Goal: Task Accomplishment & Management: Manage account settings

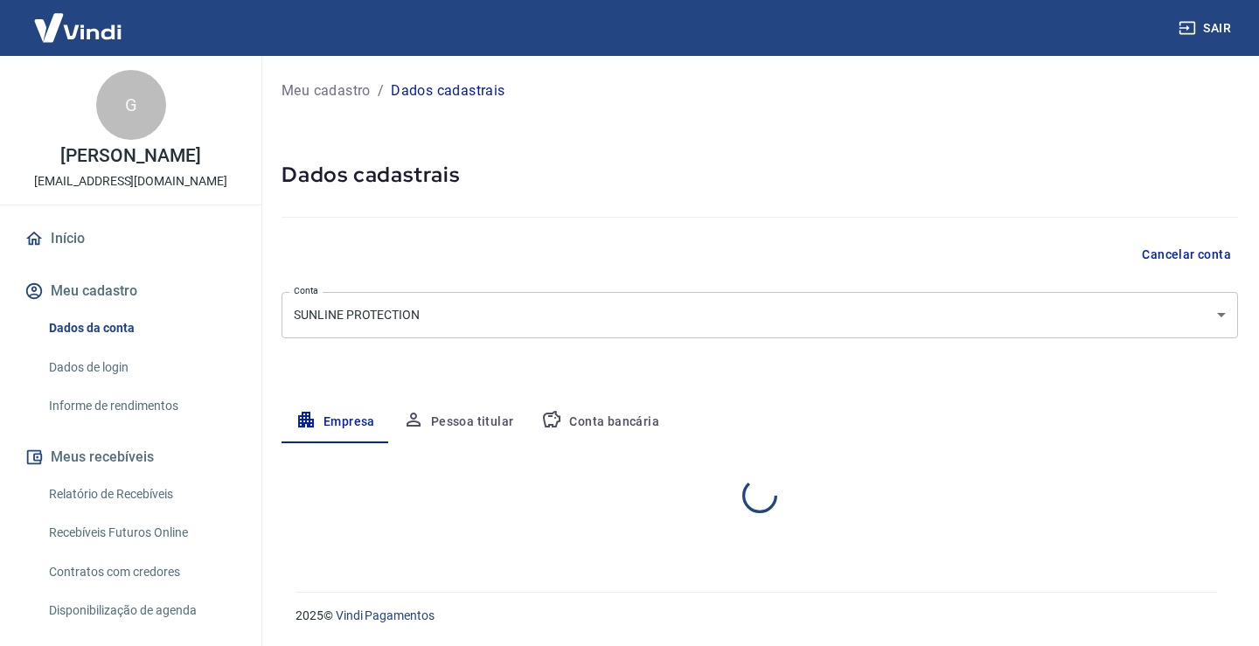
select select "MG"
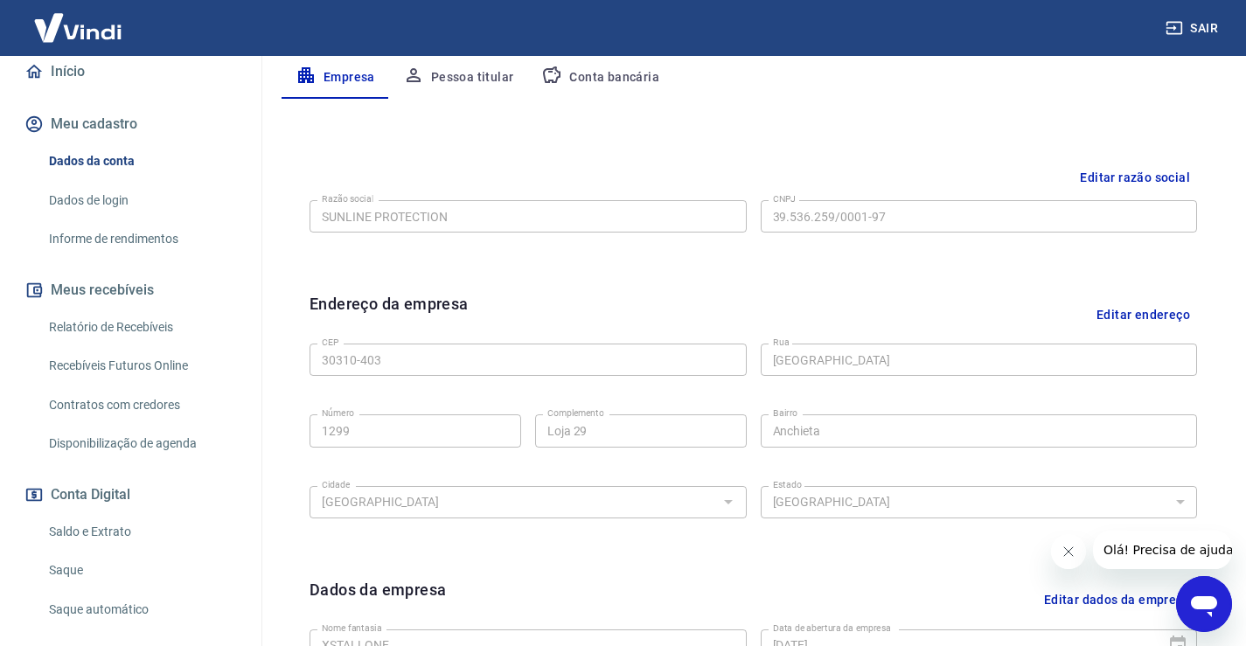
scroll to position [177, 0]
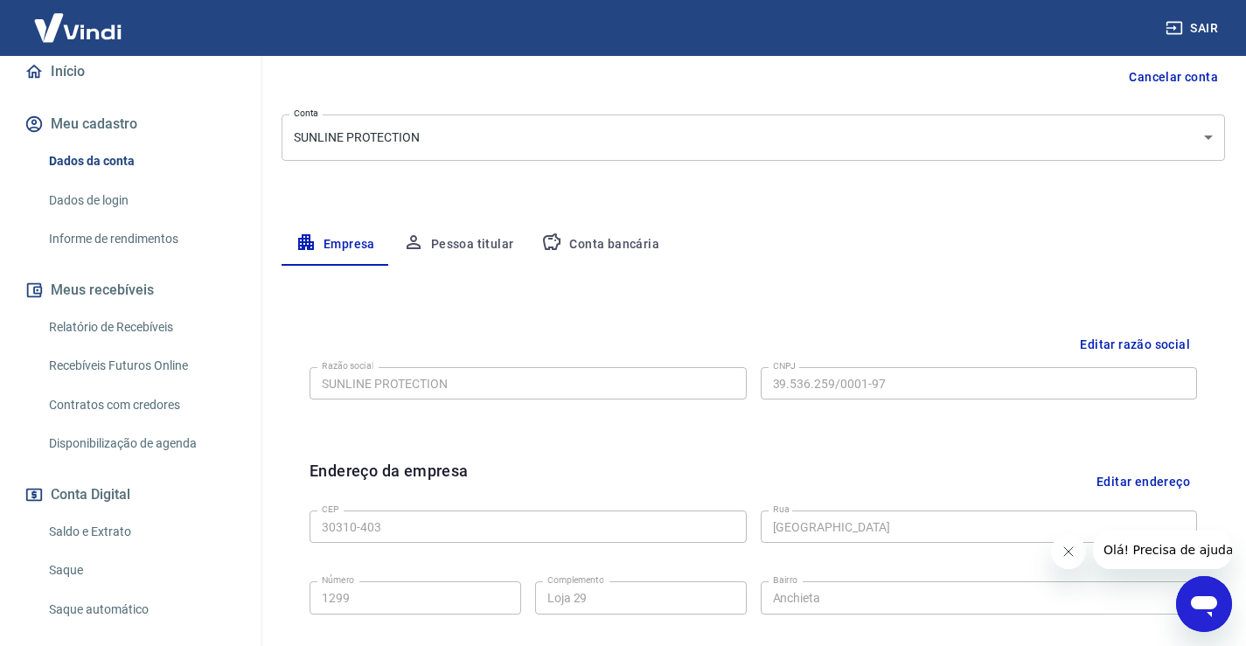
click at [445, 243] on button "Pessoa titular" at bounding box center [458, 245] width 139 height 42
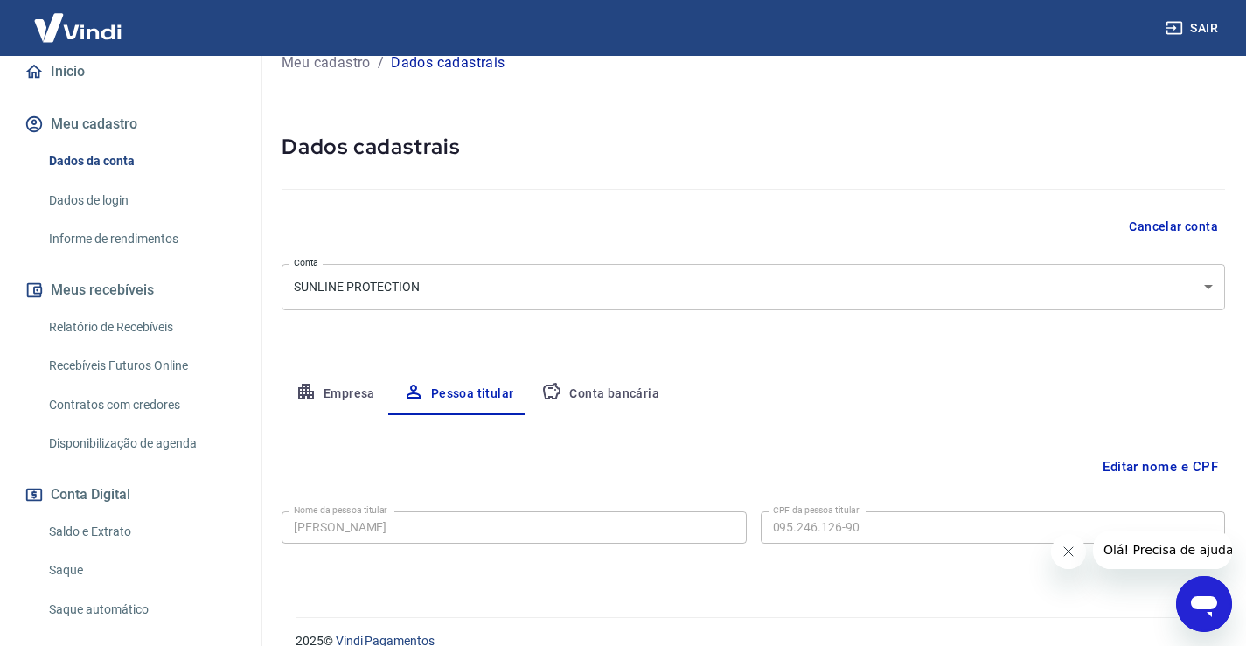
scroll to position [53, 0]
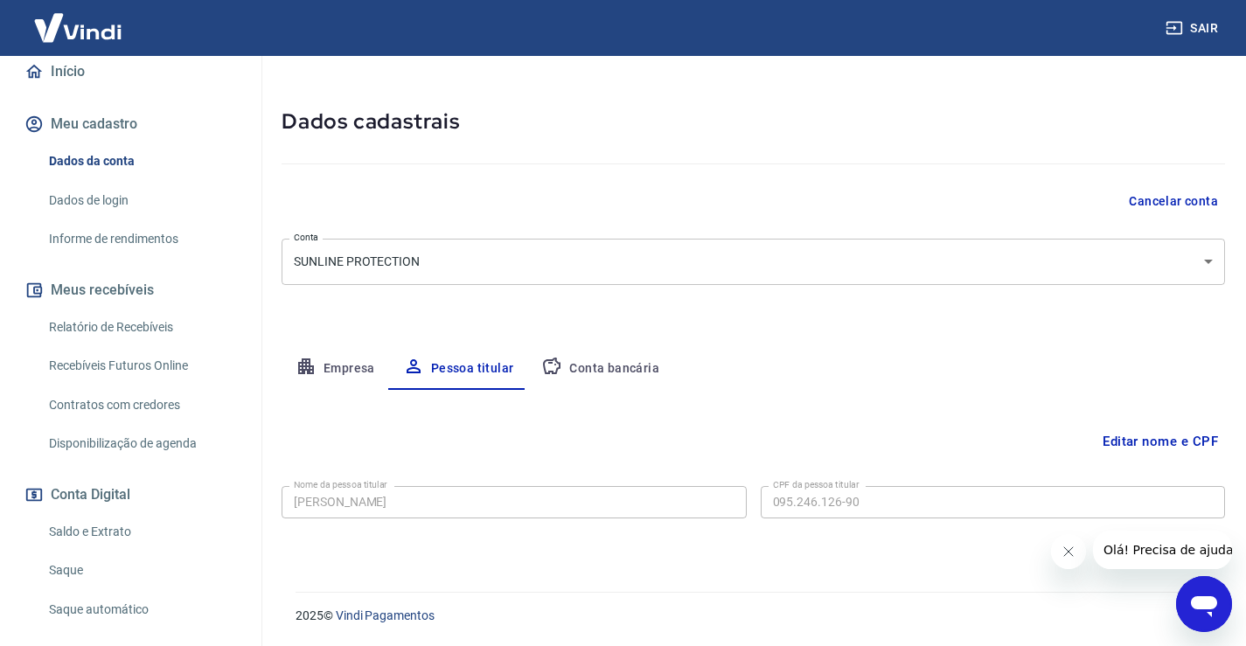
click at [1136, 439] on button "Editar nome e CPF" at bounding box center [1159, 441] width 129 height 33
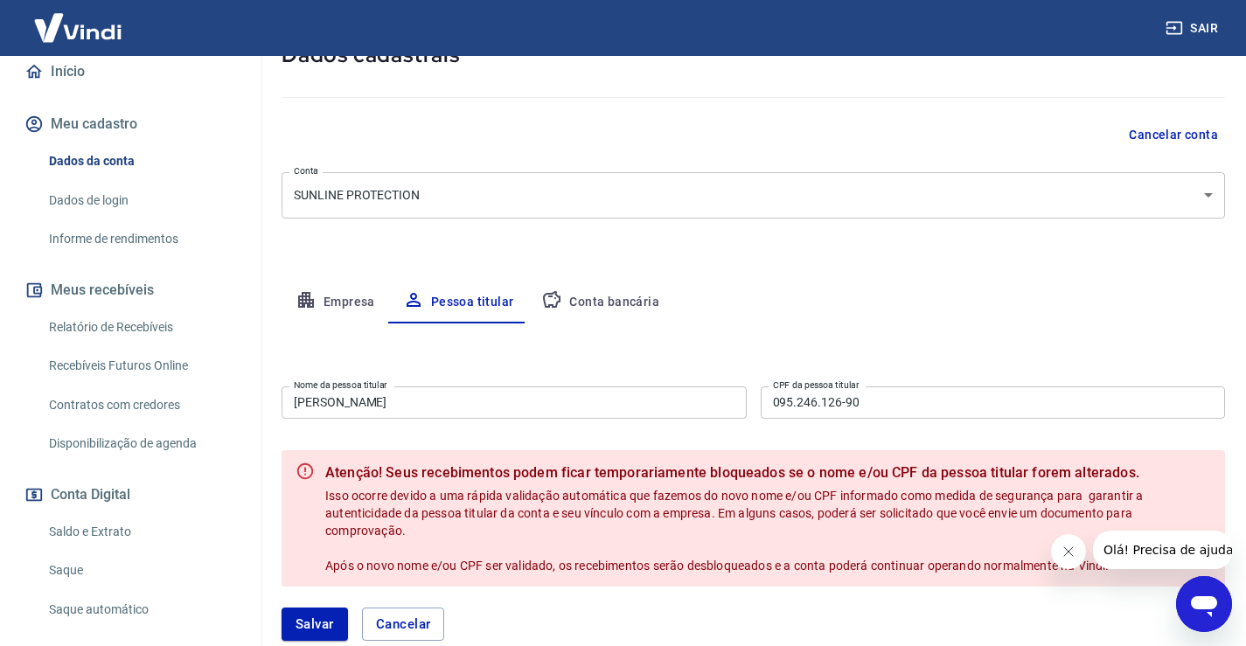
scroll to position [228, 0]
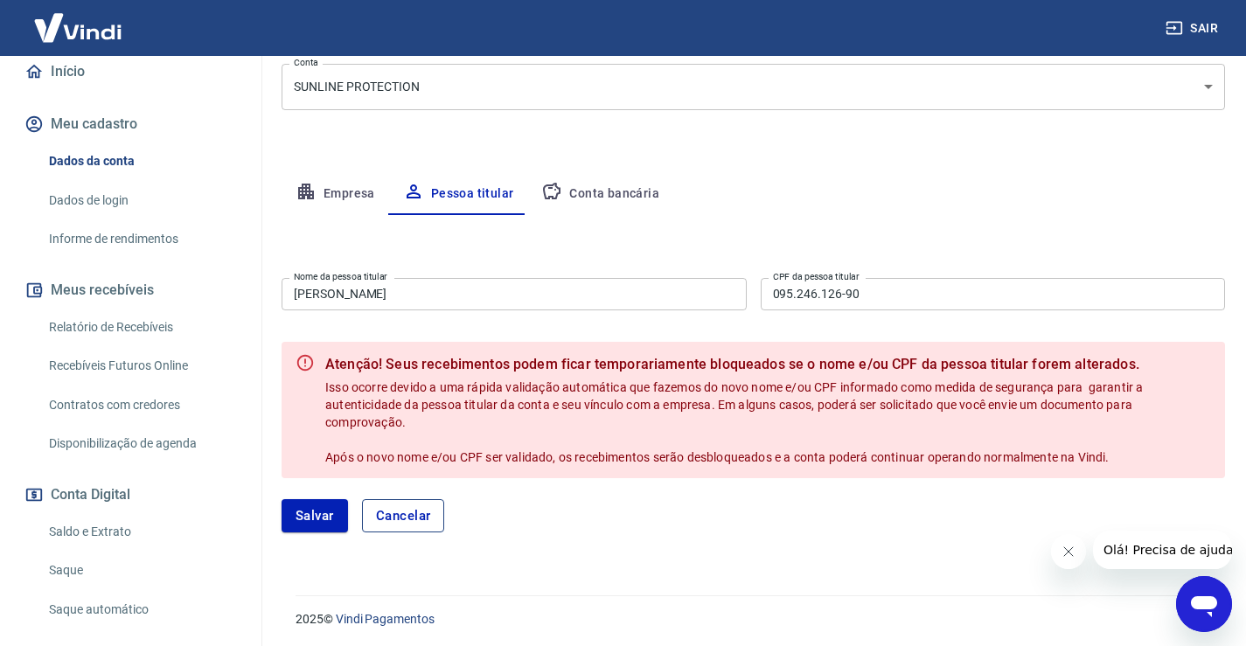
click at [412, 528] on button "Cancelar" at bounding box center [403, 515] width 83 height 33
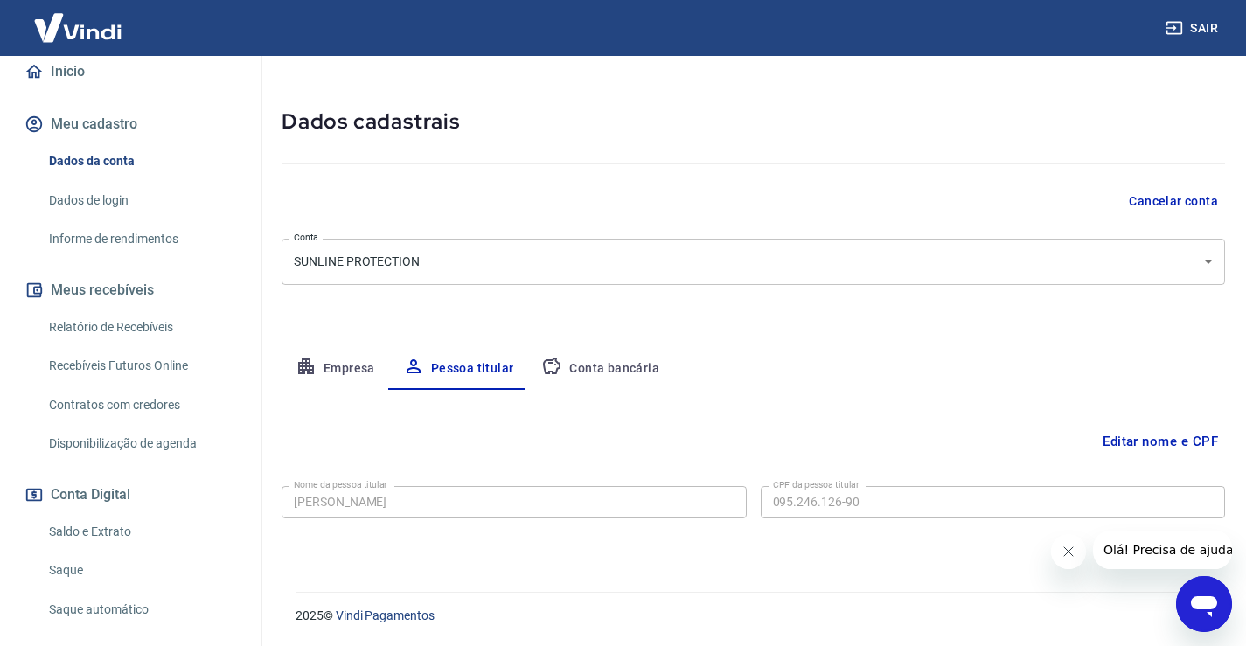
scroll to position [53, 0]
click at [608, 372] on button "Conta bancária" at bounding box center [600, 369] width 146 height 42
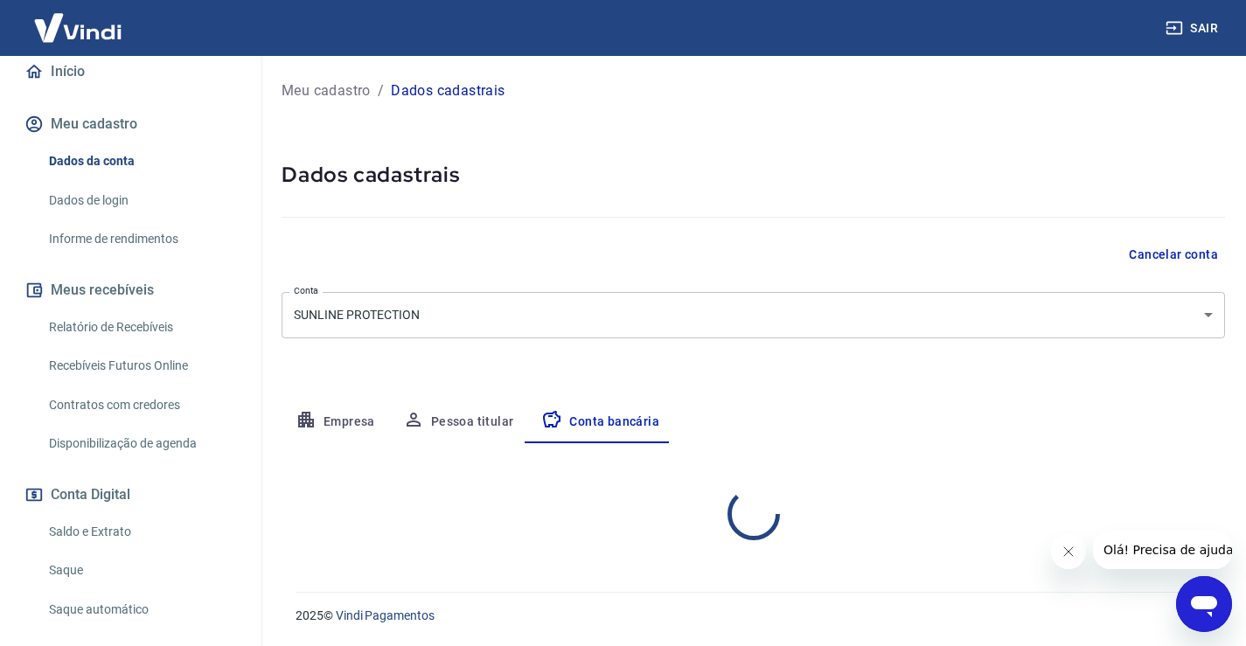
scroll to position [0, 0]
select select "1"
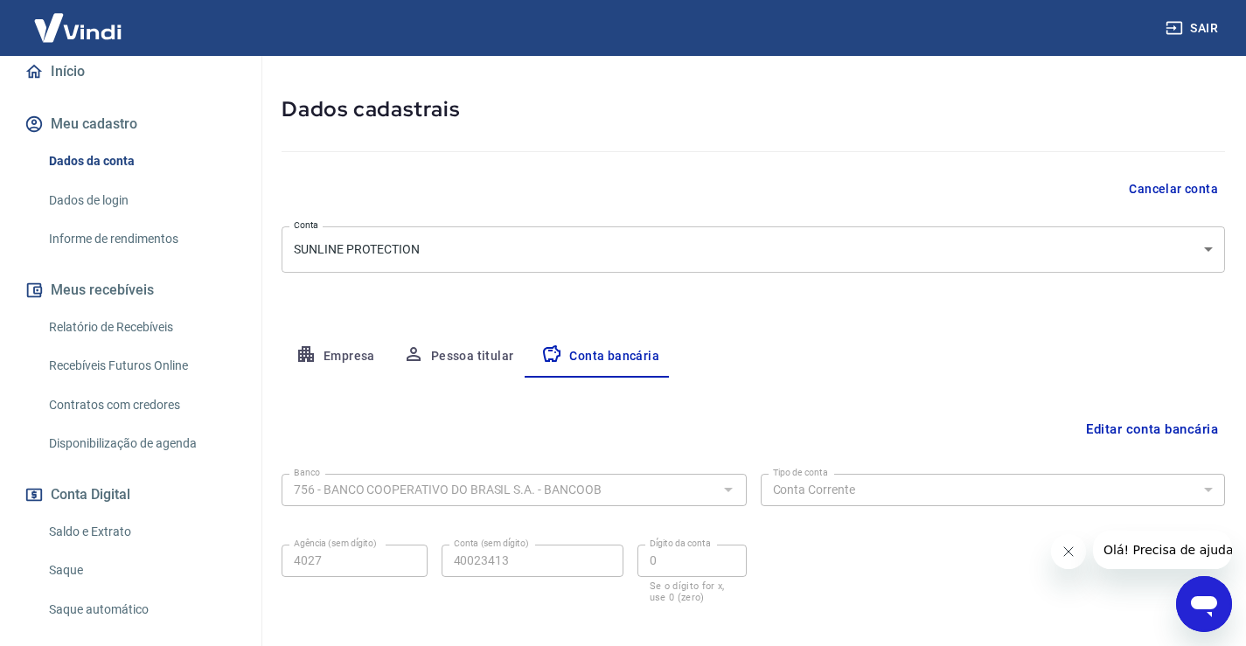
scroll to position [150, 0]
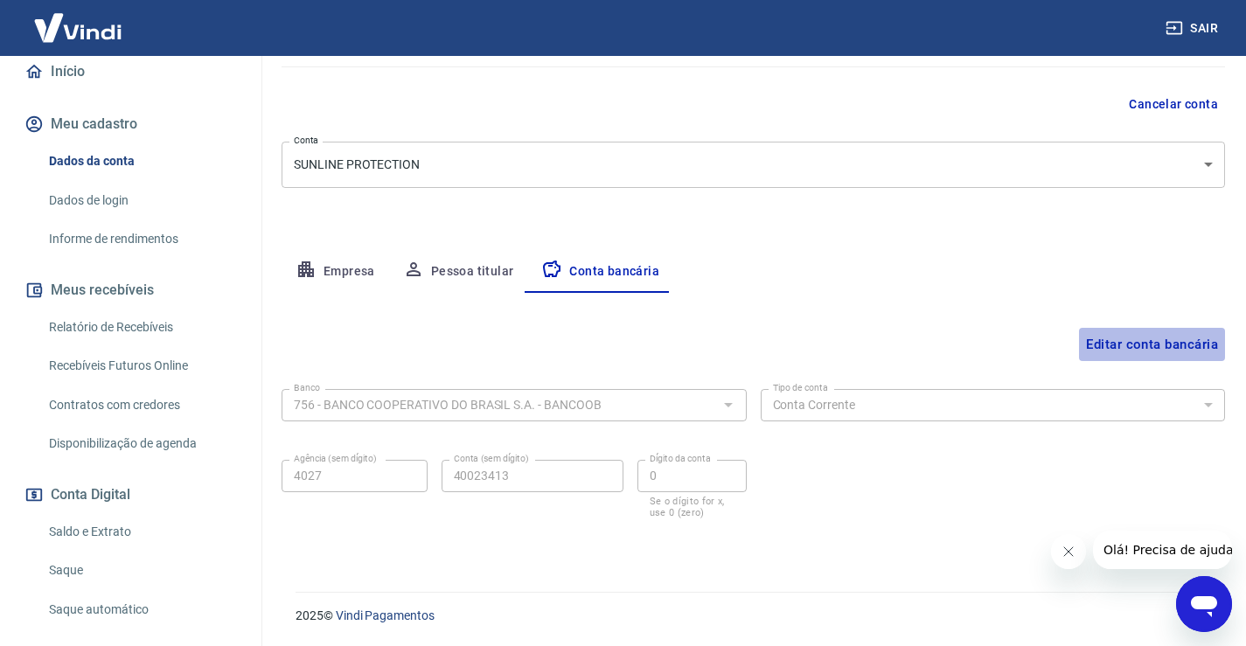
click at [1195, 339] on button "Editar conta bancária" at bounding box center [1152, 344] width 146 height 33
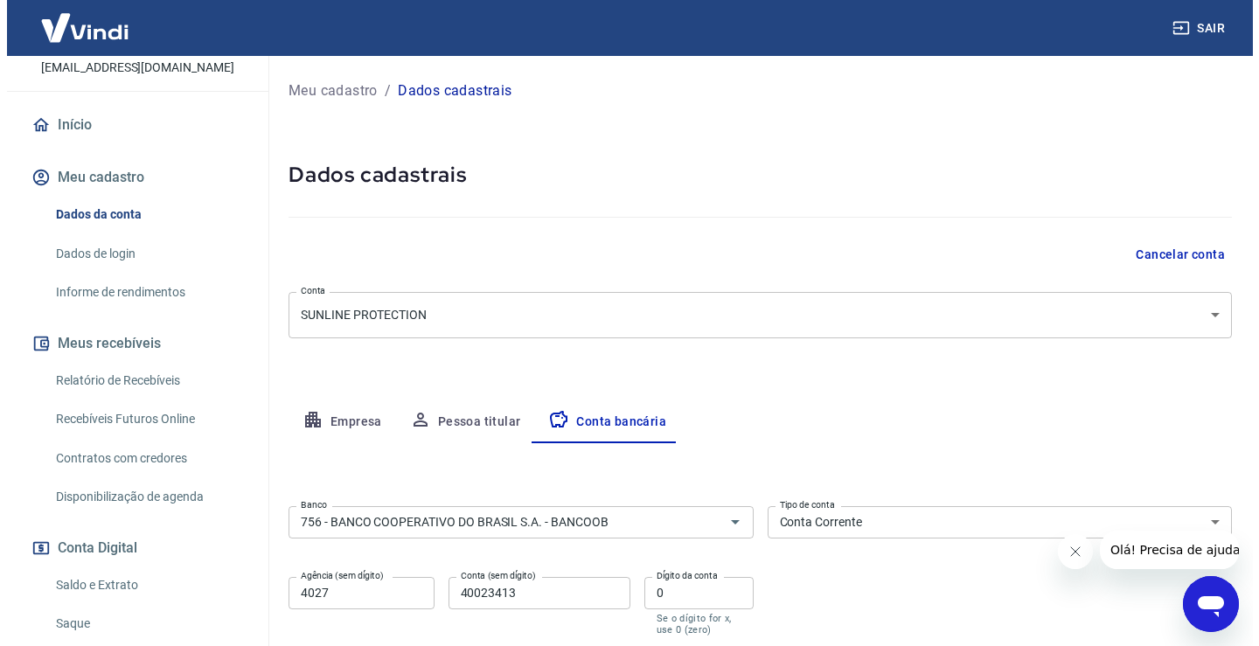
scroll to position [0, 0]
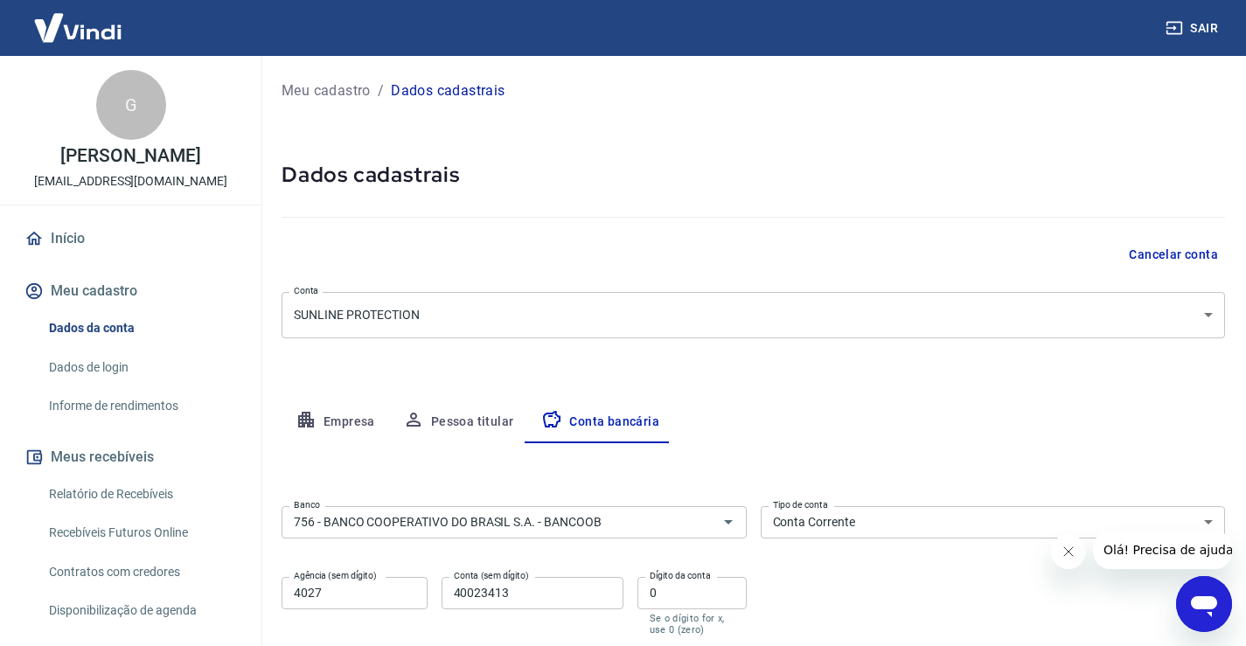
click at [163, 499] on link "Relatório de Recebíveis" at bounding box center [141, 494] width 198 height 36
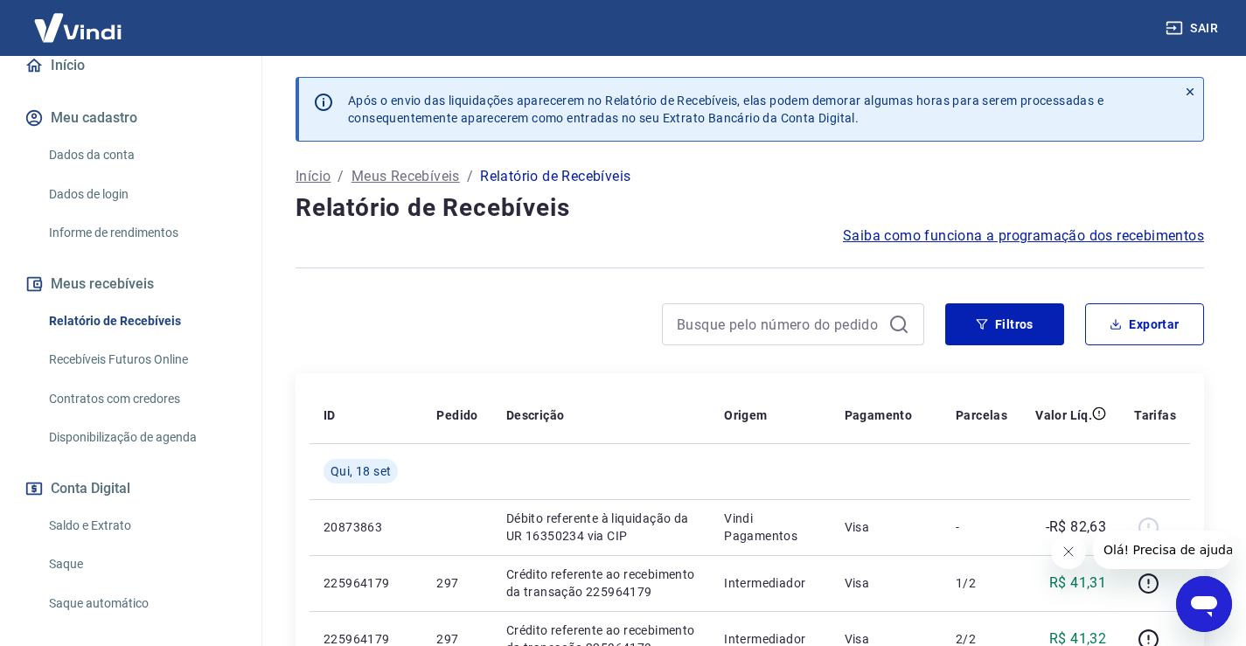
scroll to position [175, 0]
click at [1093, 237] on span "Saiba como funciona a programação dos recebimentos" at bounding box center [1023, 236] width 361 height 21
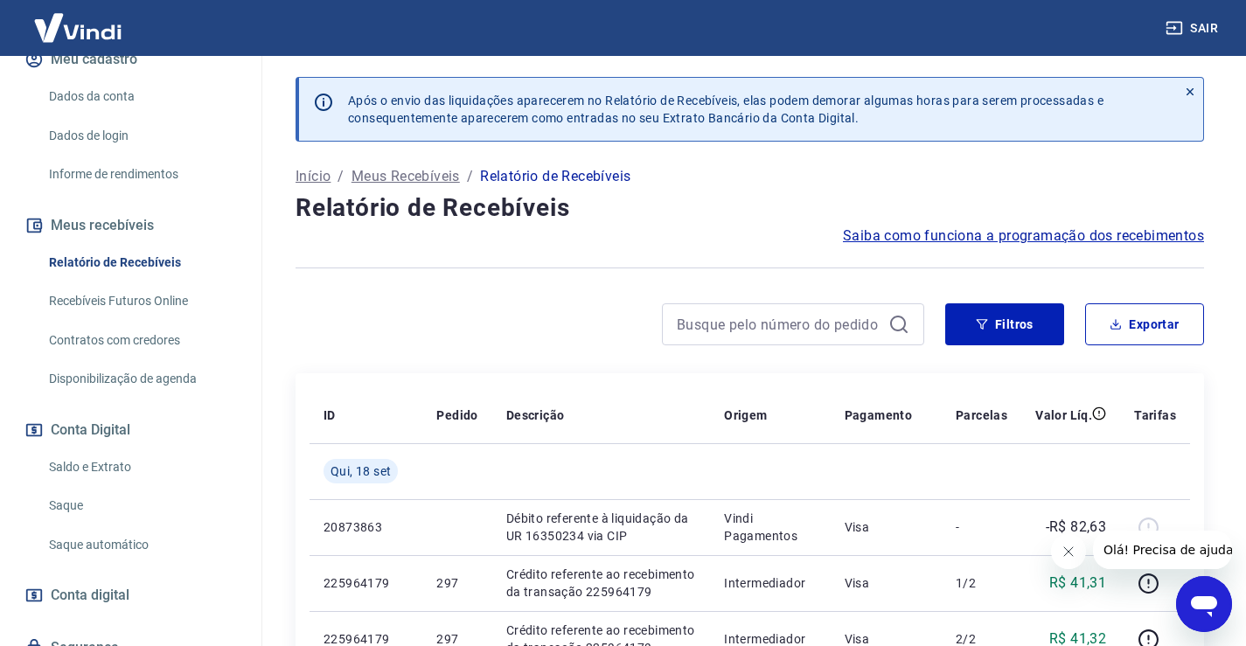
scroll to position [262, 0]
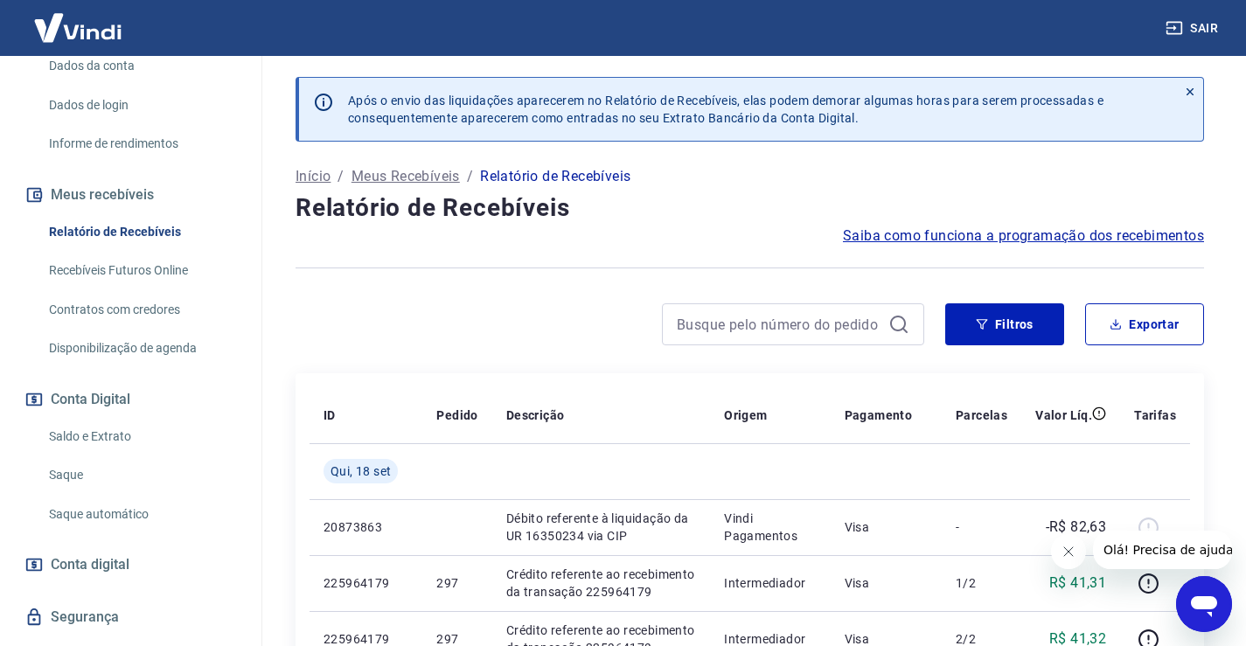
click at [149, 439] on link "Saldo e Extrato" at bounding box center [141, 437] width 198 height 36
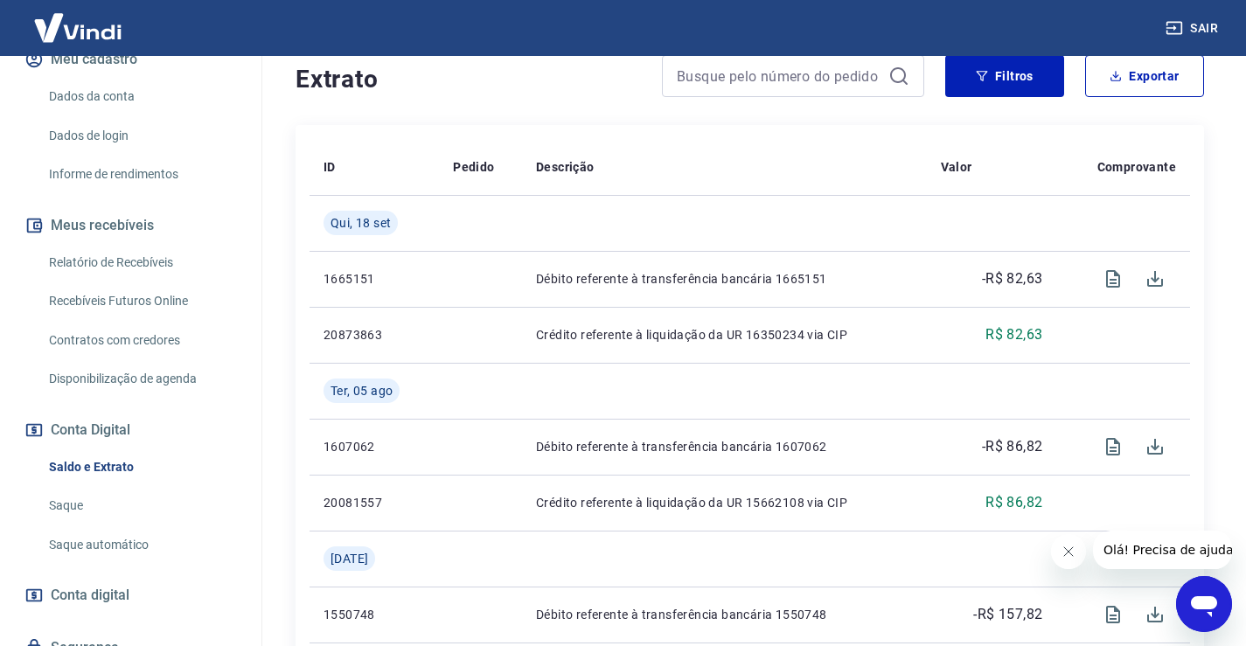
scroll to position [262, 0]
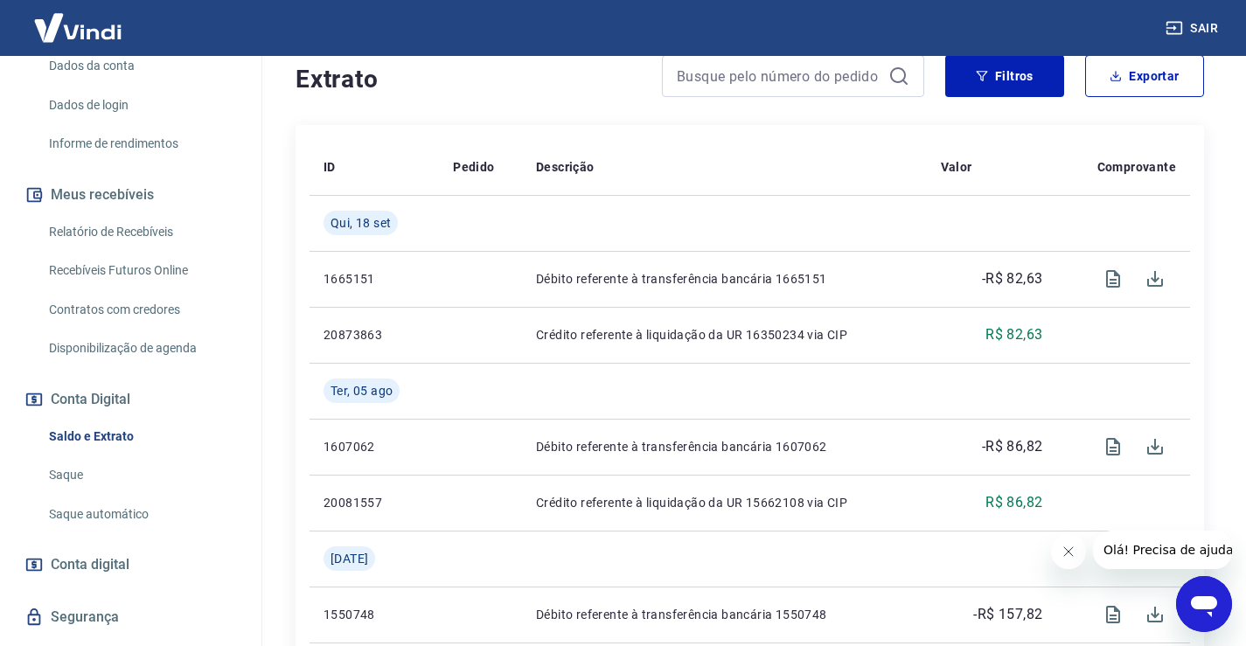
click at [62, 474] on link "Saque" at bounding box center [141, 475] width 198 height 36
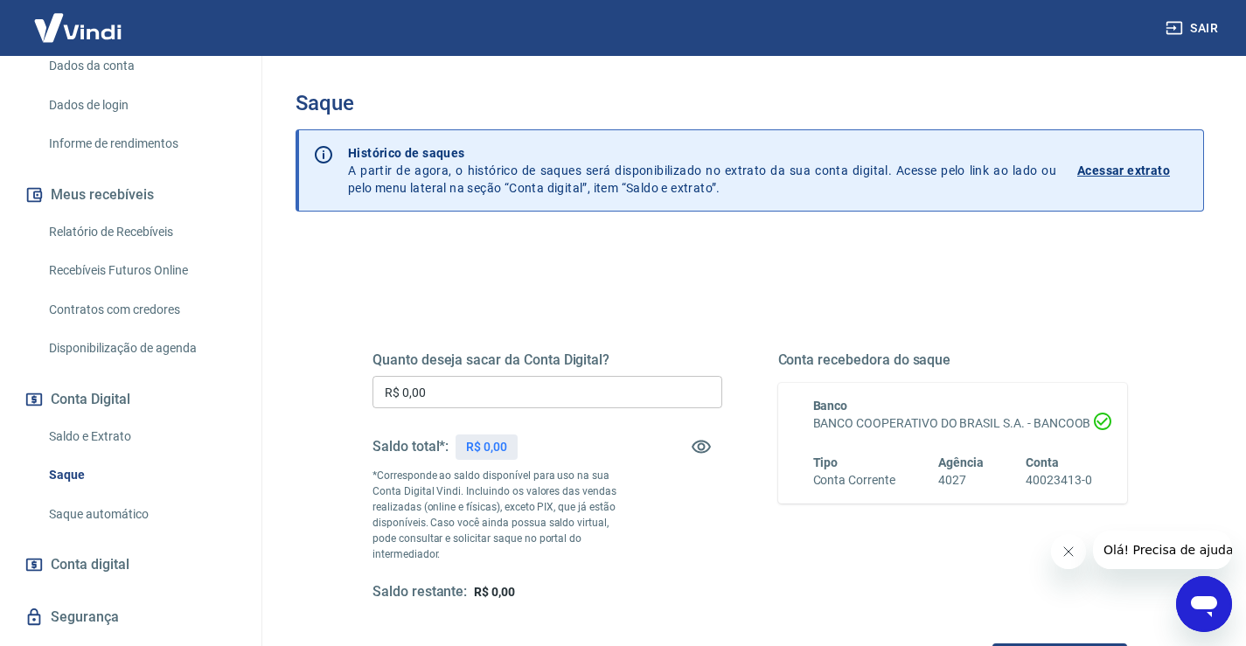
click at [115, 421] on link "Saldo e Extrato" at bounding box center [141, 437] width 198 height 36
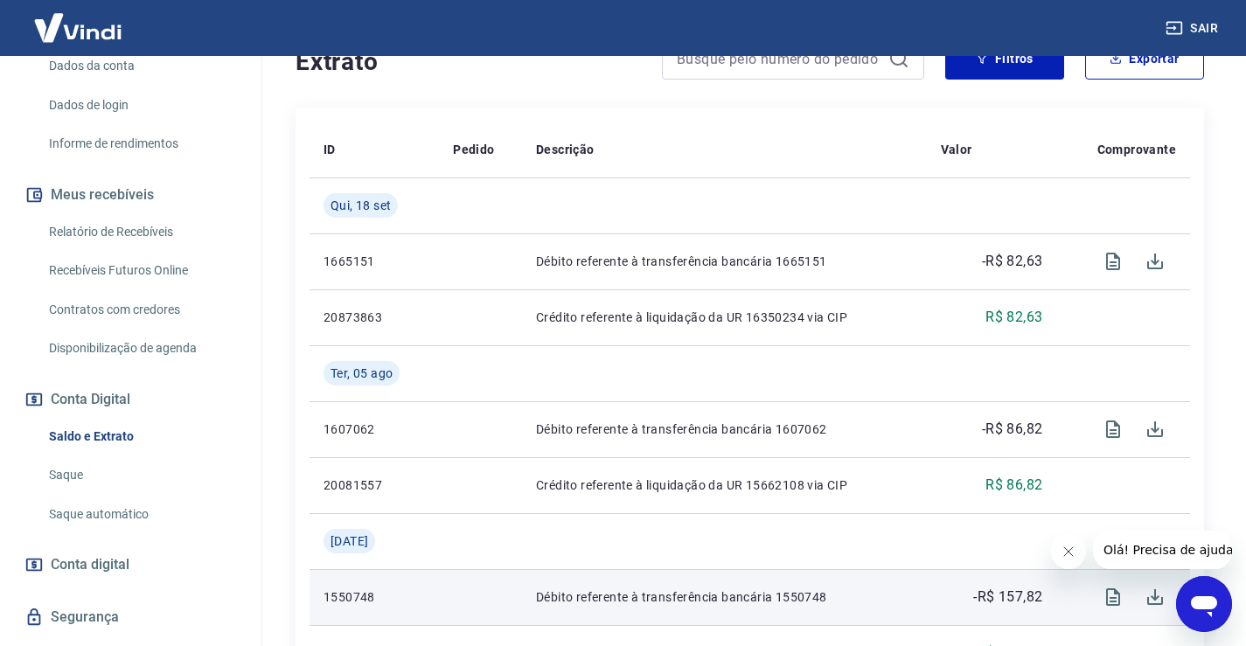
scroll to position [262, 0]
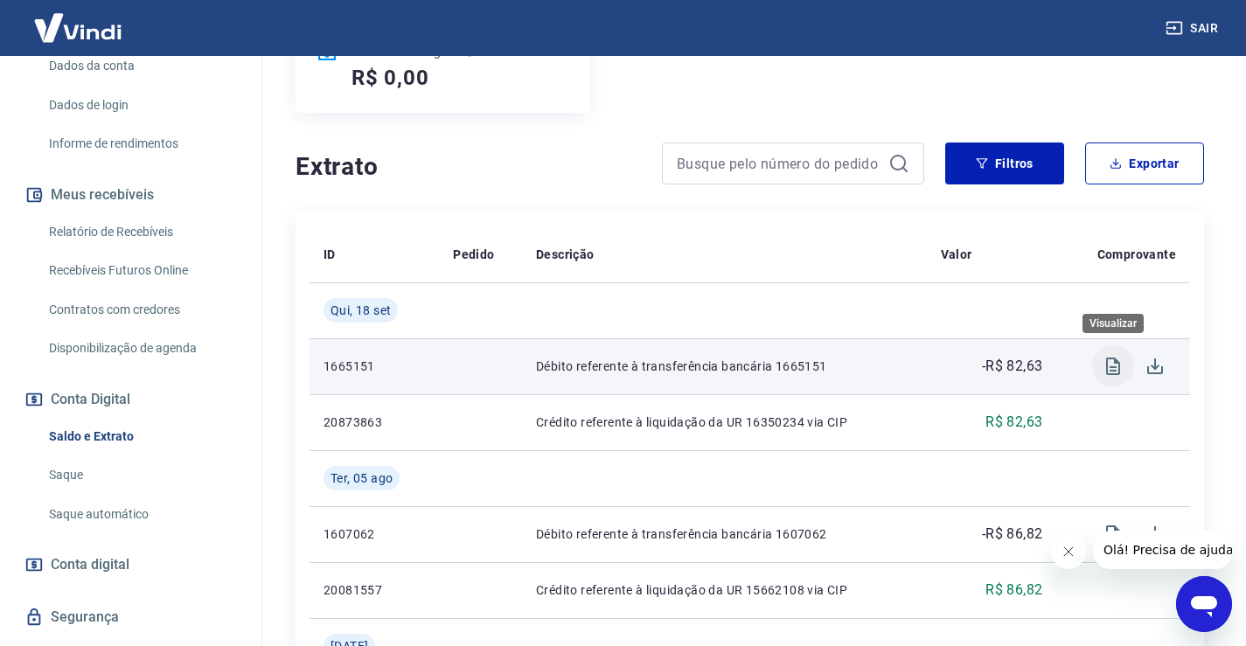
click at [1110, 365] on icon "Visualizar" at bounding box center [1112, 366] width 21 height 21
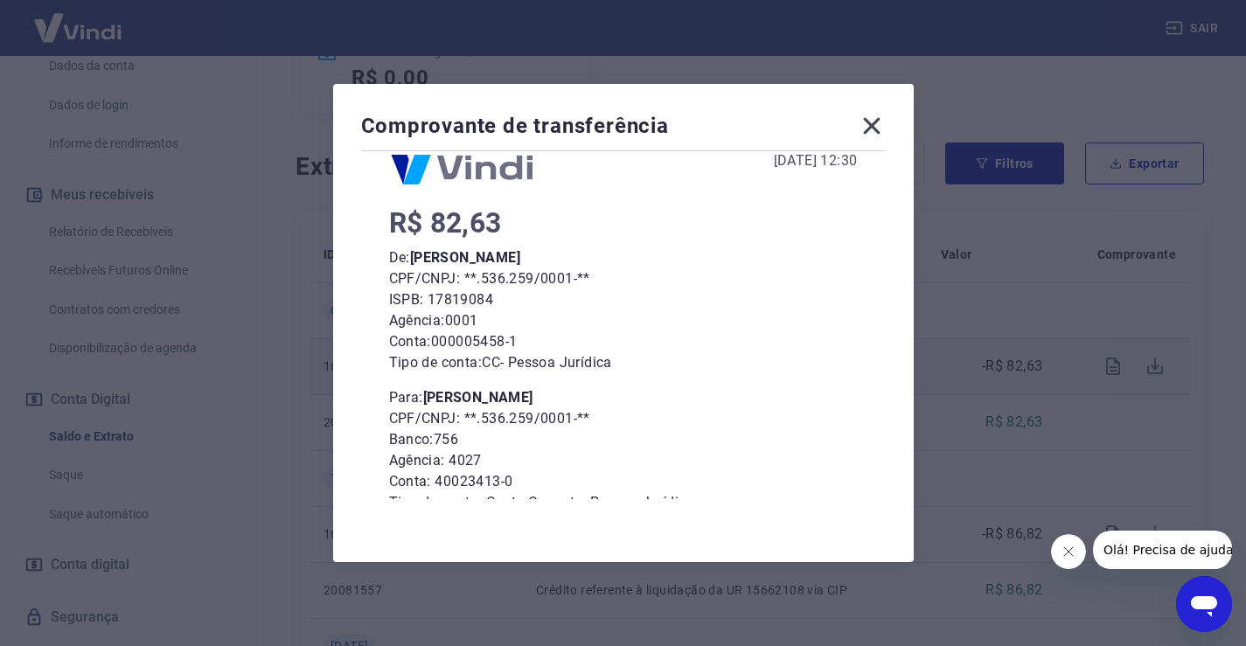
scroll to position [123, 0]
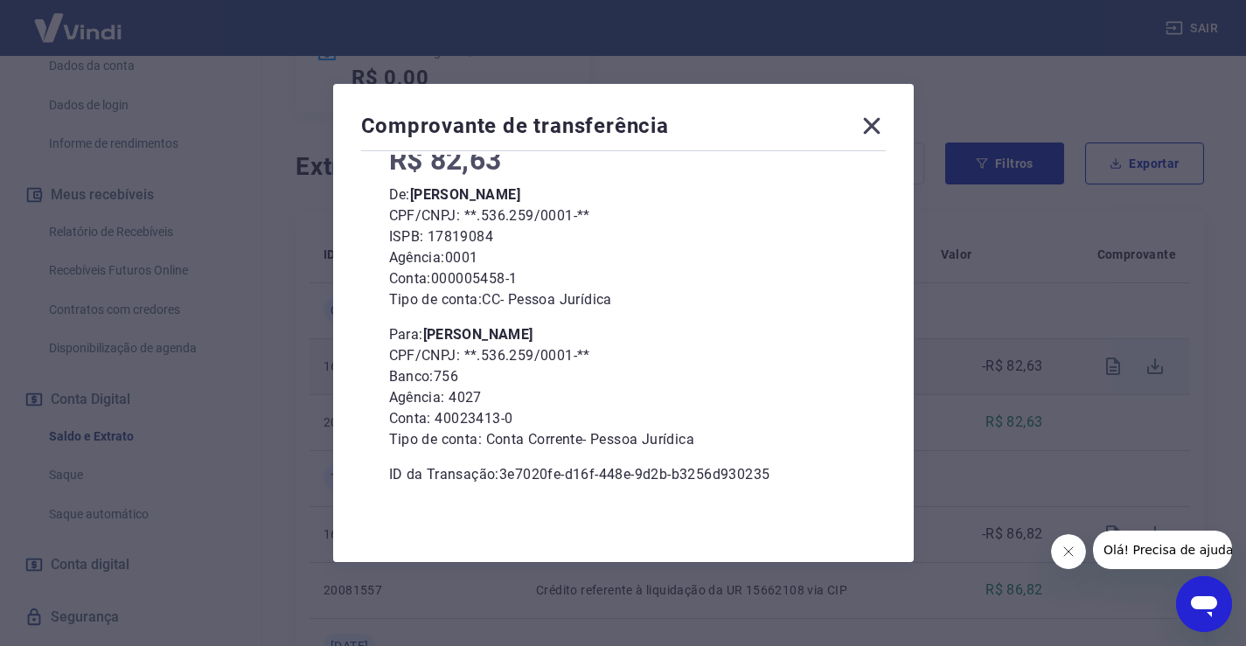
click at [886, 123] on icon at bounding box center [872, 126] width 28 height 28
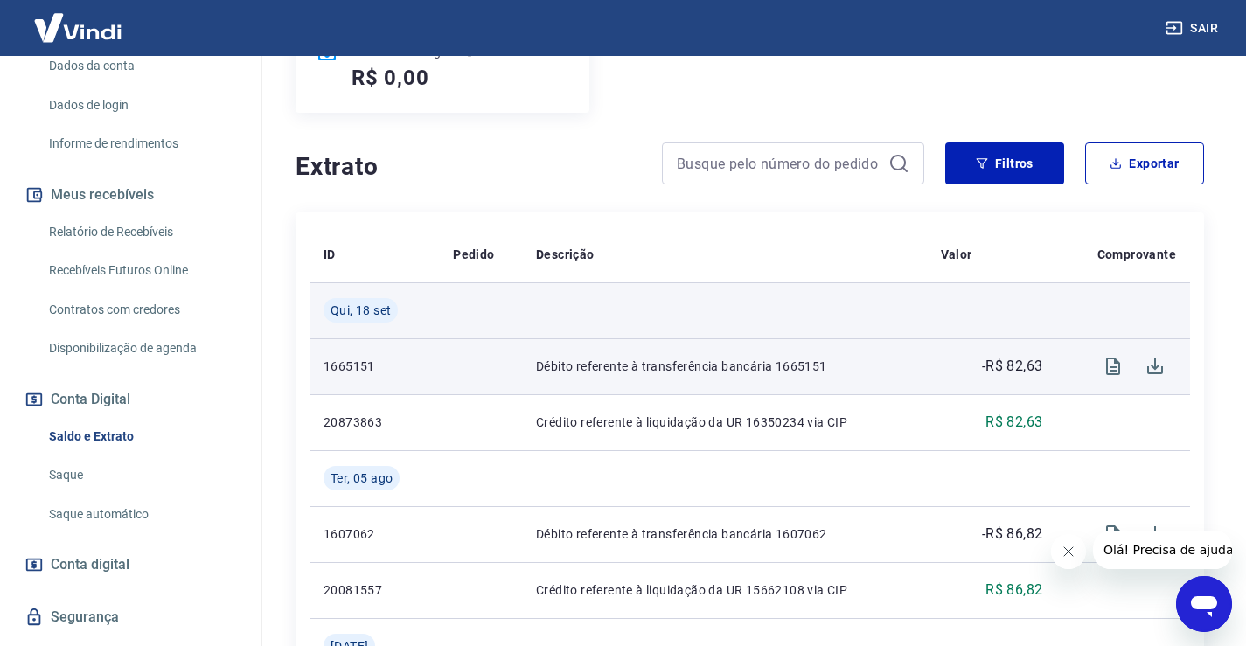
scroll to position [0, 0]
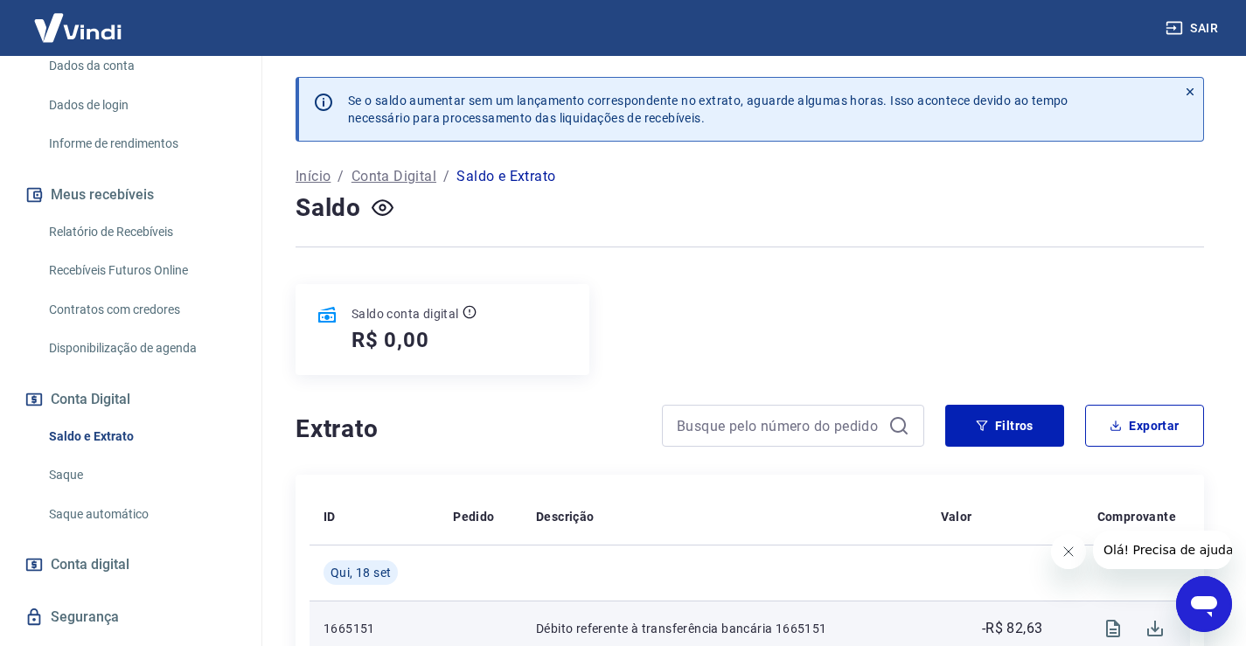
click at [413, 177] on p "Conta Digital" at bounding box center [393, 176] width 85 height 21
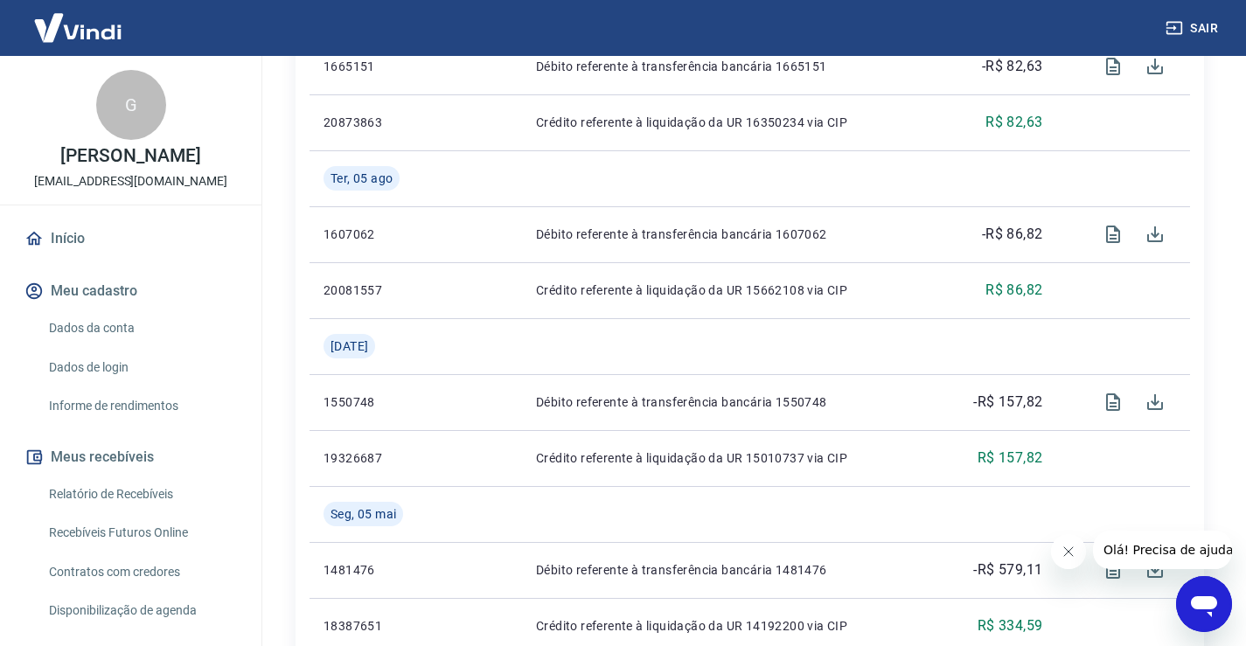
scroll to position [87, 0]
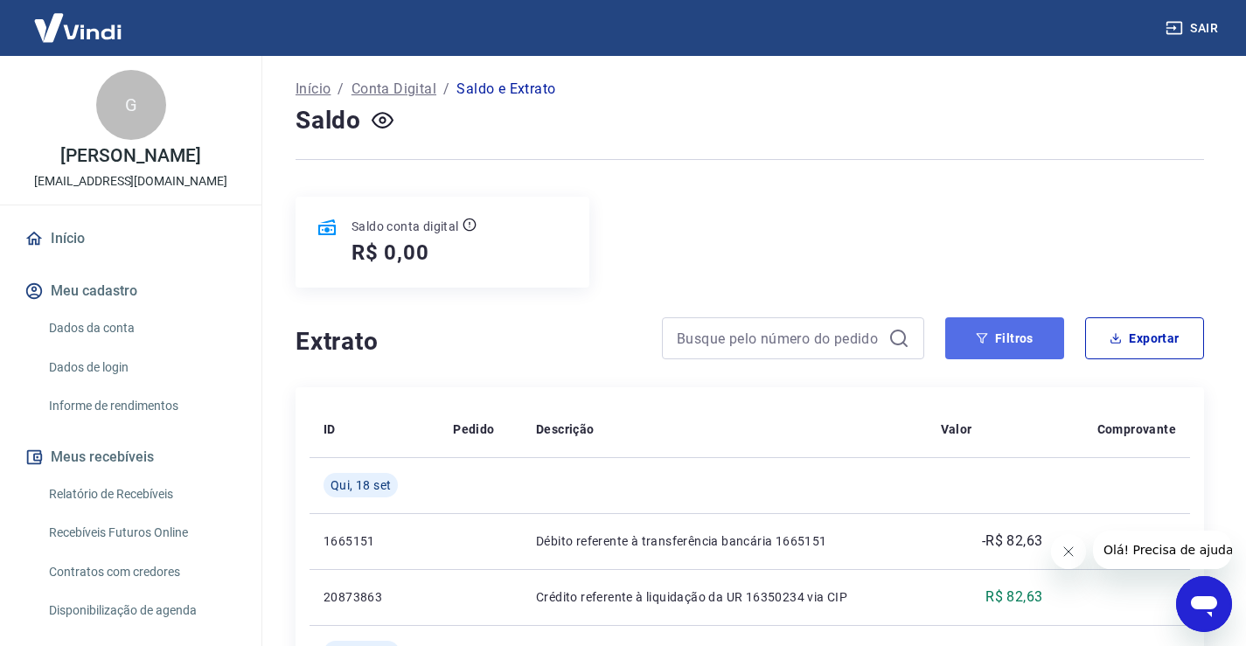
click at [1026, 350] on button "Filtros" at bounding box center [1004, 338] width 119 height 42
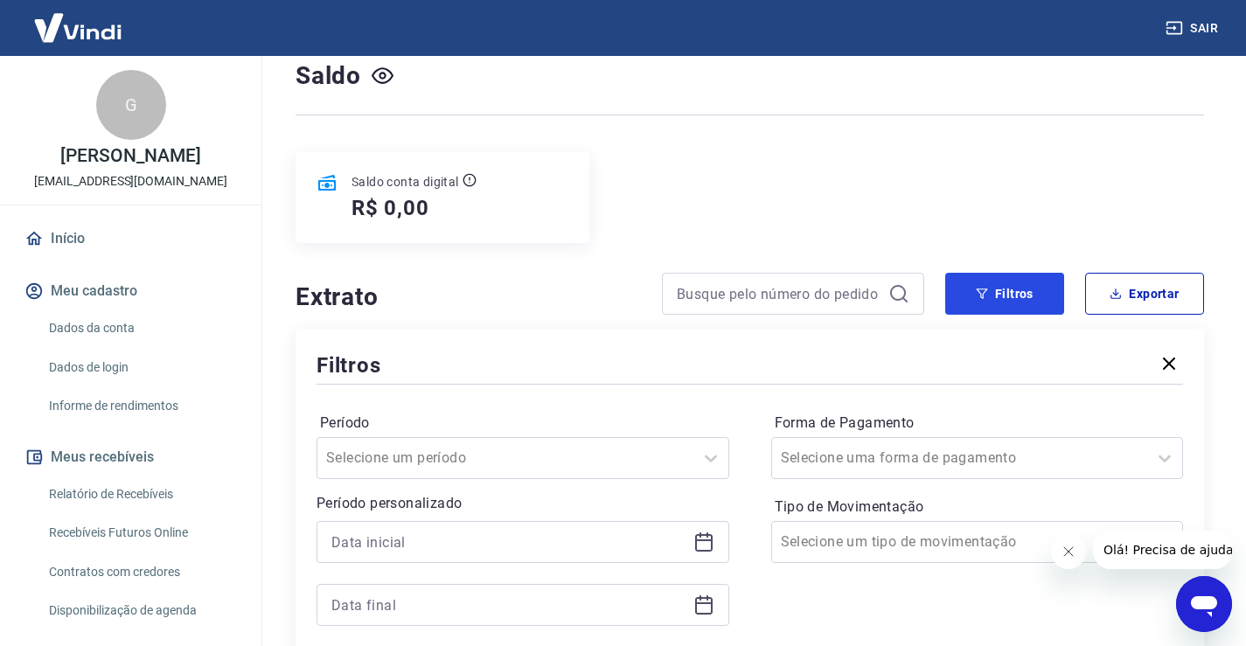
scroll to position [175, 0]
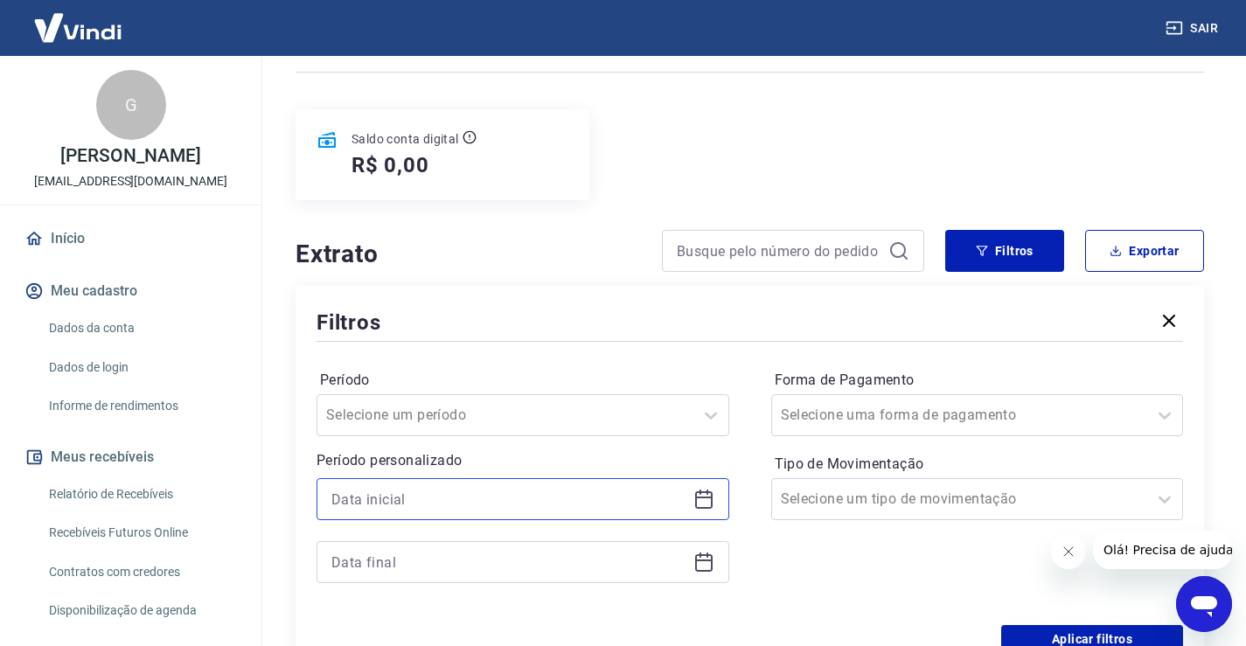
click at [433, 487] on input at bounding box center [508, 499] width 355 height 26
click at [63, 236] on link "Início" at bounding box center [130, 238] width 219 height 38
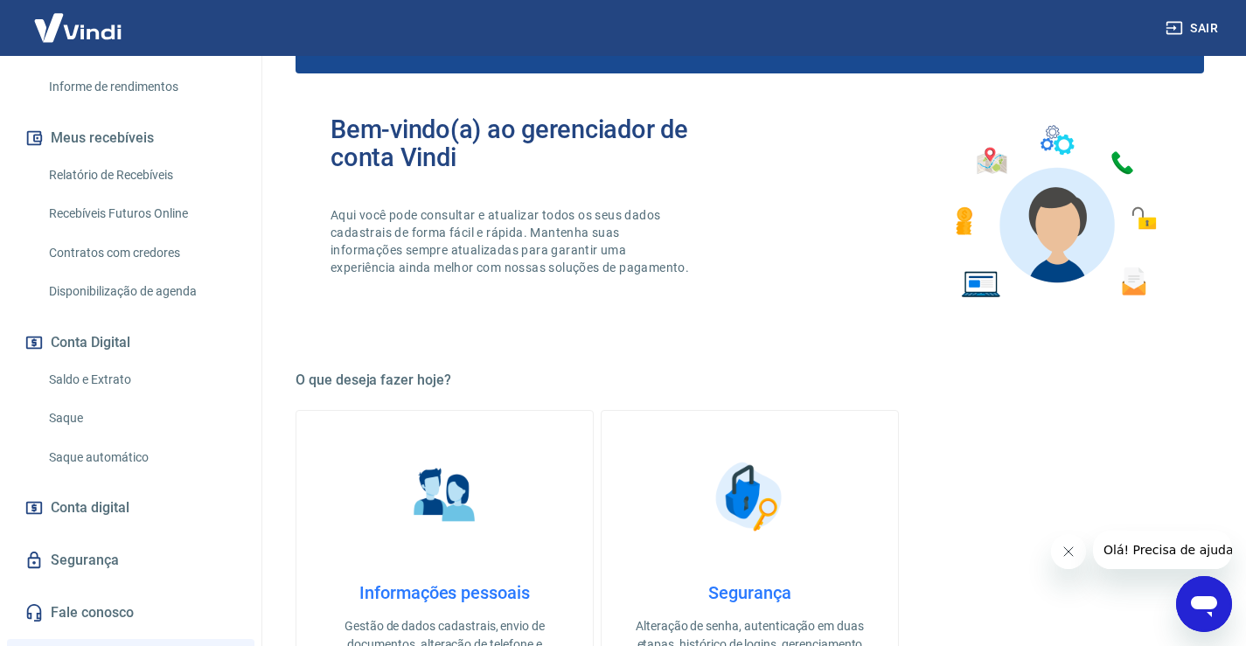
scroll to position [350, 0]
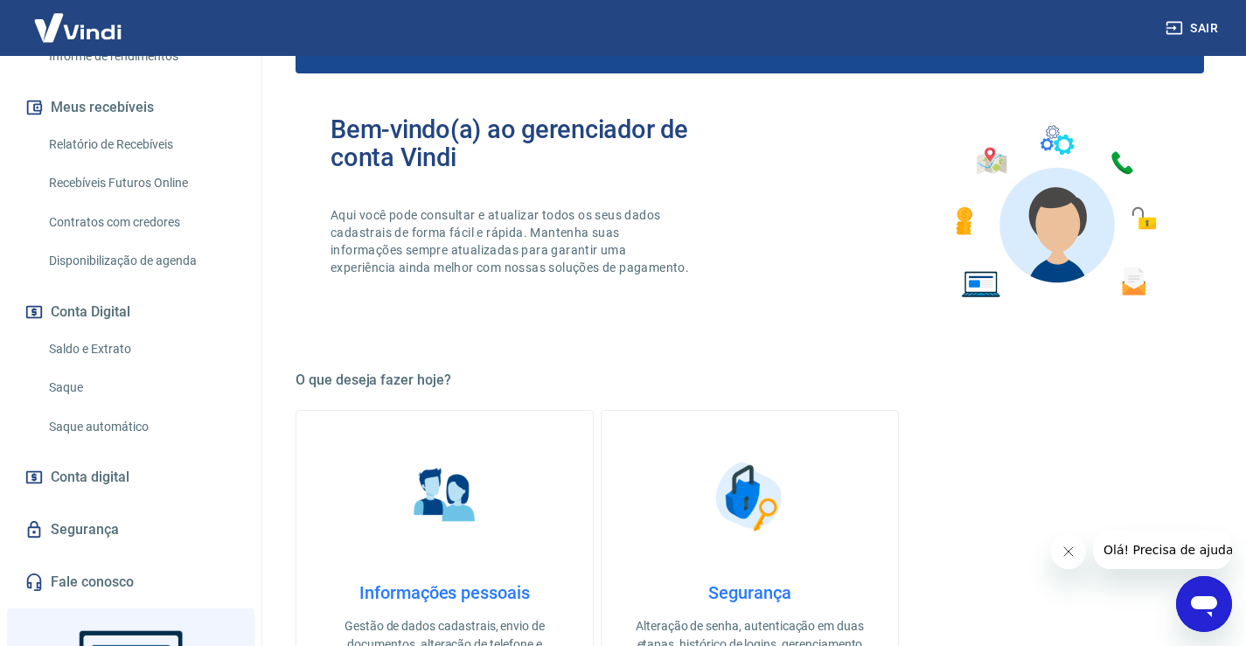
click at [151, 462] on link "Conta digital" at bounding box center [130, 477] width 219 height 38
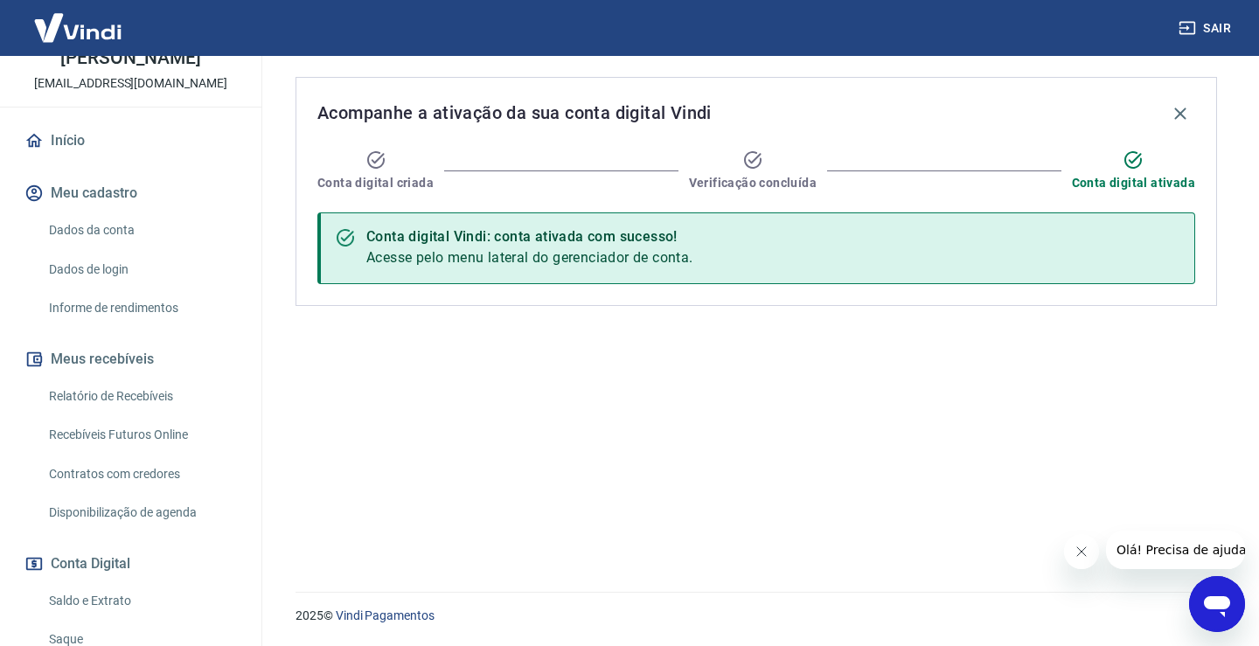
scroll to position [87, 0]
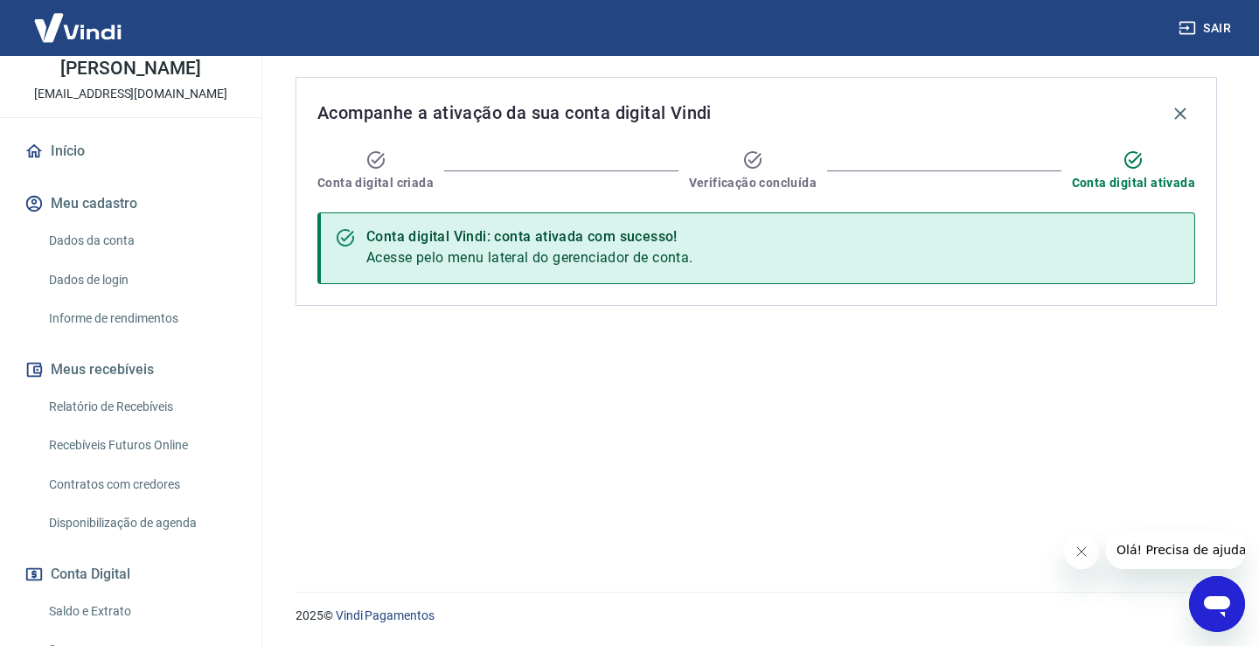
click at [166, 406] on link "Relatório de Recebíveis" at bounding box center [141, 407] width 198 height 36
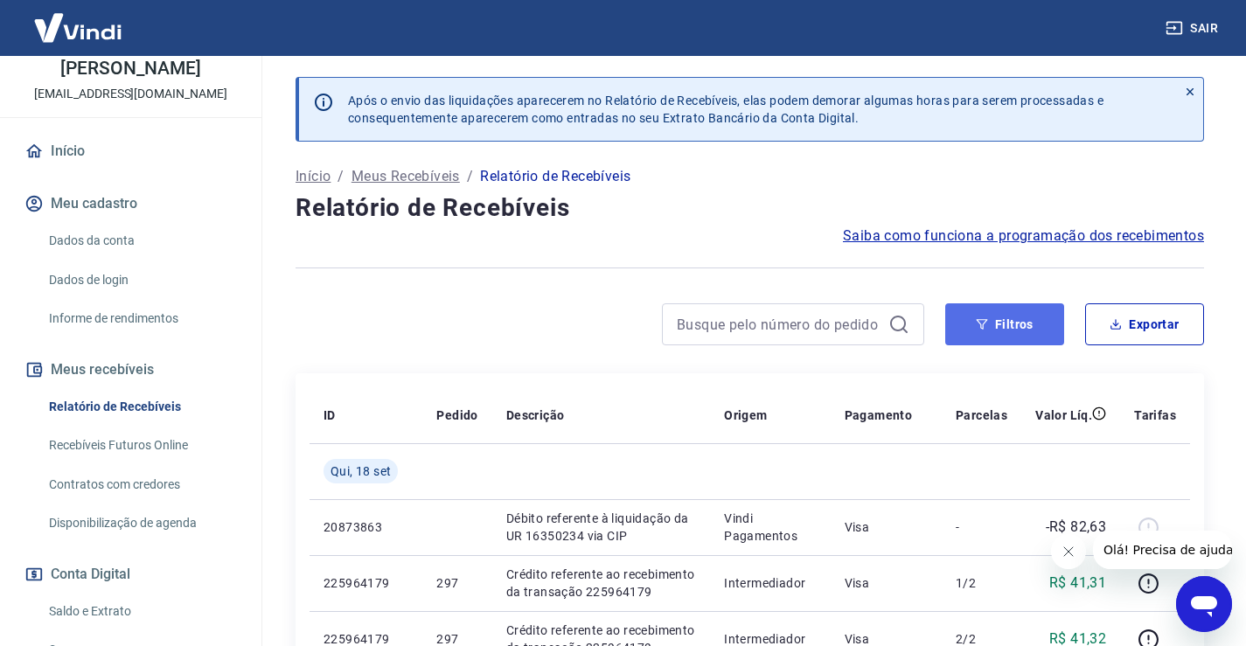
click at [984, 330] on button "Filtros" at bounding box center [1004, 324] width 119 height 42
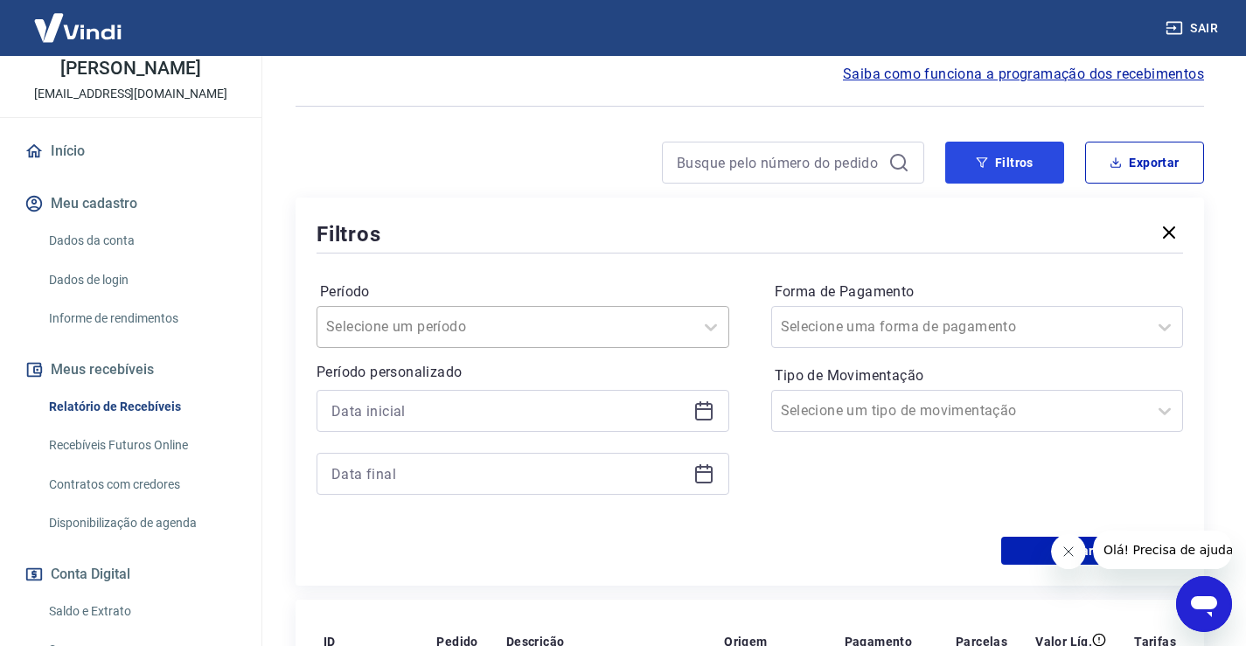
scroll to position [175, 0]
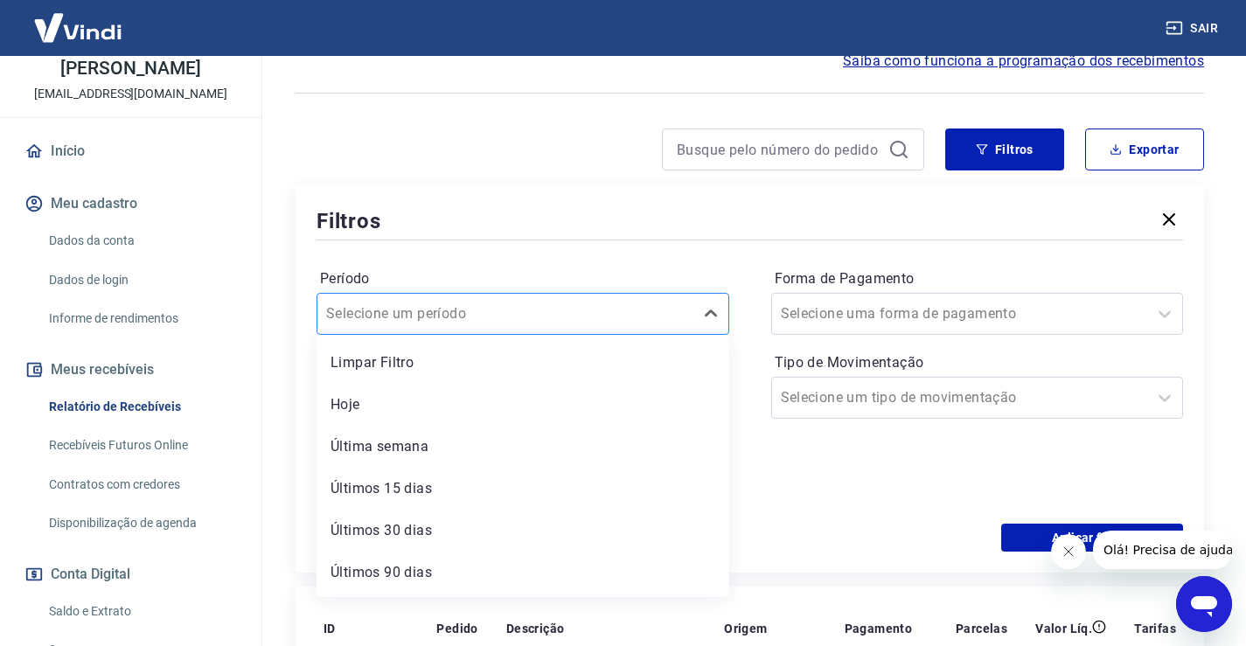
click at [674, 313] on div at bounding box center [505, 314] width 358 height 24
click at [470, 483] on div "Últimos 15 dias" at bounding box center [522, 488] width 413 height 35
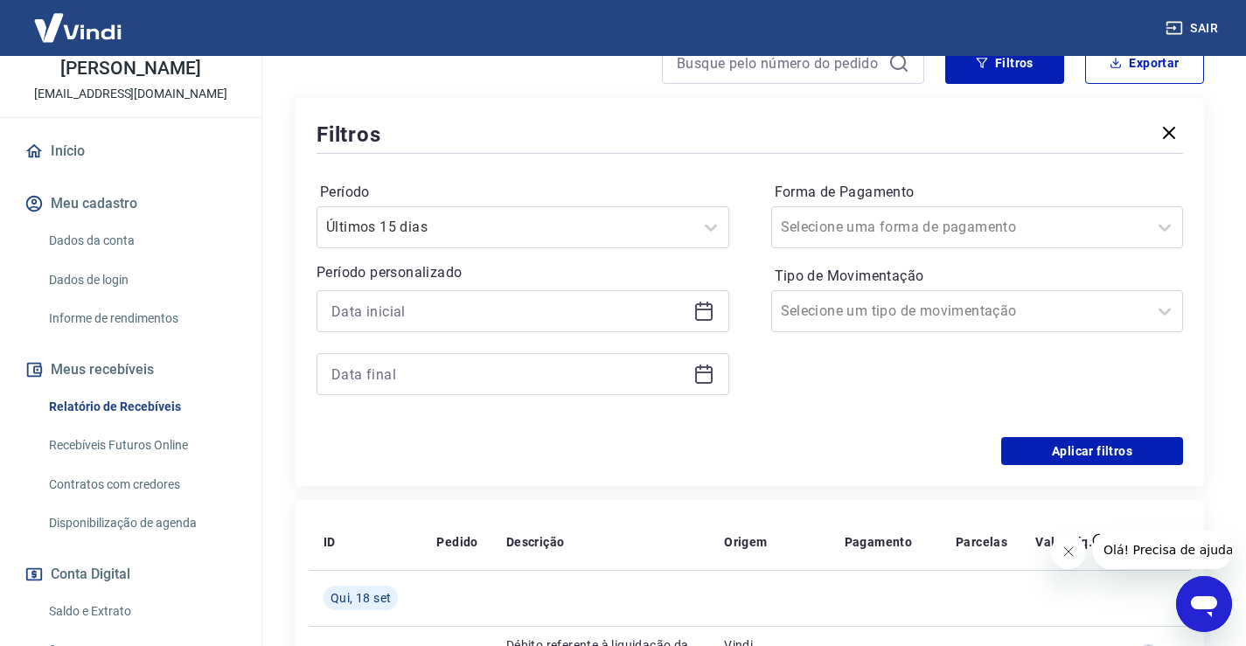
scroll to position [262, 0]
click at [1053, 448] on button "Aplicar filtros" at bounding box center [1092, 450] width 182 height 28
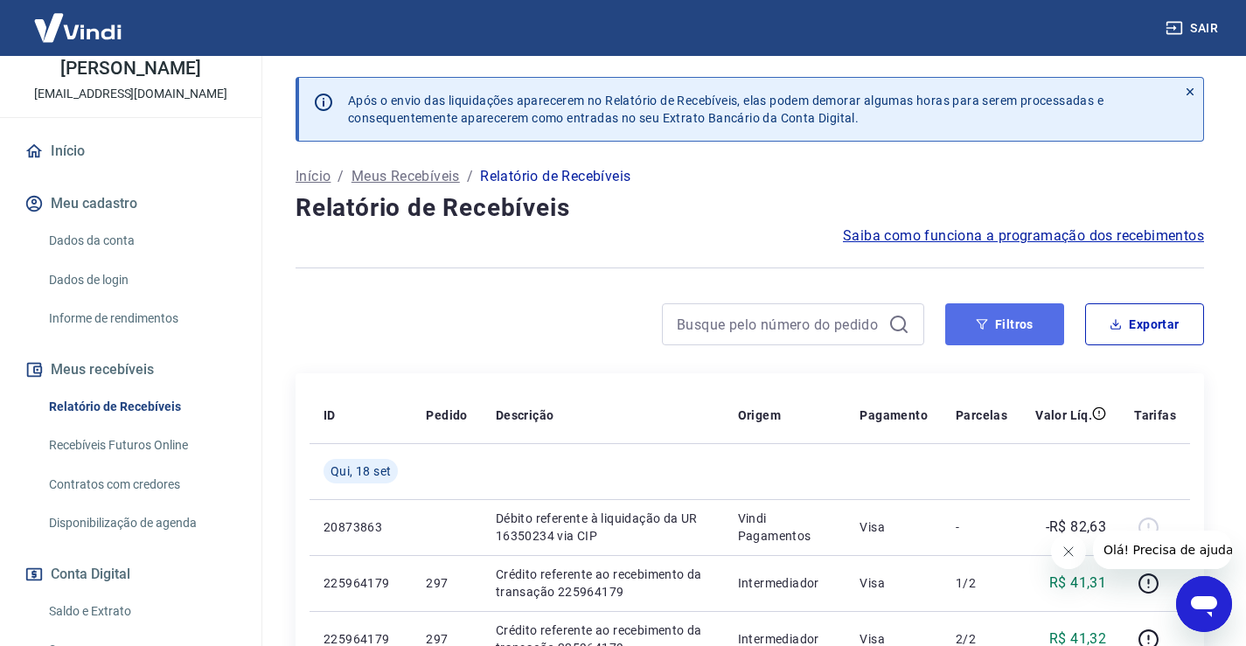
click at [980, 333] on button "Filtros" at bounding box center [1004, 324] width 119 height 42
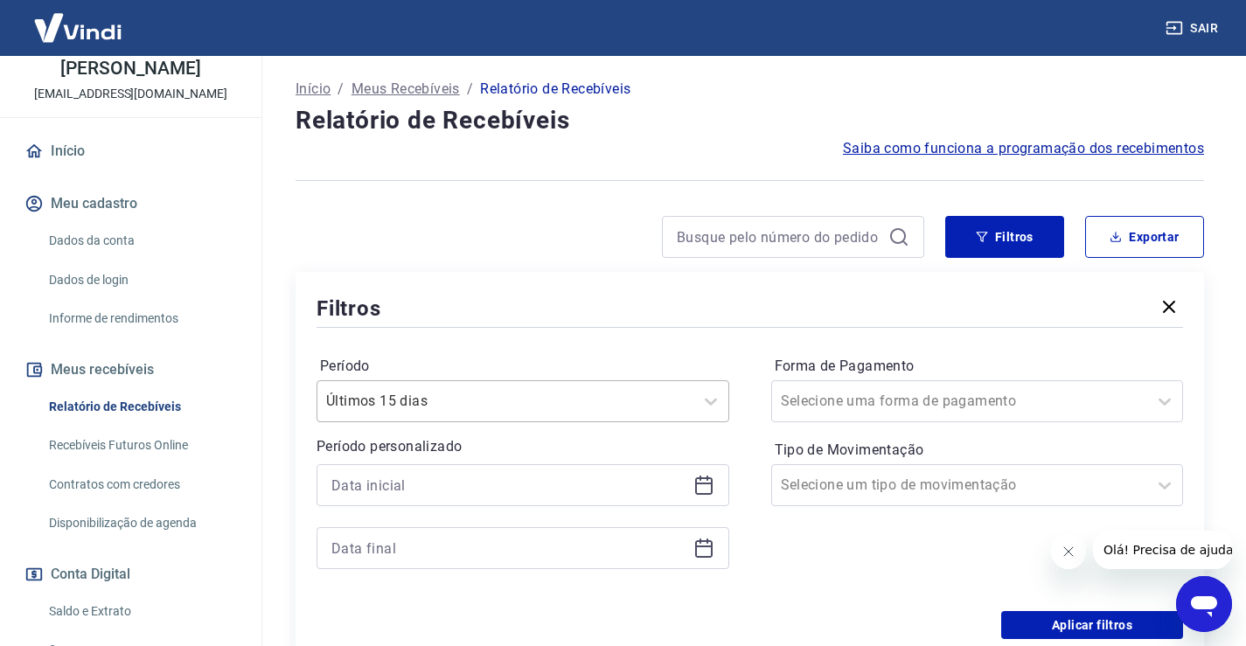
click at [460, 407] on div "Últimos 15 dias" at bounding box center [522, 401] width 413 height 42
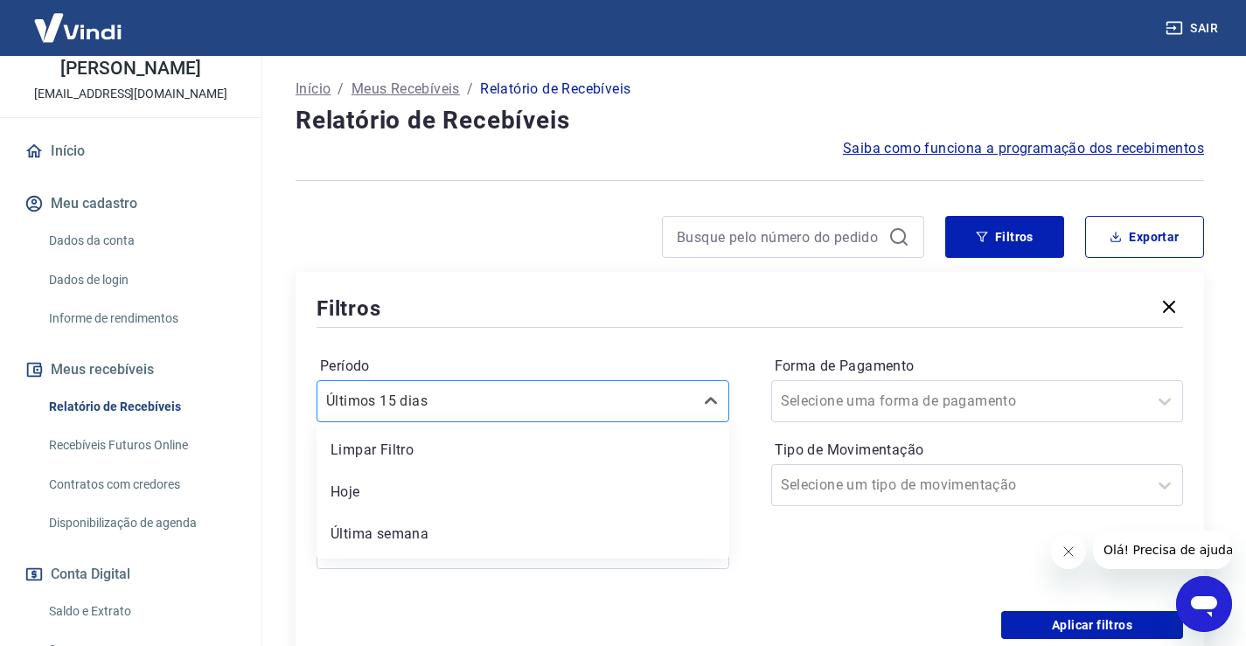
scroll to position [126, 0]
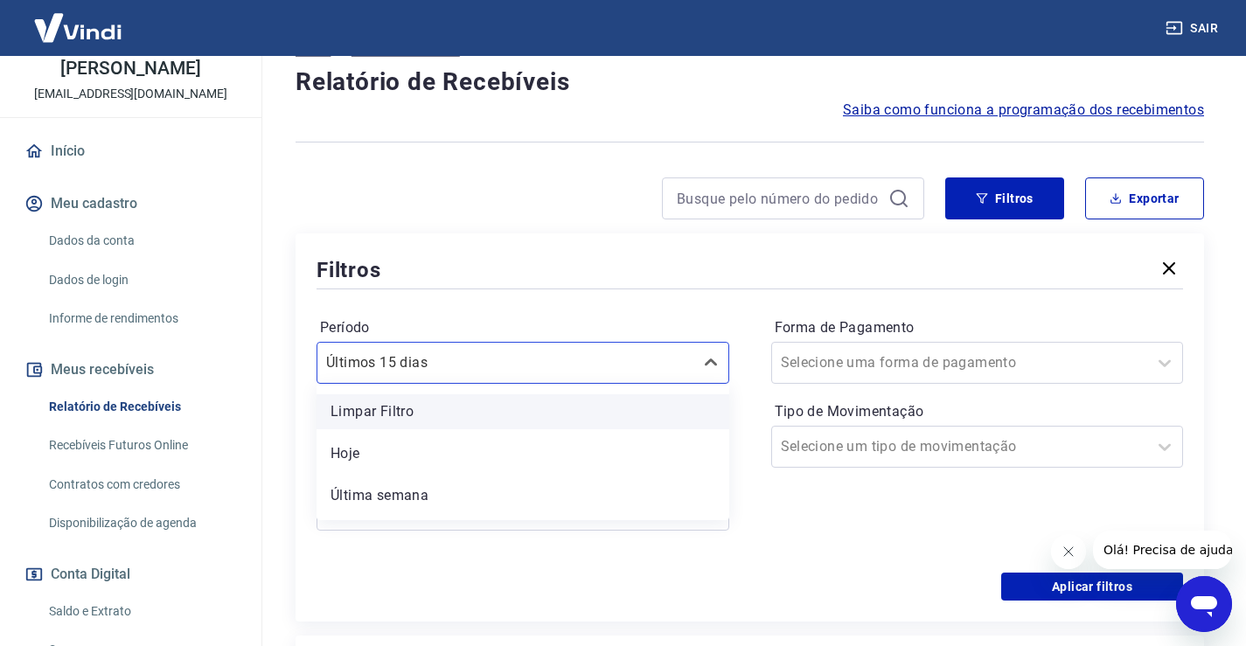
click at [420, 416] on div "Limpar Filtro" at bounding box center [522, 411] width 413 height 35
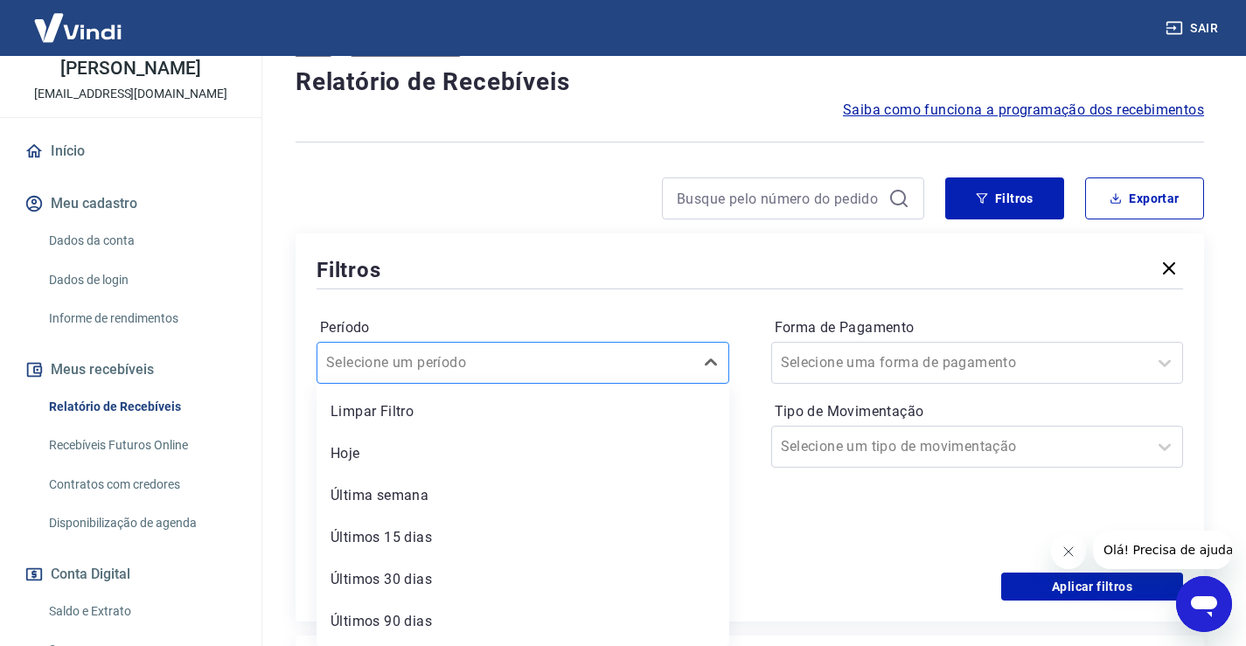
click at [607, 370] on div at bounding box center [505, 363] width 358 height 24
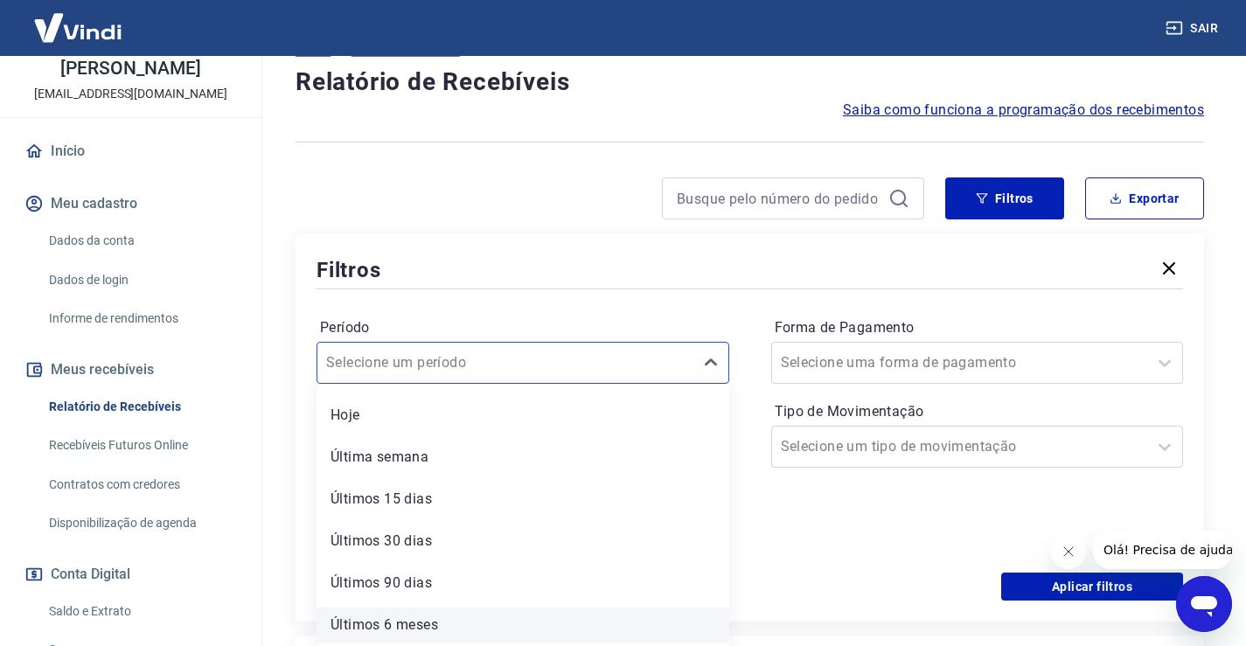
click at [500, 614] on div "Últimos 6 meses" at bounding box center [522, 625] width 413 height 35
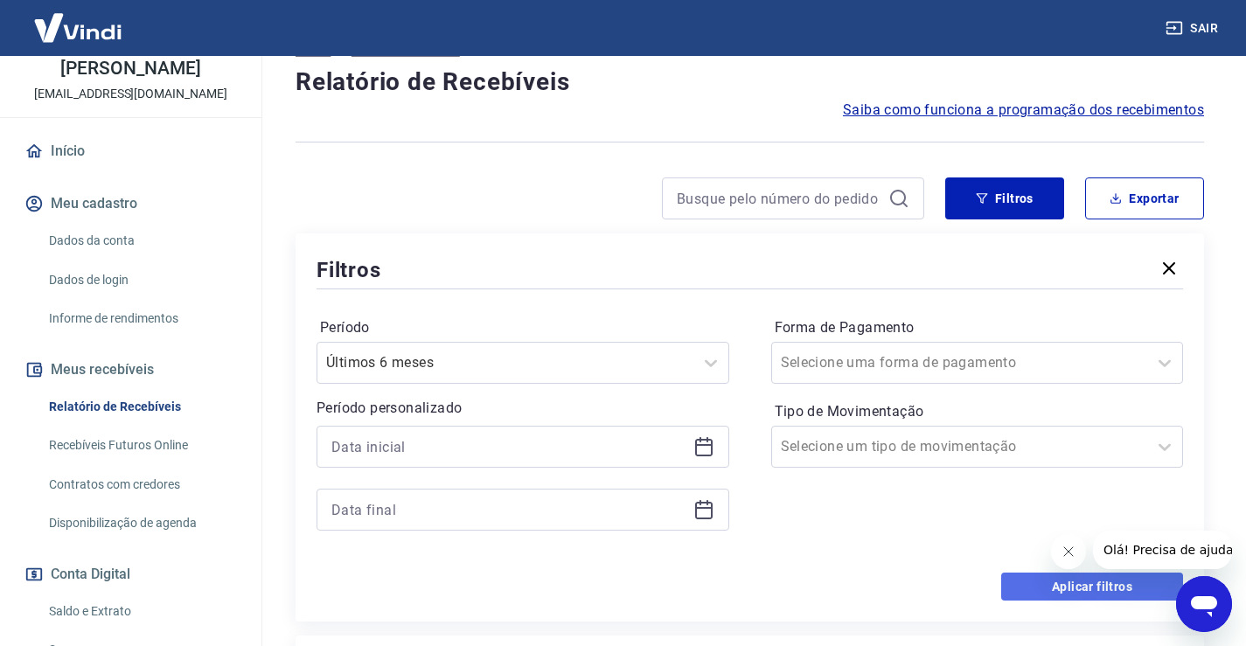
click at [1094, 591] on button "Aplicar filtros" at bounding box center [1092, 587] width 182 height 28
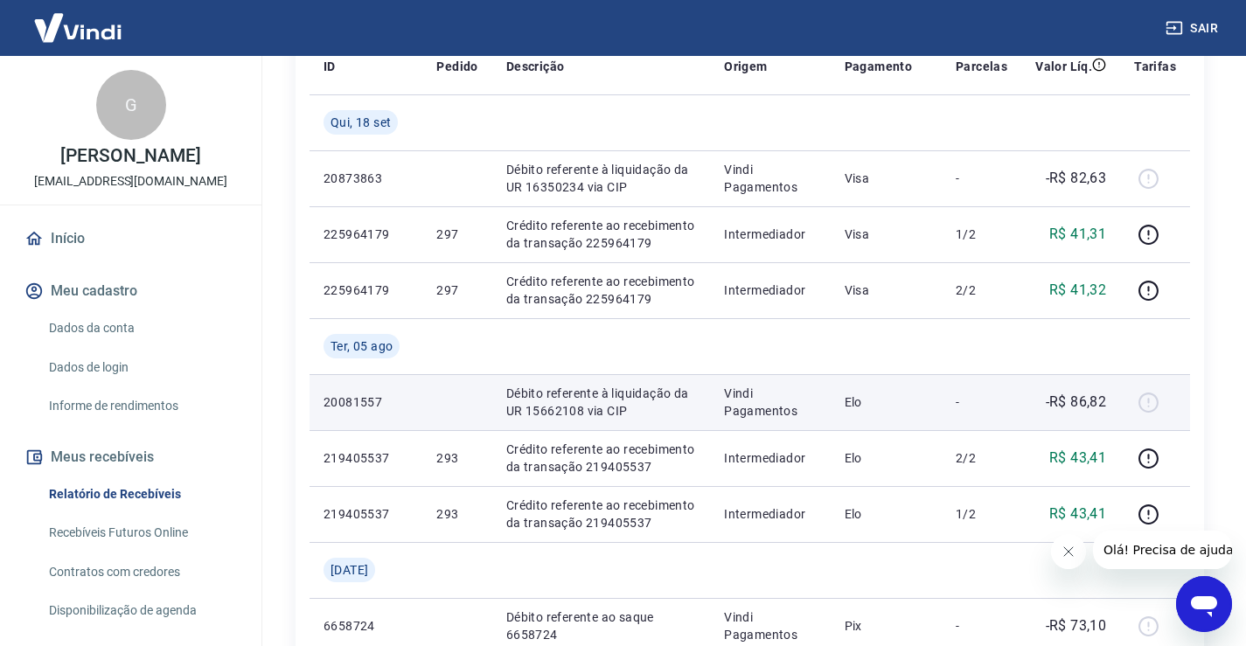
scroll to position [350, 0]
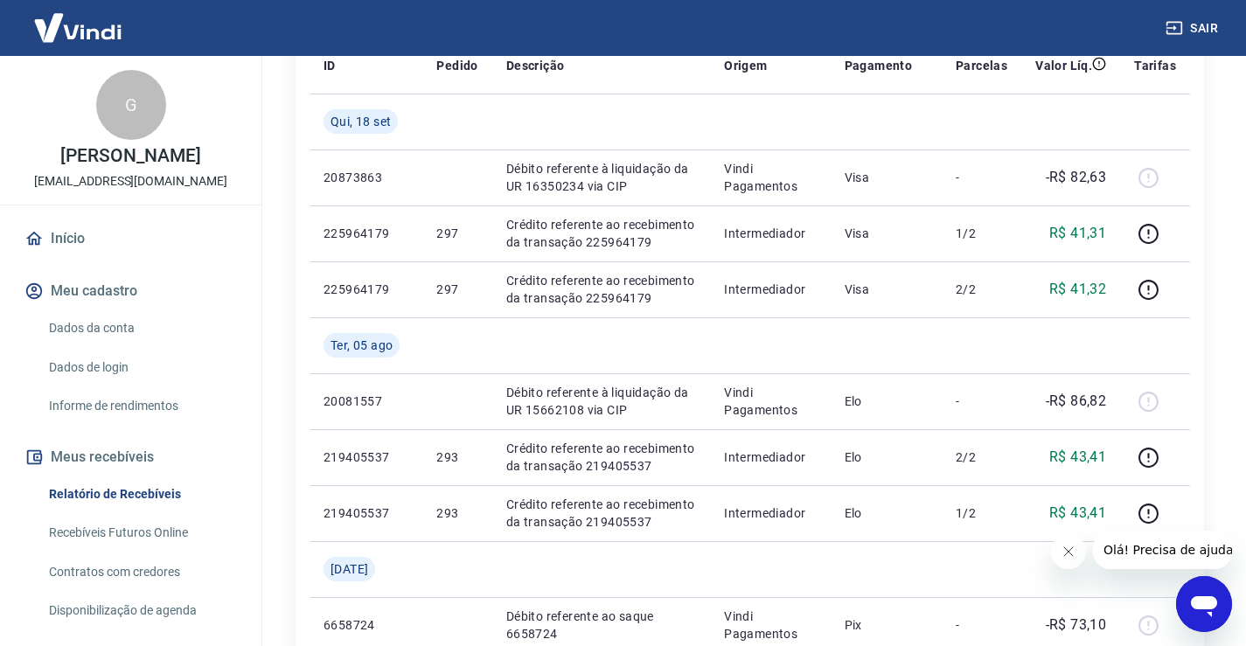
click at [117, 227] on link "Início" at bounding box center [130, 238] width 219 height 38
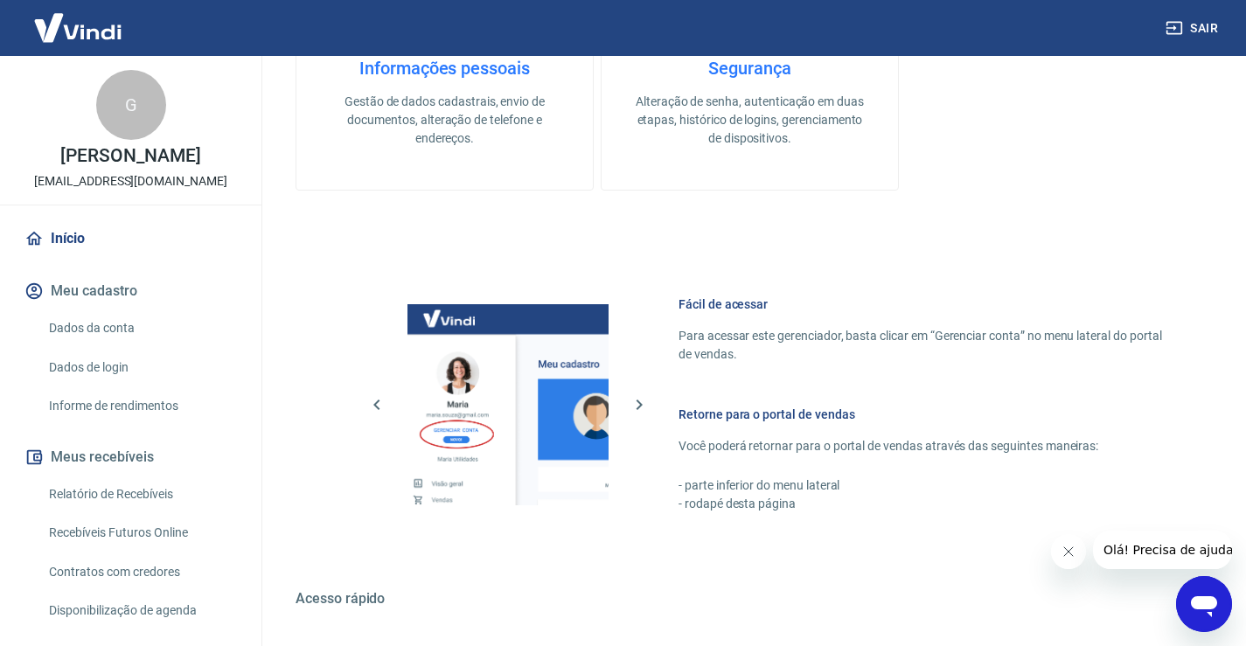
scroll to position [262, 0]
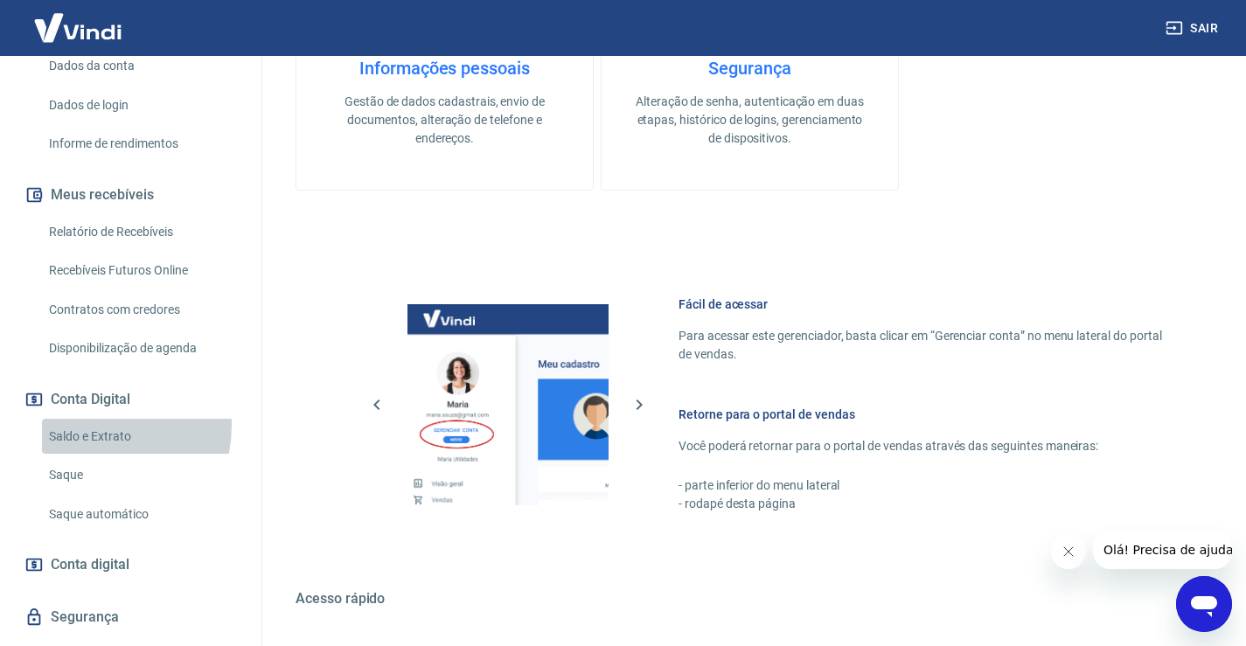
click at [87, 425] on link "Saldo e Extrato" at bounding box center [141, 437] width 198 height 36
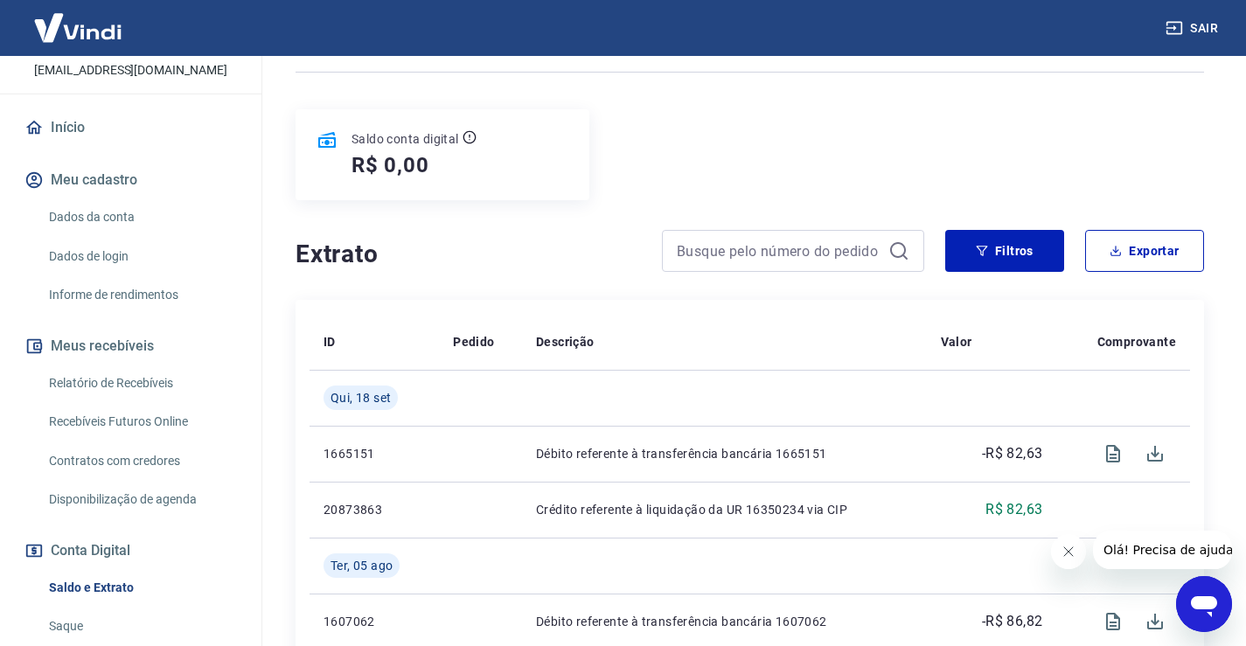
scroll to position [350, 0]
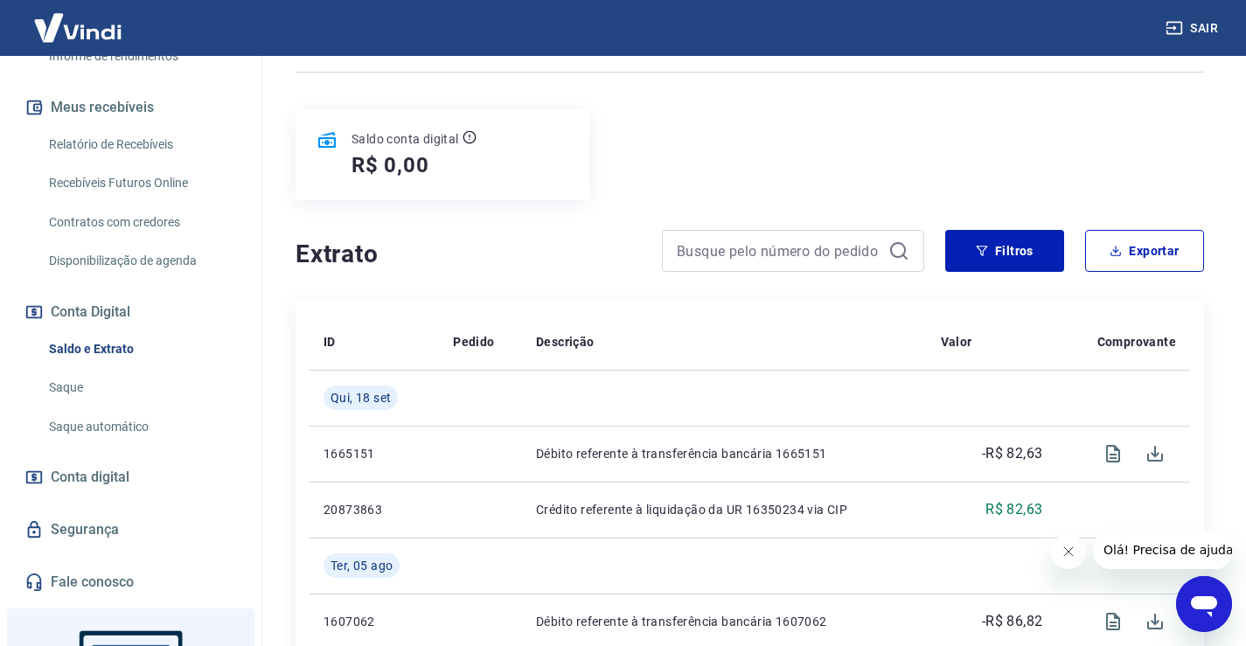
click at [127, 479] on span "Conta digital" at bounding box center [90, 477] width 79 height 24
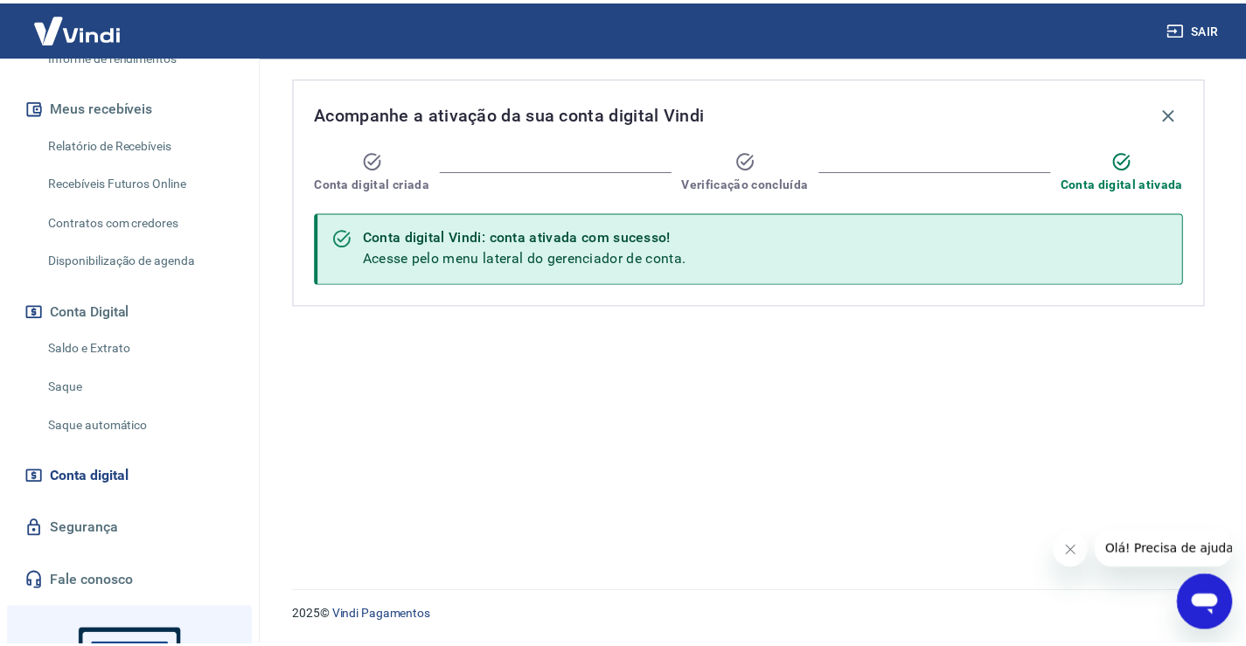
scroll to position [87, 0]
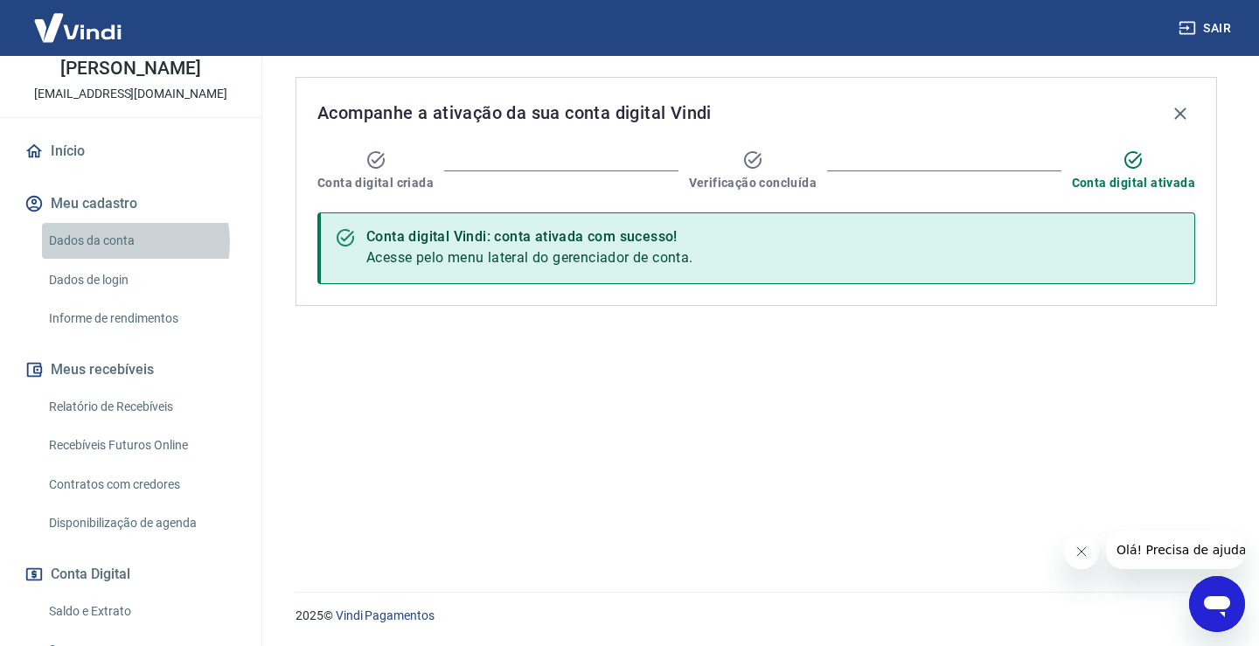
click at [117, 242] on link "Dados da conta" at bounding box center [141, 241] width 198 height 36
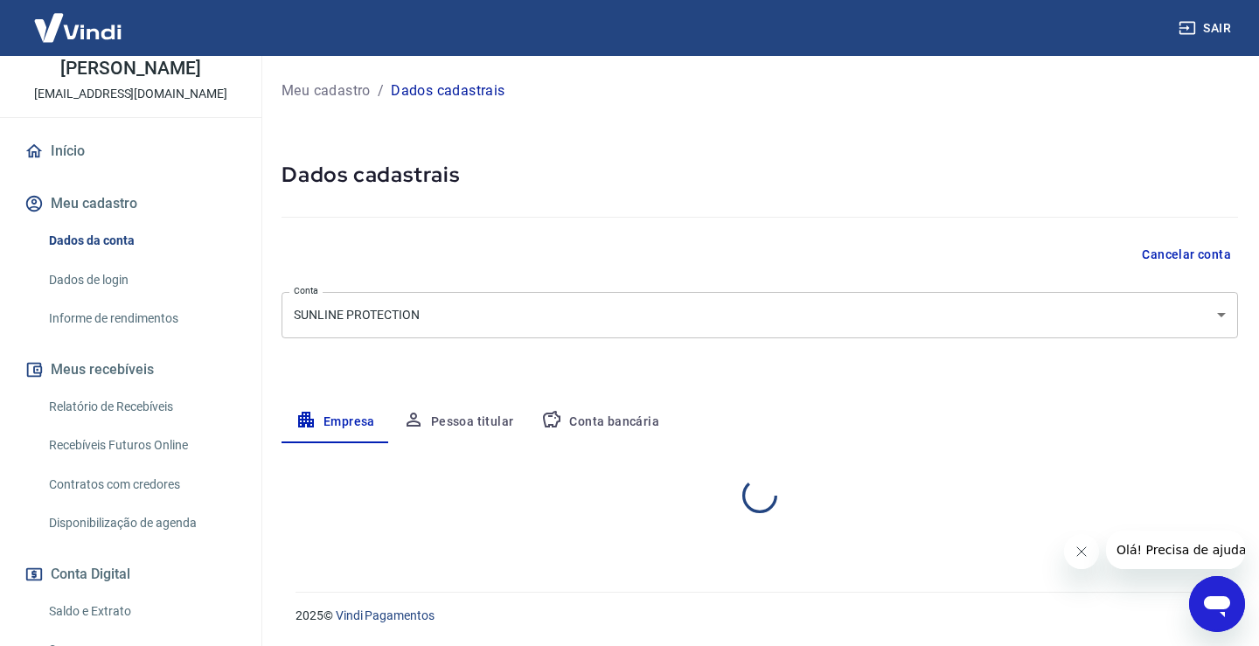
select select "MG"
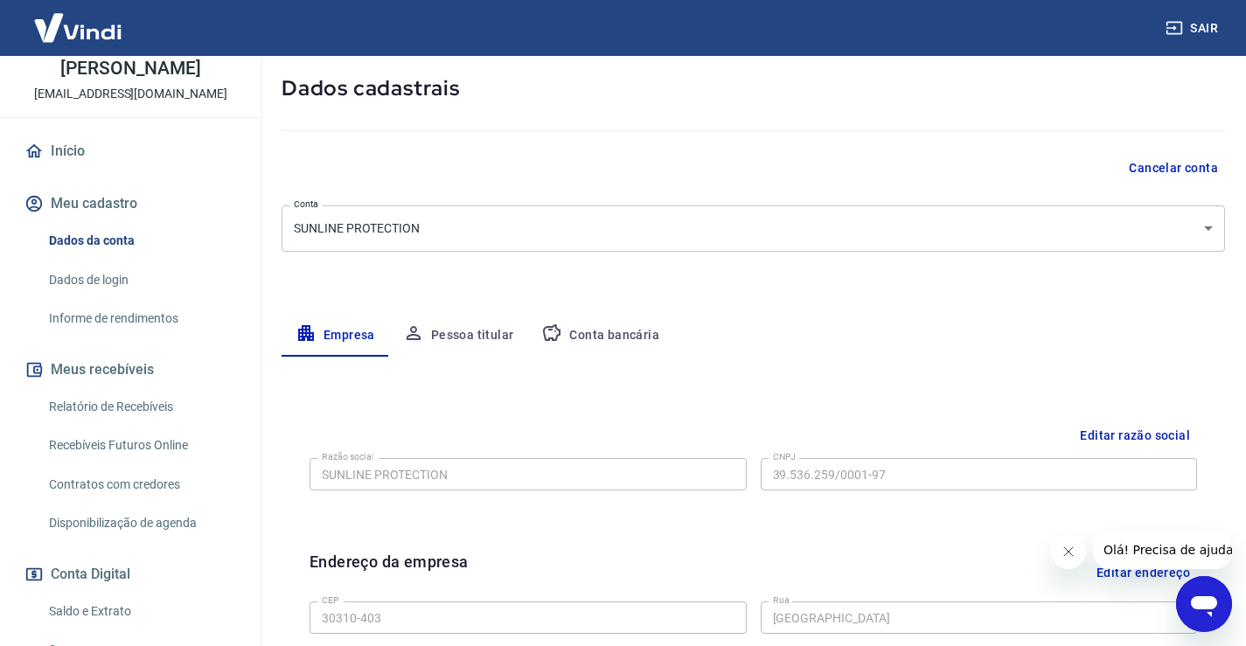
scroll to position [87, 0]
click at [587, 343] on button "Conta bancária" at bounding box center [600, 335] width 146 height 42
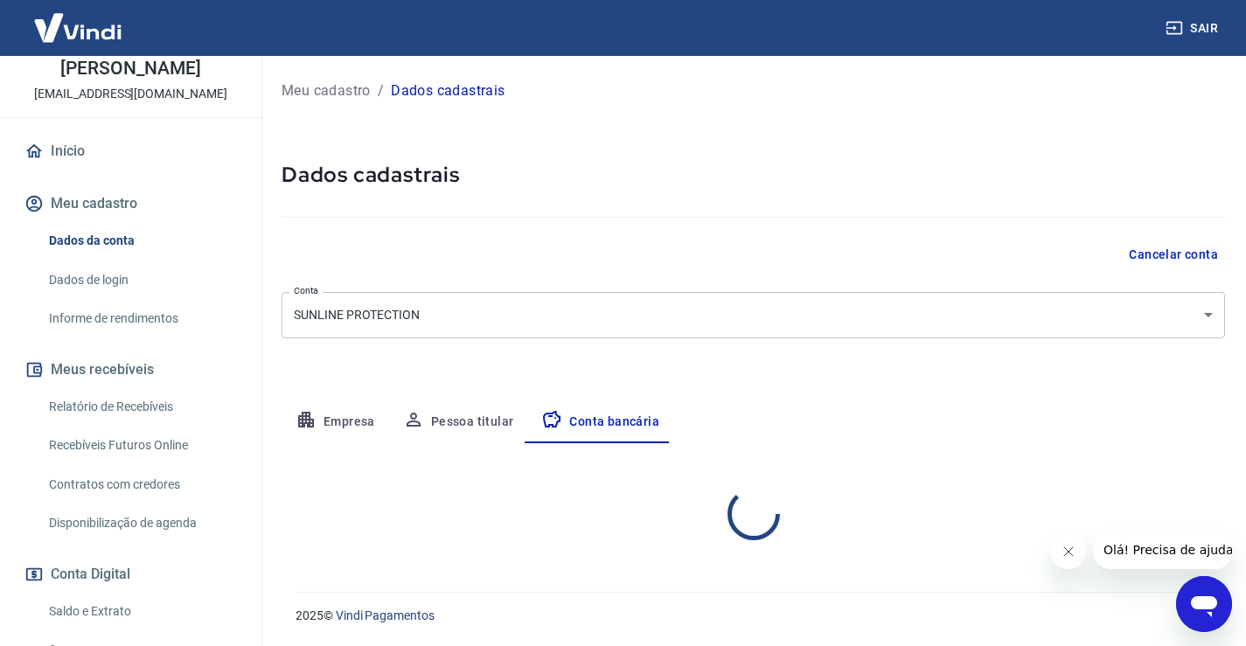
scroll to position [0, 0]
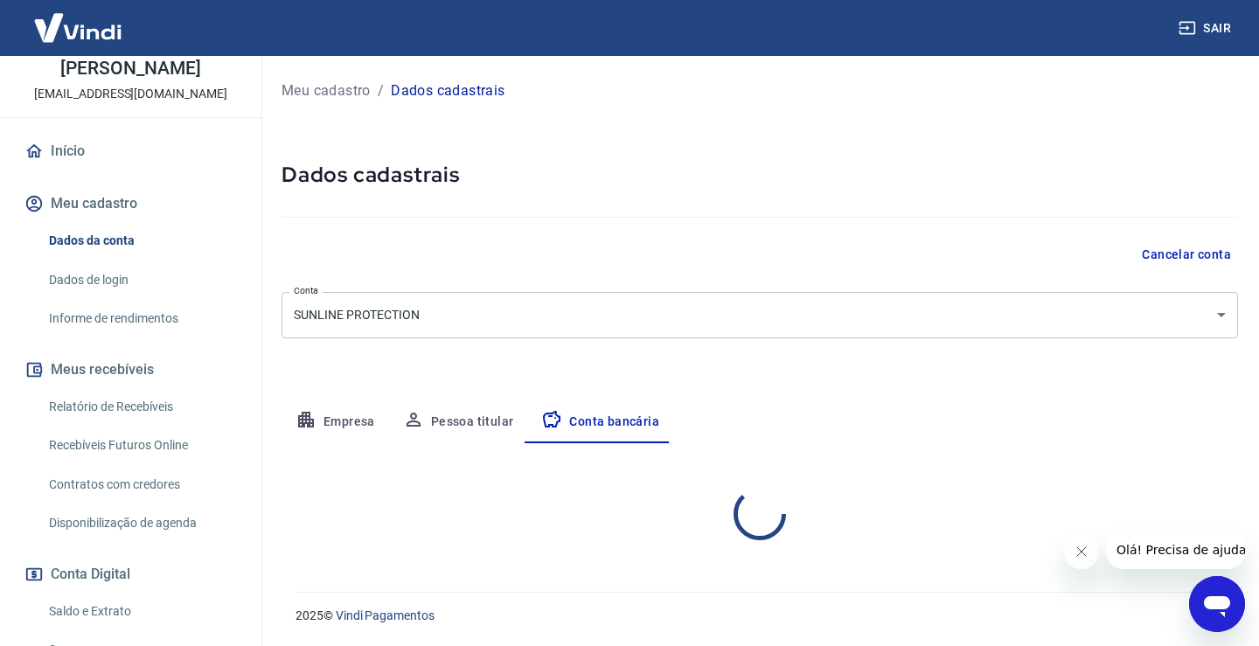
select select "1"
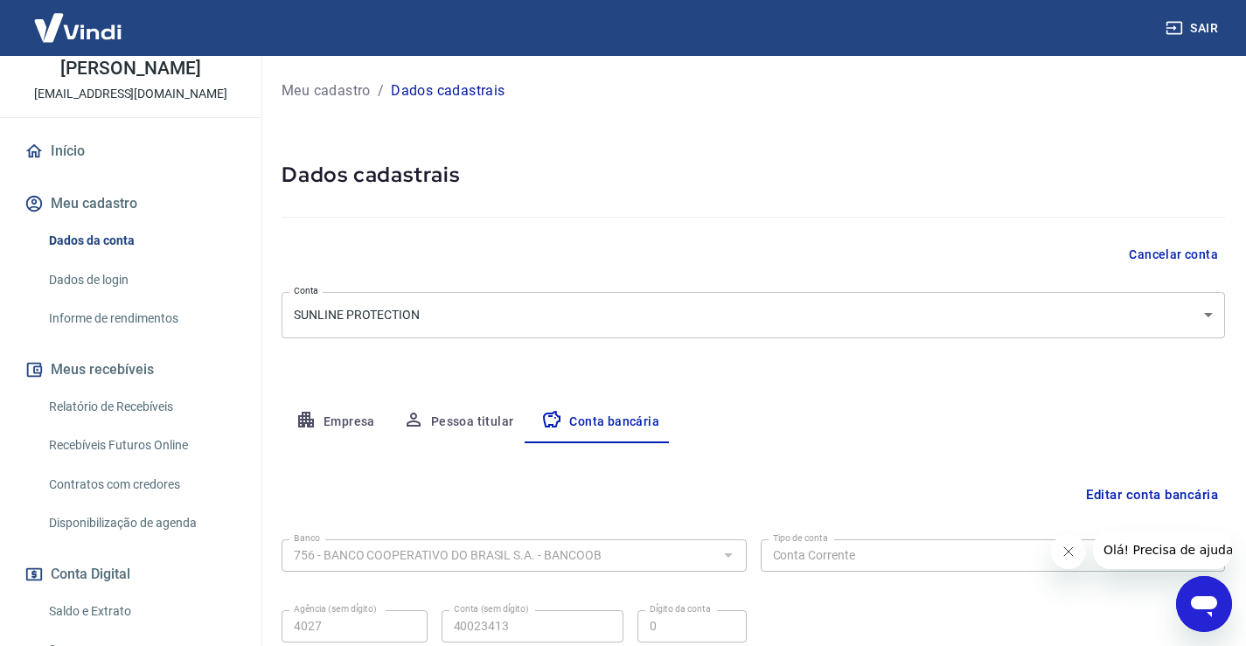
scroll to position [150, 0]
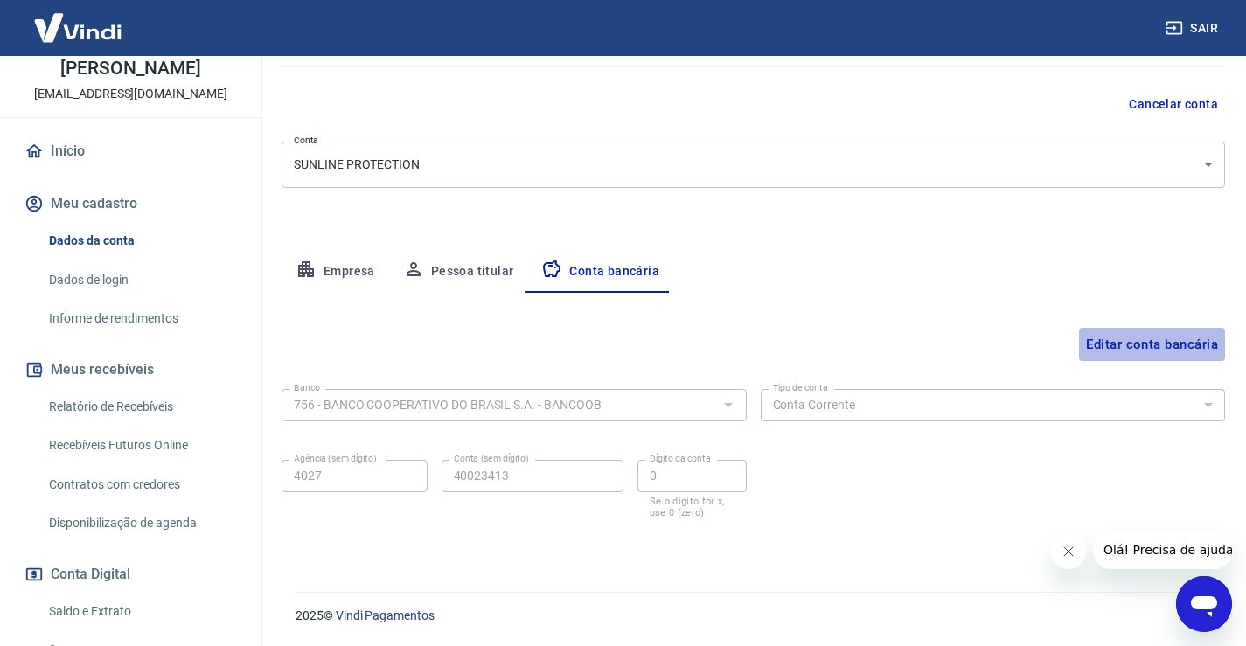
click at [1130, 331] on button "Editar conta bancária" at bounding box center [1152, 344] width 146 height 33
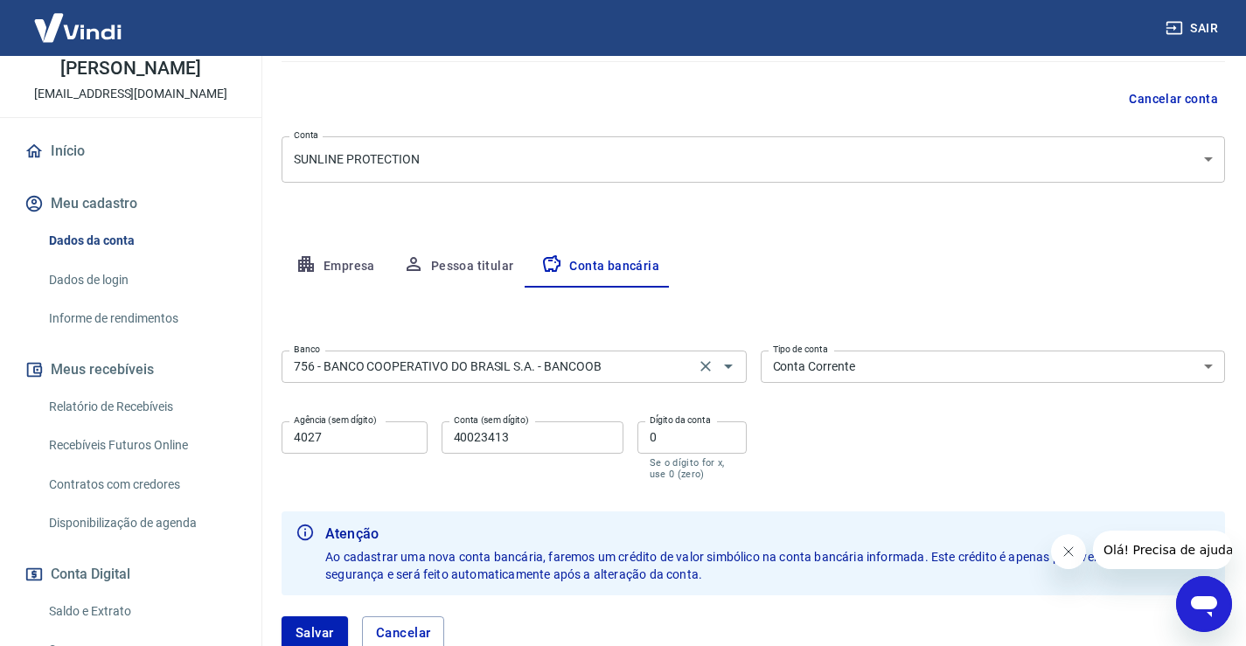
scroll to position [238, 0]
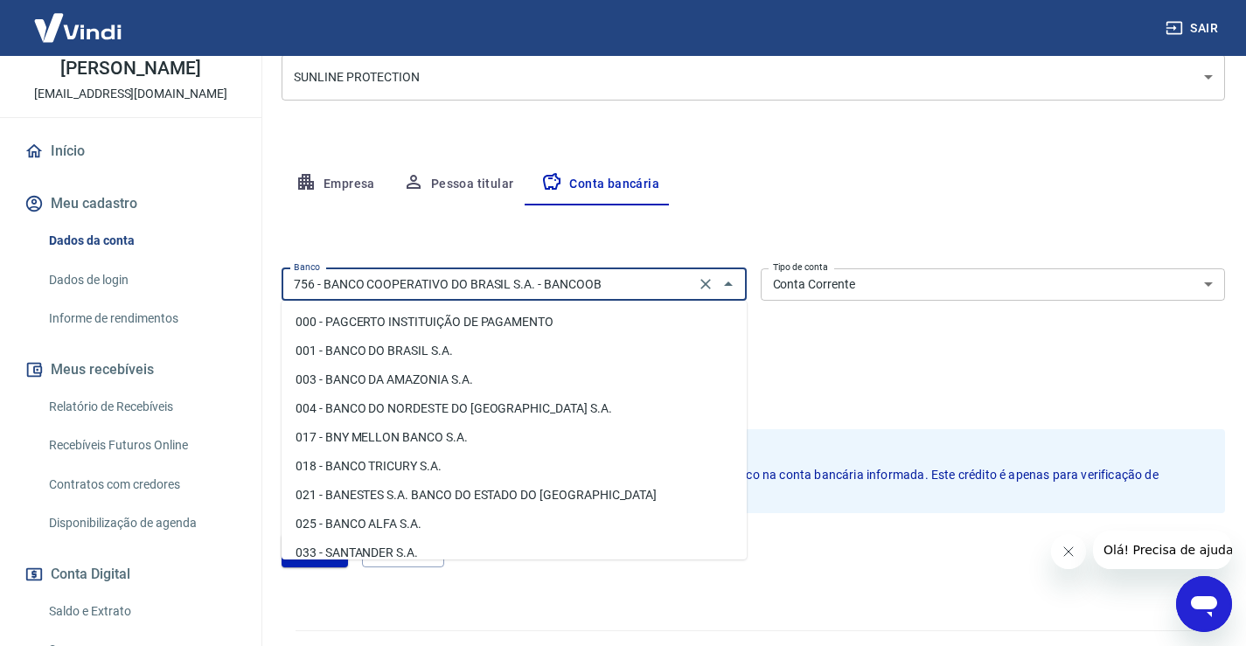
click at [667, 288] on input "756 - BANCO COOPERATIVO DO BRASIL S.A. - BANCOOB" at bounding box center [488, 285] width 403 height 22
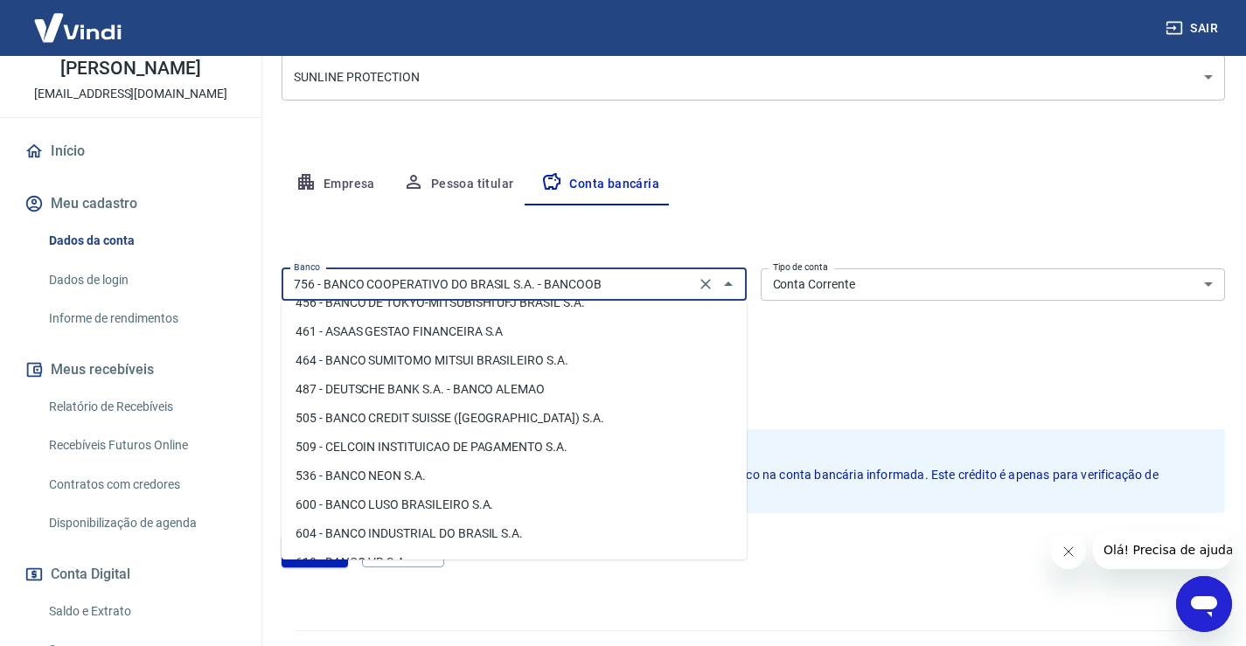
scroll to position [1941, 0]
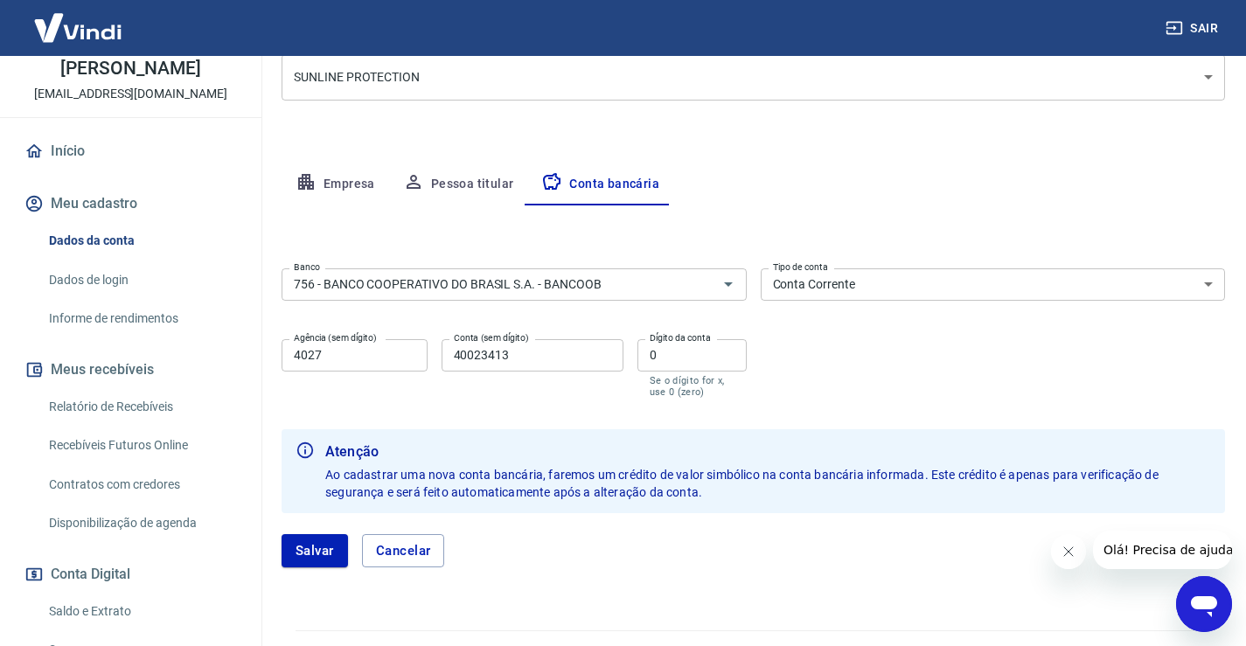
click at [1044, 325] on div "Banco 756 - BANCO COOPERATIVO DO BRASIL S.A. - BANCOOB Banco Tipo de conta Cont…" at bounding box center [752, 331] width 943 height 140
click at [482, 185] on button "Pessoa titular" at bounding box center [458, 184] width 139 height 42
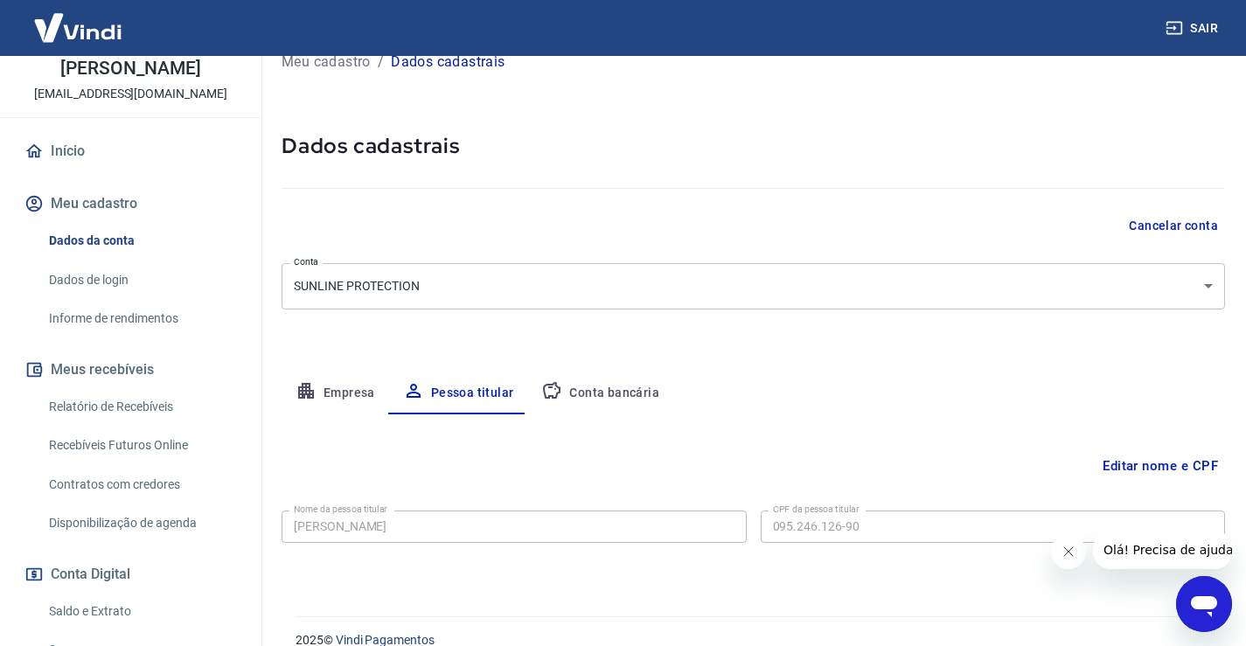
scroll to position [53, 0]
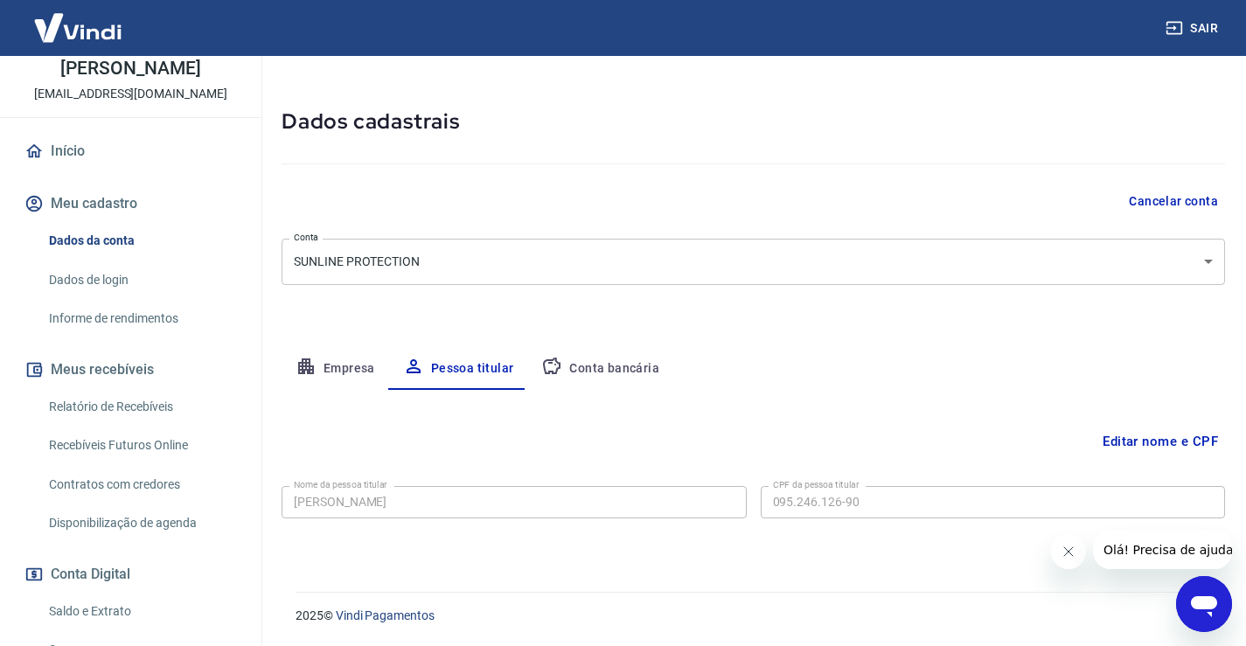
click at [1134, 440] on button "Editar nome e CPF" at bounding box center [1159, 441] width 129 height 33
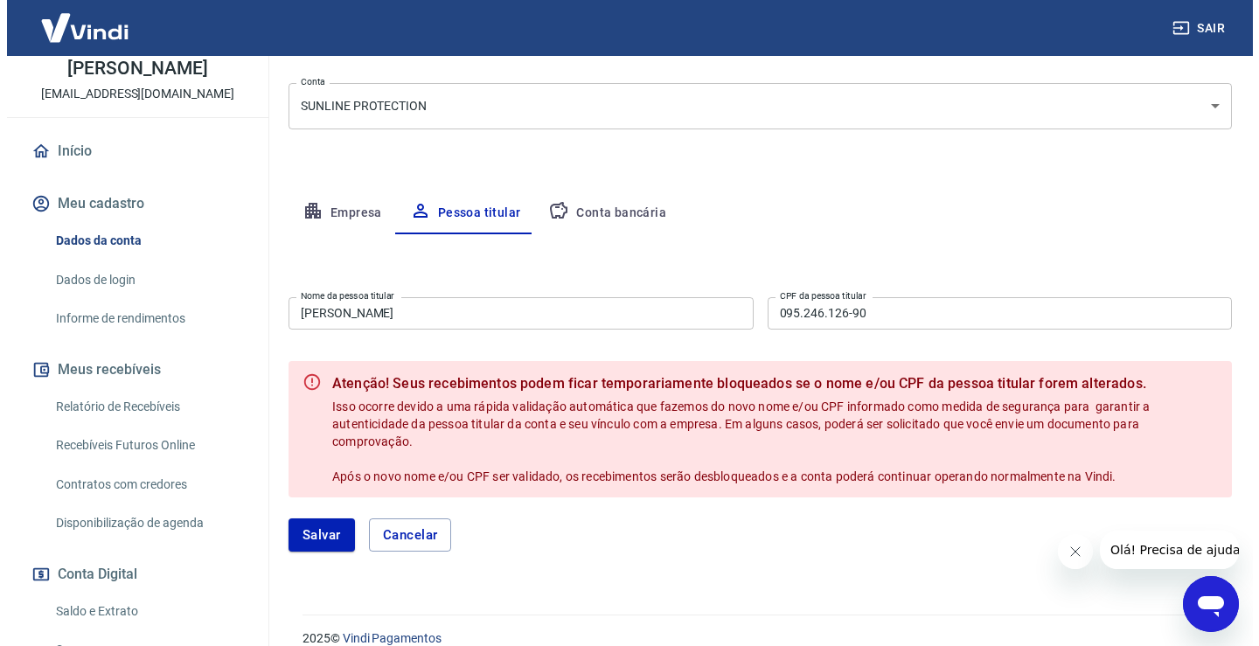
scroll to position [232, 0]
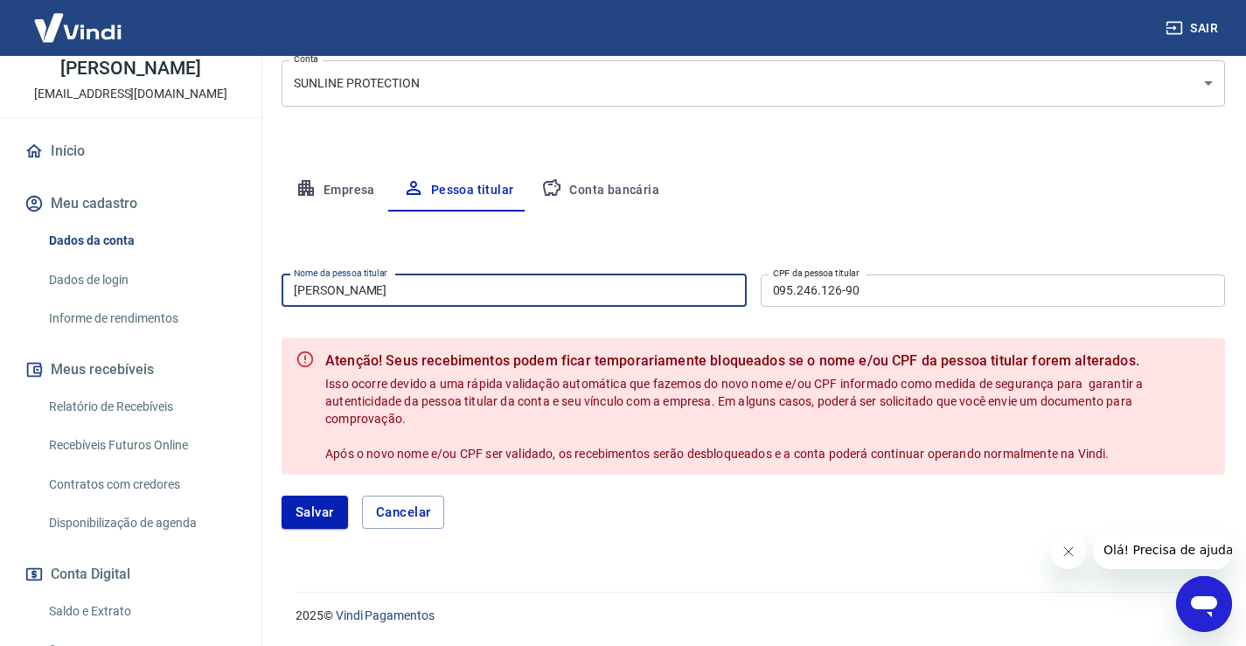
drag, startPoint x: 495, startPoint y: 293, endPoint x: 368, endPoint y: 287, distance: 126.9
click at [368, 287] on input "GUILHERME VECCHIA XAVIER" at bounding box center [513, 290] width 465 height 32
type input "GUILHERME OLIVEIRA DE FREITAS"
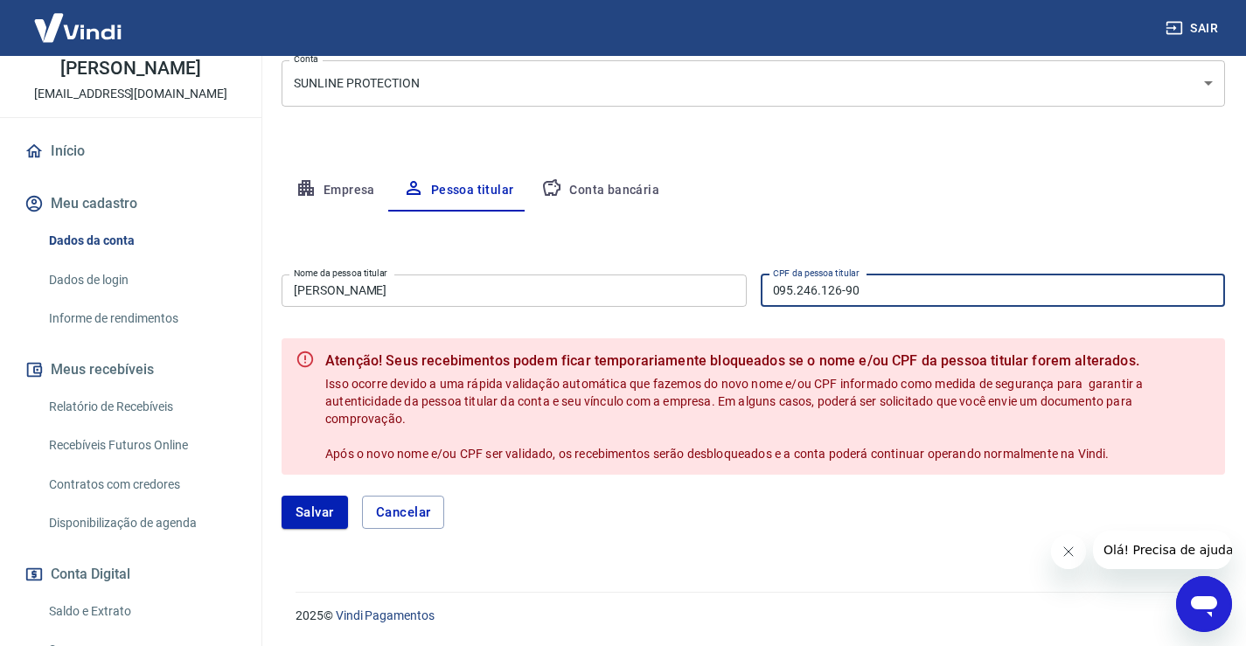
drag, startPoint x: 905, startPoint y: 281, endPoint x: 519, endPoint y: 282, distance: 385.5
click at [519, 282] on div "Nome da pessoa titular GUILHERME OLIVEIRA DE FREITAS Nome da pessoa titular CPF…" at bounding box center [752, 289] width 943 height 43
type input "130.627.766-33"
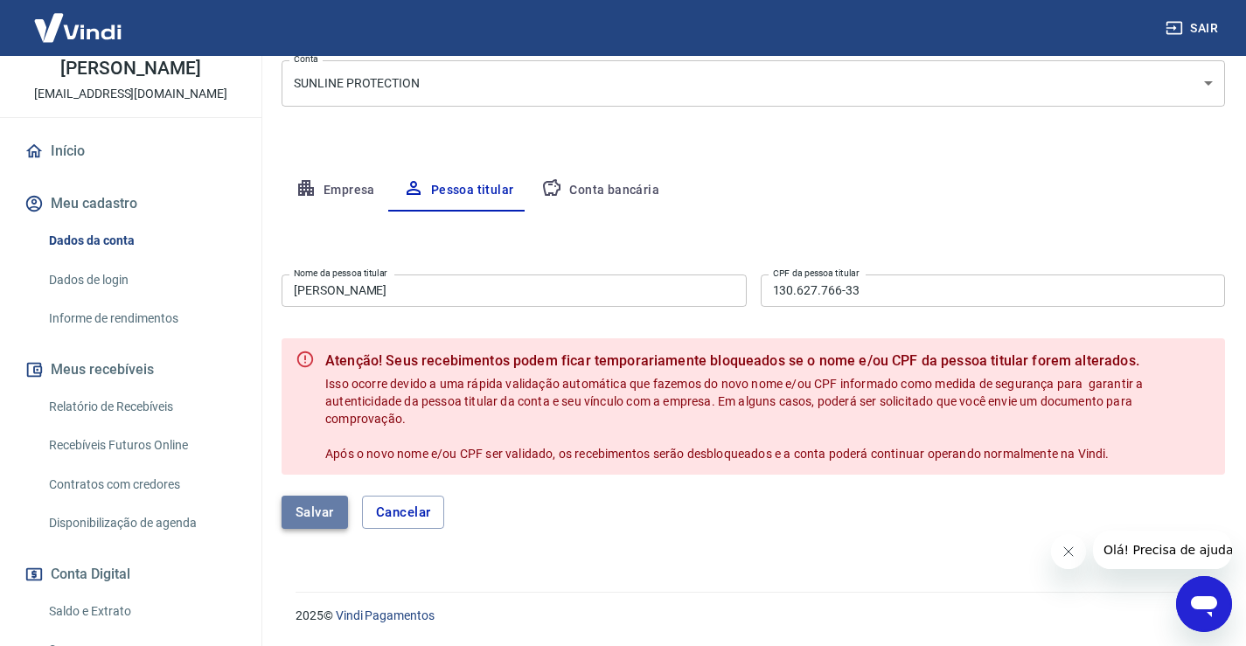
click at [313, 507] on button "Salvar" at bounding box center [314, 512] width 66 height 33
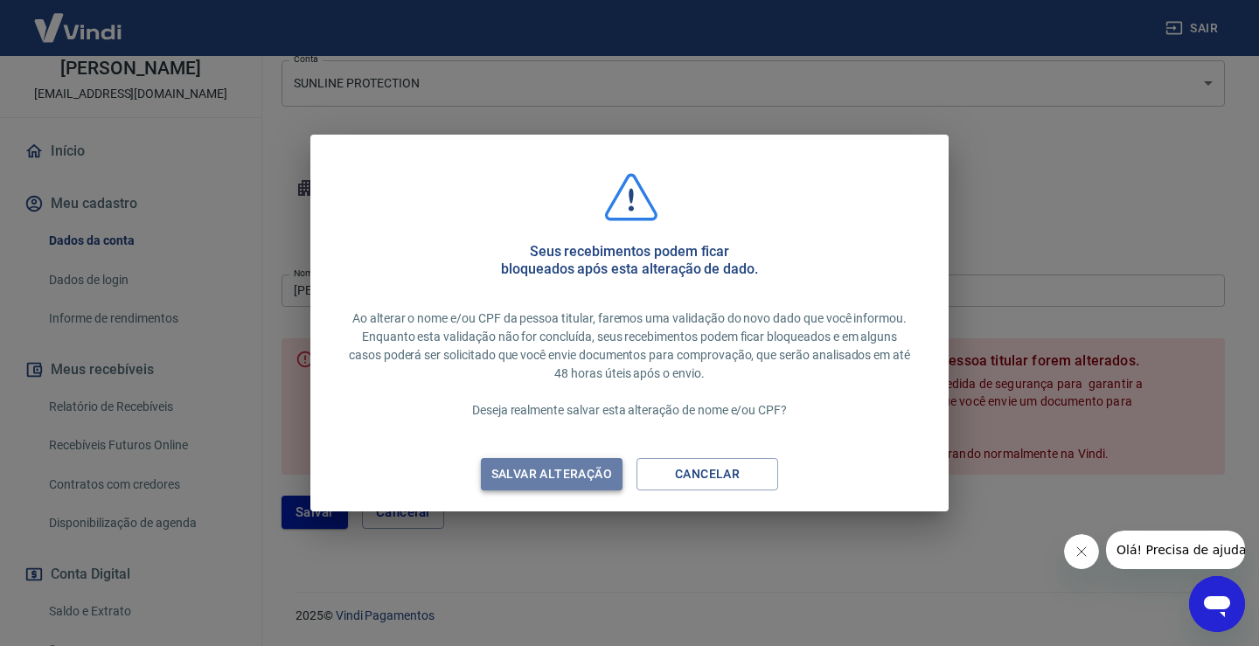
click at [539, 475] on div "Salvar alteração" at bounding box center [551, 474] width 163 height 22
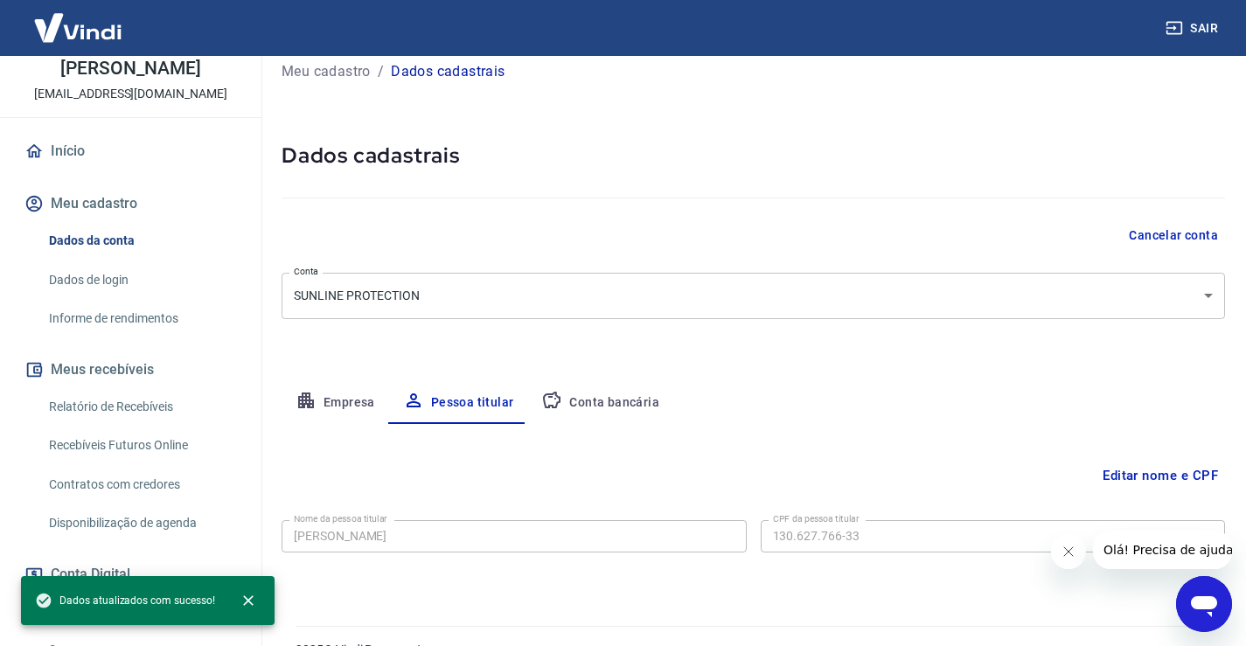
scroll to position [53, 0]
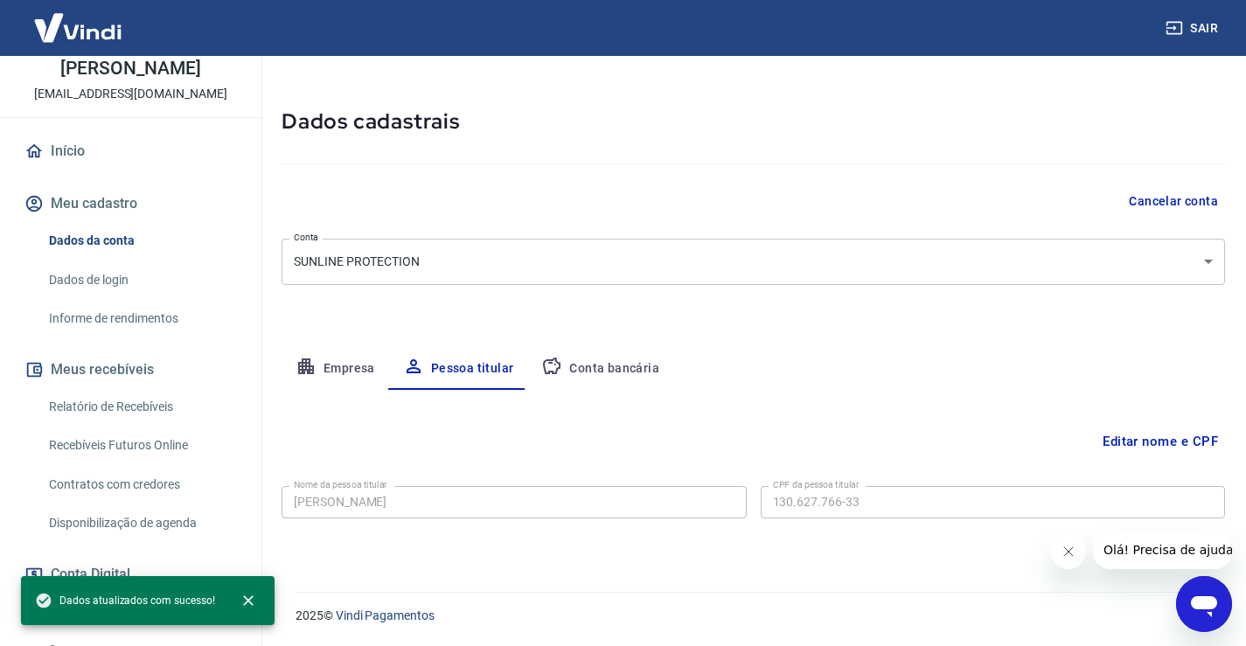
drag, startPoint x: 344, startPoint y: 372, endPoint x: 570, endPoint y: 331, distance: 229.3
click at [344, 371] on button "Empresa" at bounding box center [335, 369] width 108 height 42
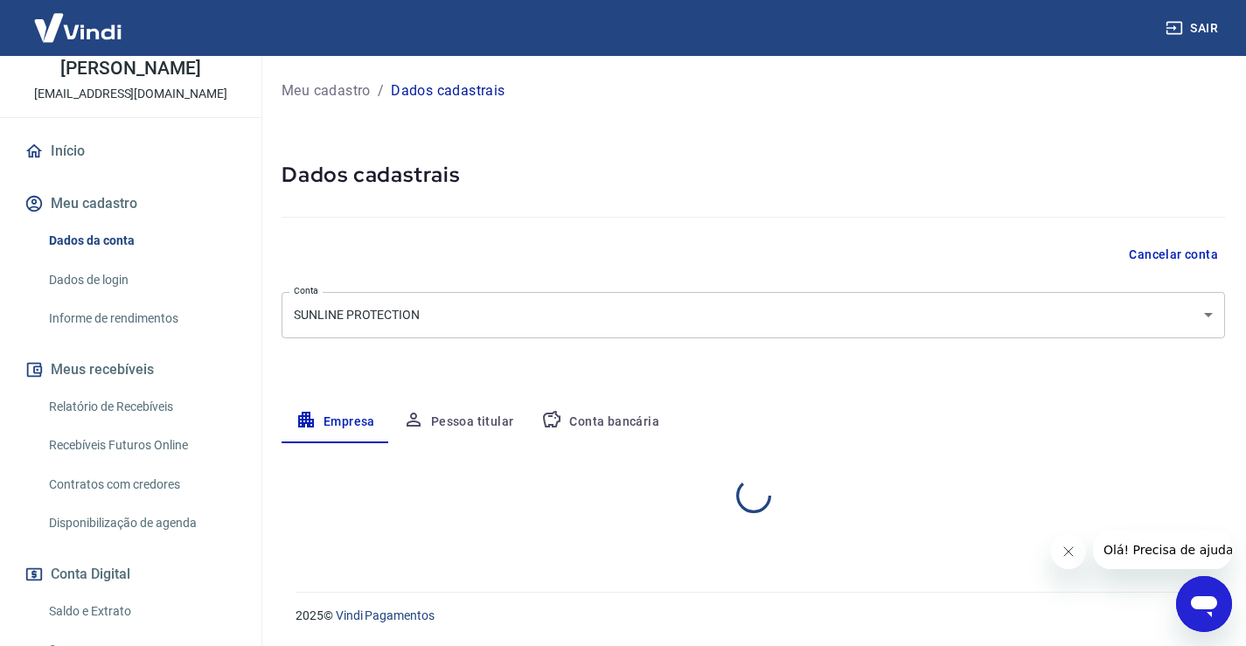
scroll to position [0, 0]
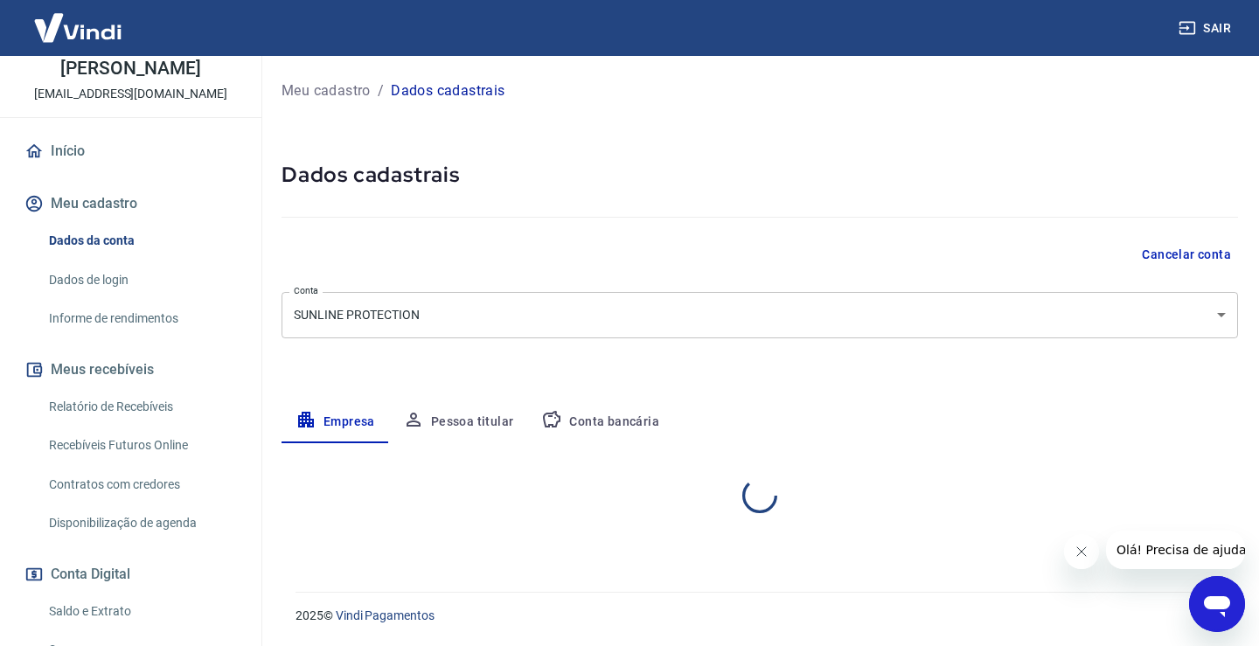
select select "MG"
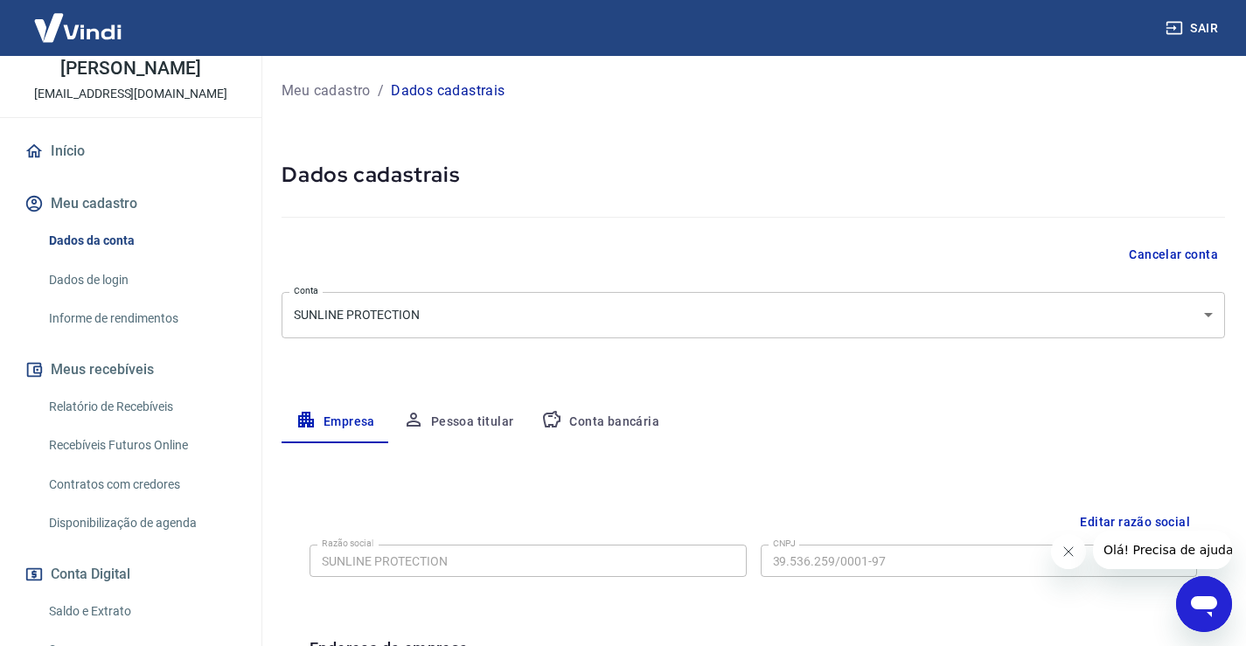
click at [594, 407] on button "Conta bancária" at bounding box center [600, 422] width 146 height 42
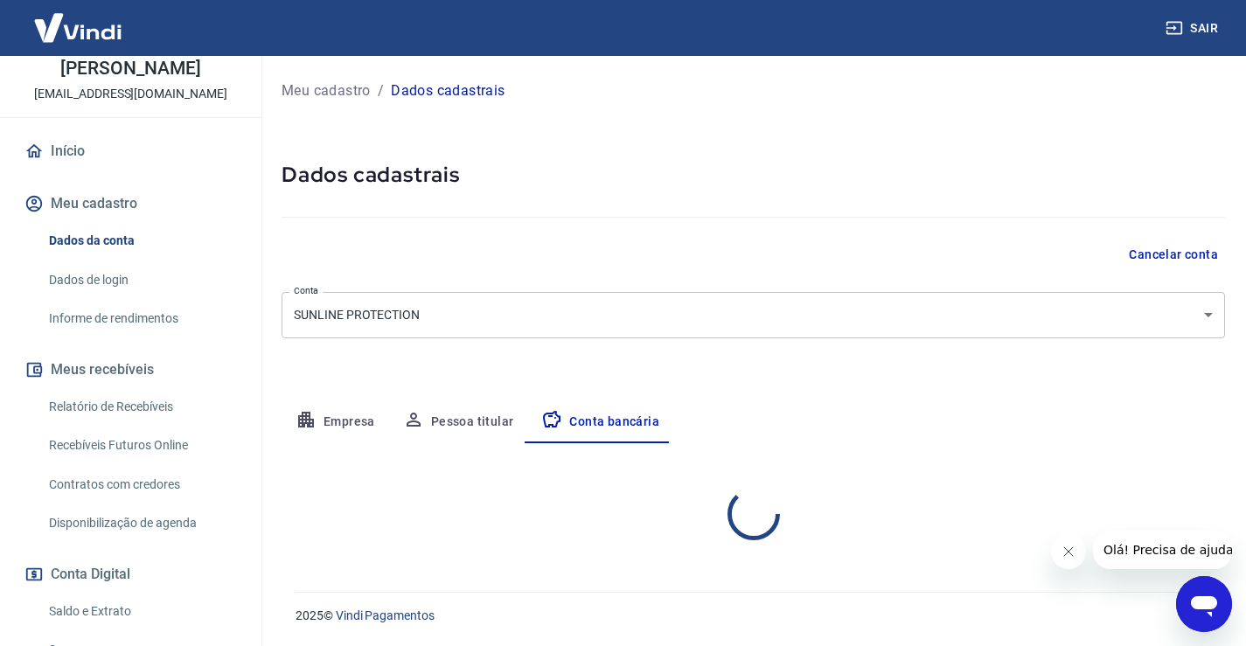
select select "1"
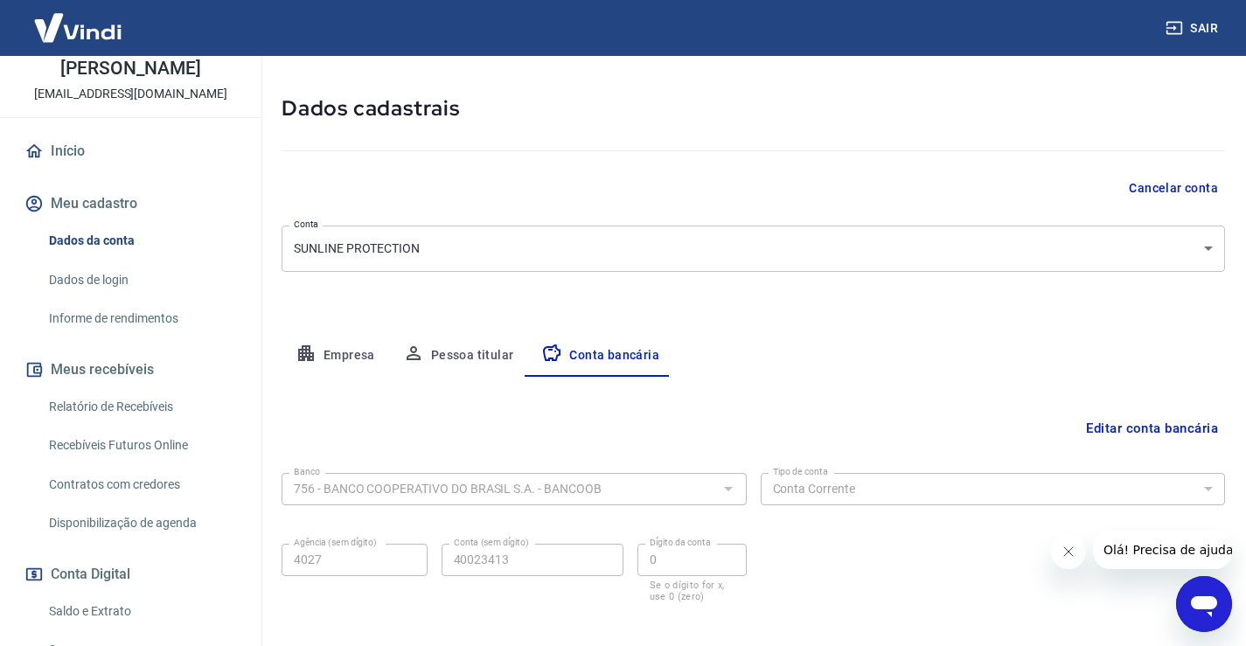
scroll to position [150, 0]
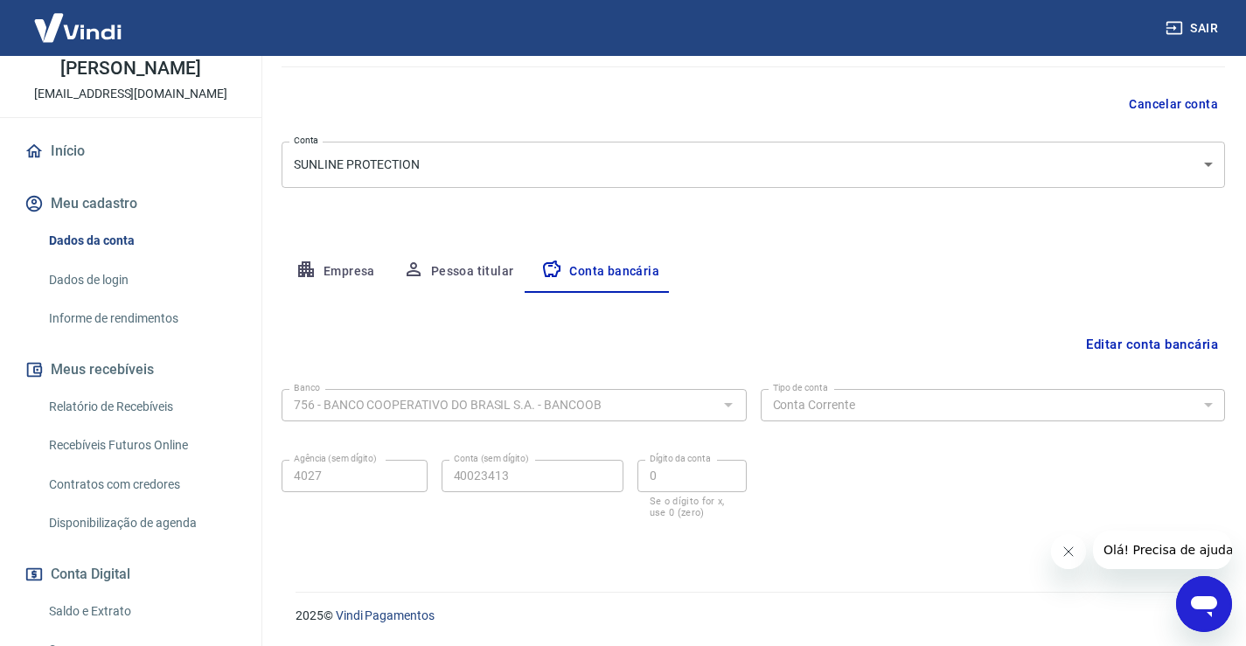
click at [1140, 343] on button "Editar conta bancária" at bounding box center [1152, 344] width 146 height 33
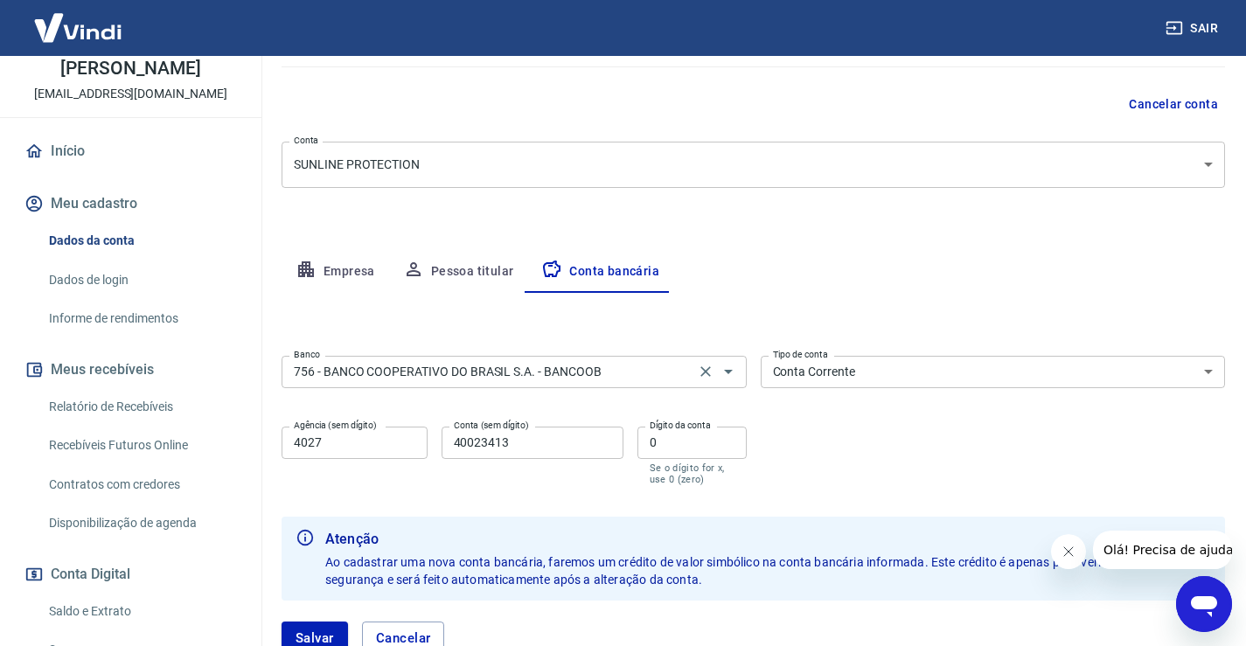
click at [511, 373] on input "756 - BANCO COOPERATIVO DO BRASIL S.A. - BANCOOB" at bounding box center [488, 372] width 403 height 22
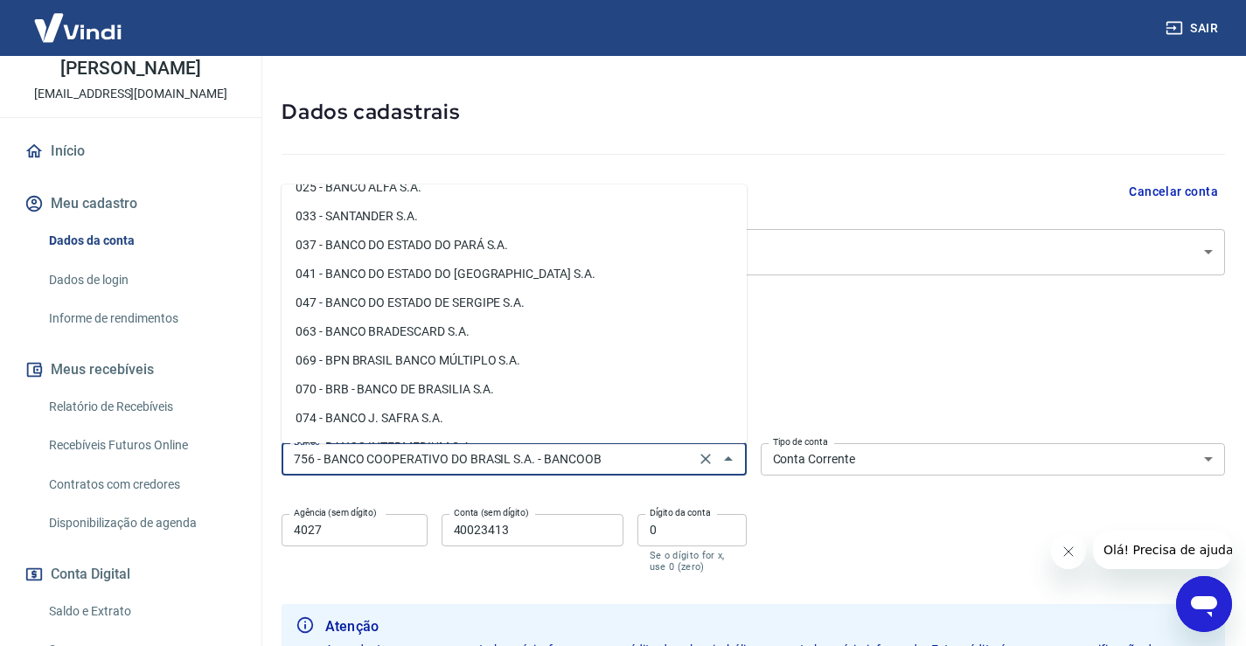
scroll to position [262, 0]
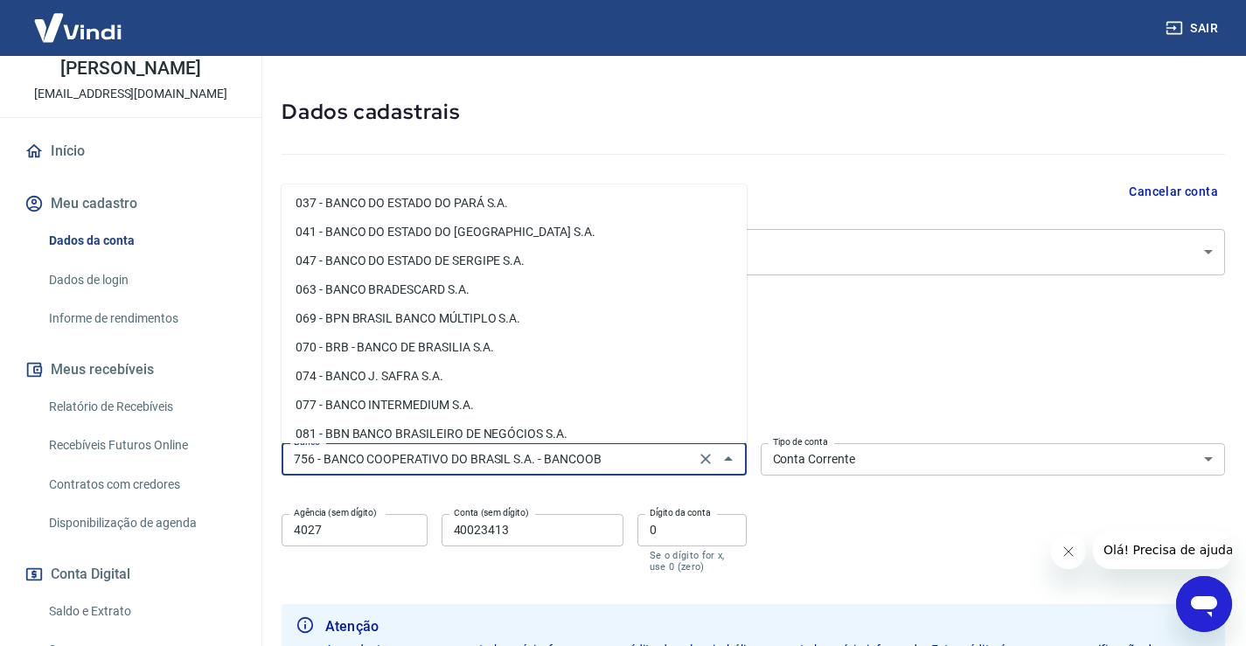
click at [524, 408] on li "077 - BANCO INTERMEDIUM S.A." at bounding box center [513, 405] width 465 height 29
type input "077 - BANCO INTERMEDIUM S.A."
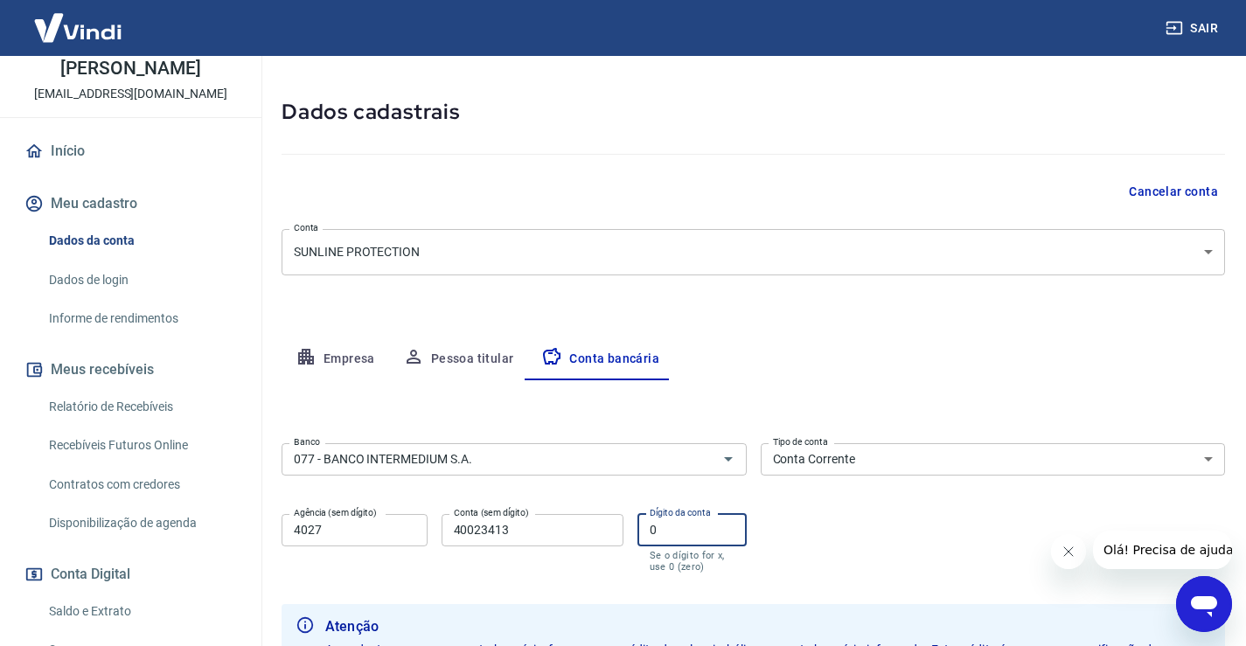
click at [668, 539] on input "0" at bounding box center [691, 530] width 109 height 32
drag, startPoint x: 341, startPoint y: 536, endPoint x: 273, endPoint y: 520, distance: 70.0
click at [273, 520] on div "Meu cadastro / Dados cadastrais Dados cadastrais Cancelar conta Conta SUNLINE P…" at bounding box center [753, 388] width 985 height 791
type input "0001"
drag, startPoint x: 492, startPoint y: 532, endPoint x: 281, endPoint y: 528, distance: 210.7
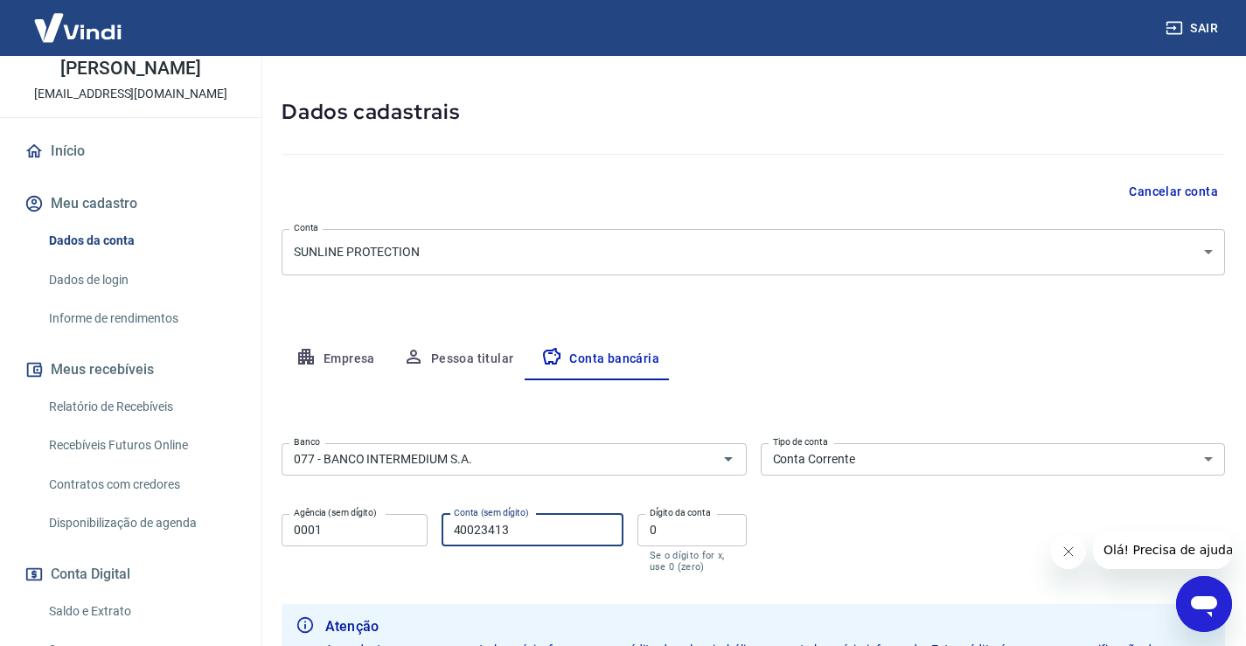
click at [281, 528] on div "Agência (sem dígito) 0001 Agência (sem dígito) Conta (sem dígito) 40023413 Cont…" at bounding box center [513, 541] width 465 height 69
type input "0454476965"
click at [845, 511] on div "Banco 077 - BANCO INTERMEDIUM S.A. Banco Tipo de conta Conta Corrente Conta Pou…" at bounding box center [752, 506] width 943 height 140
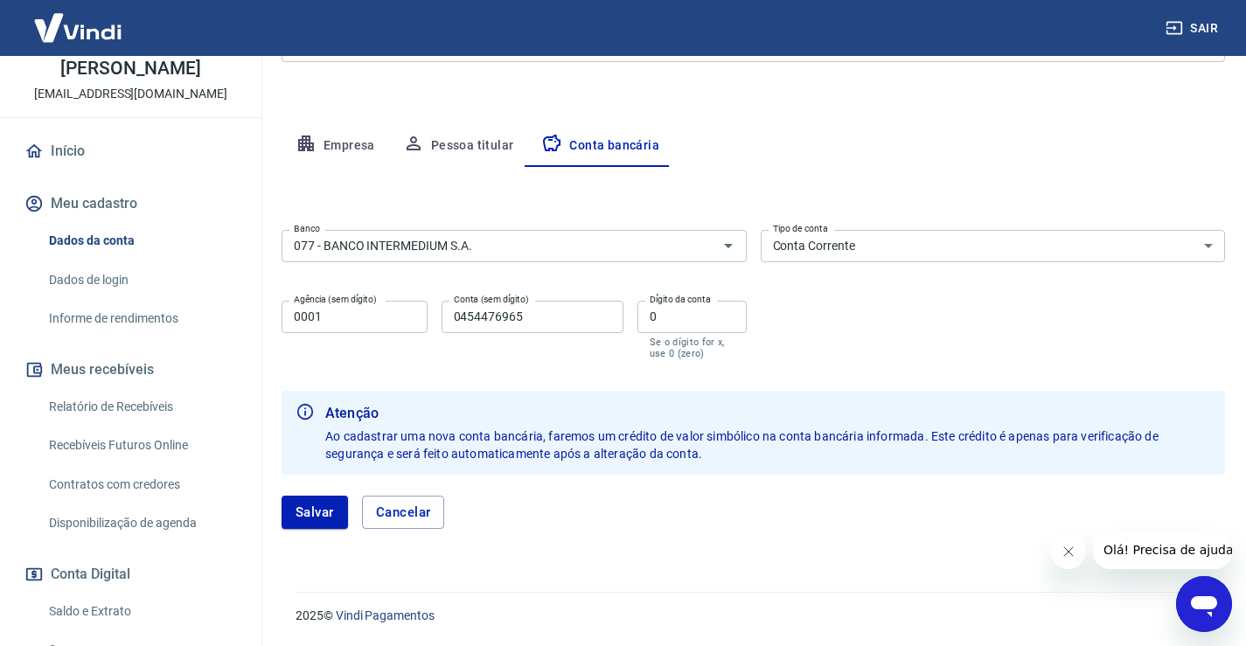
scroll to position [189, 0]
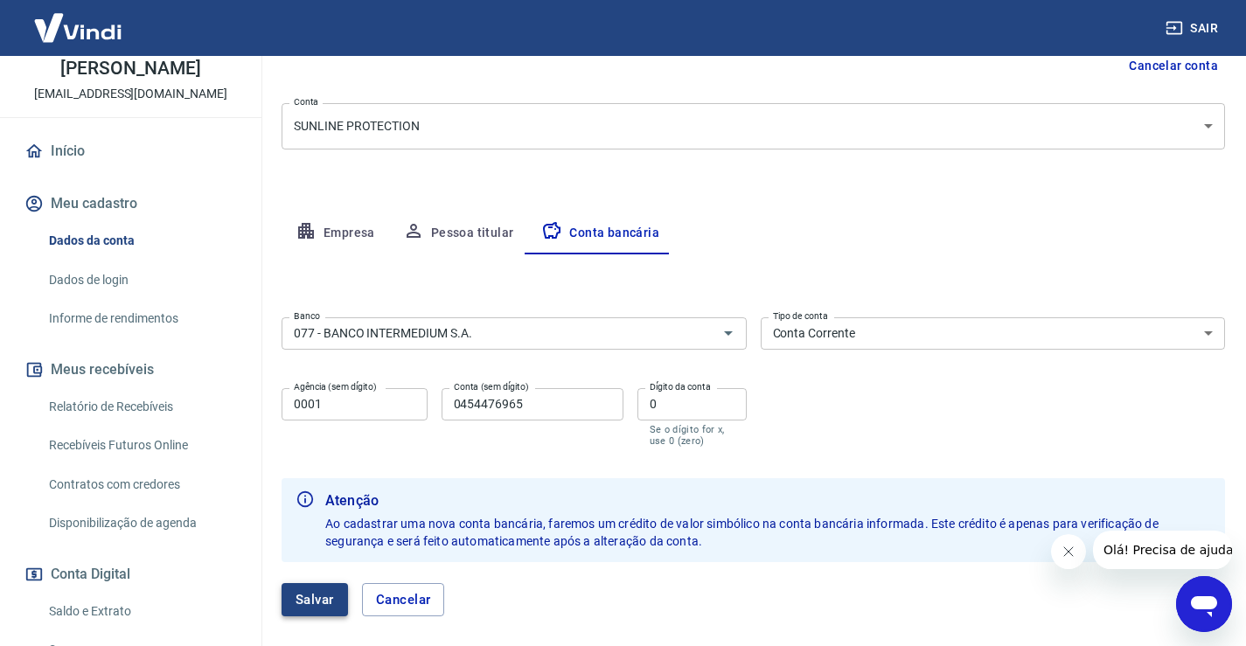
click at [303, 596] on button "Salvar" at bounding box center [314, 599] width 66 height 33
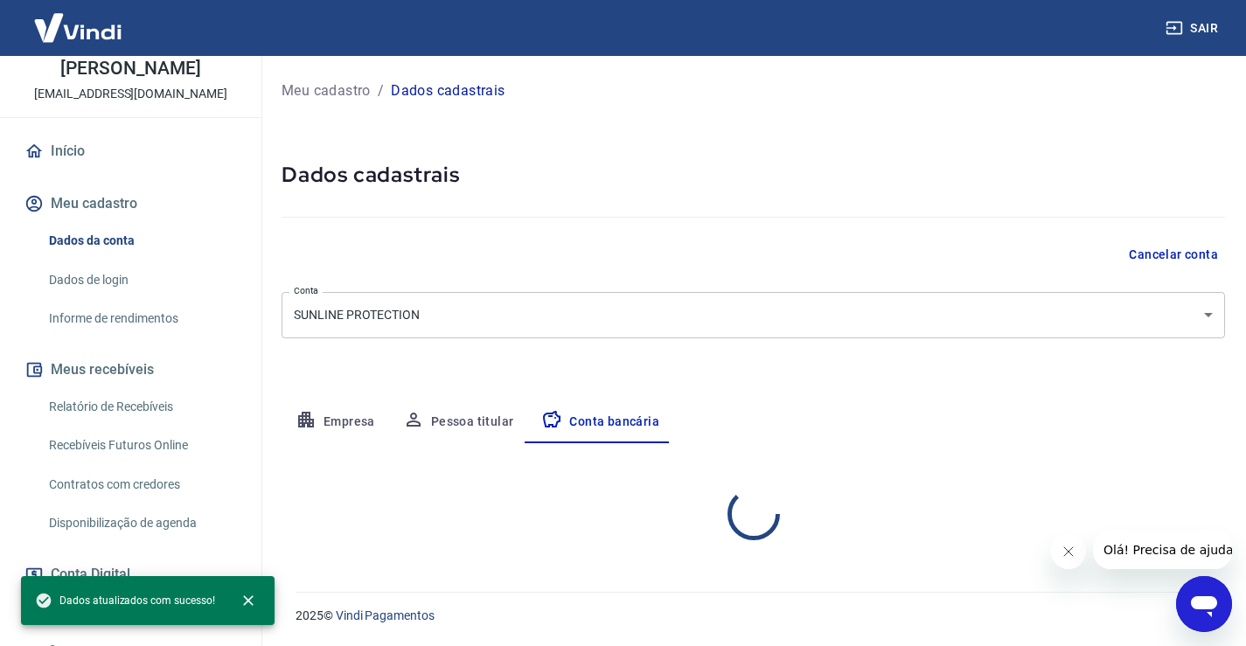
scroll to position [0, 0]
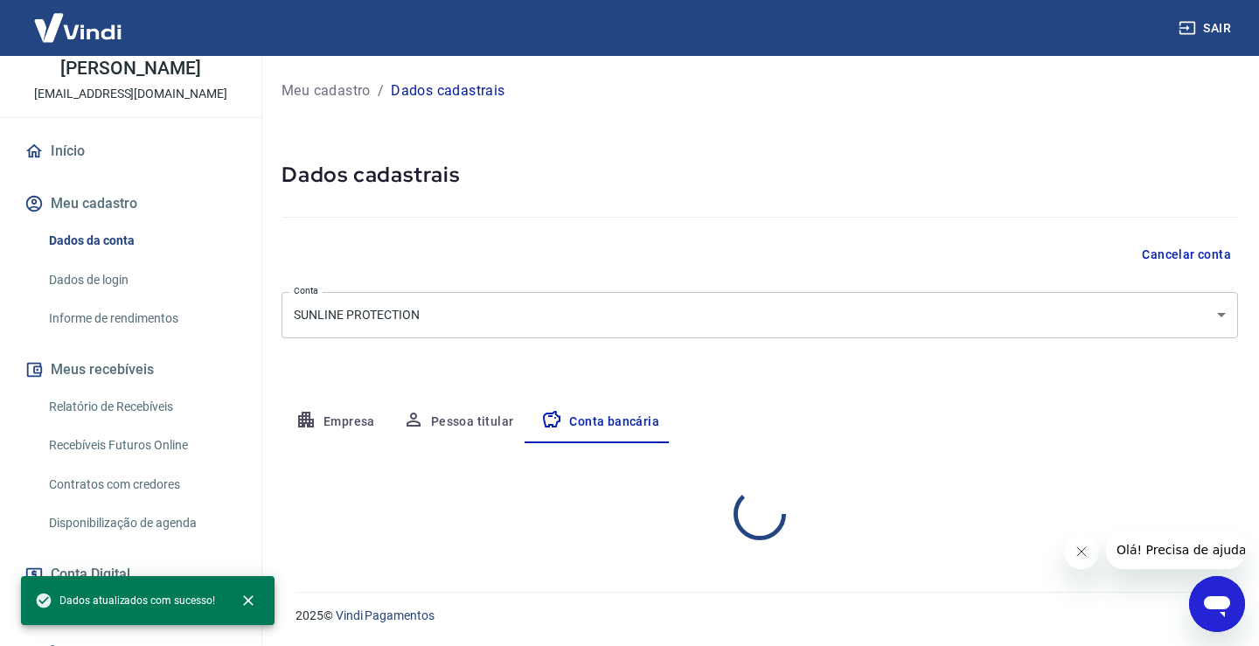
select select "1"
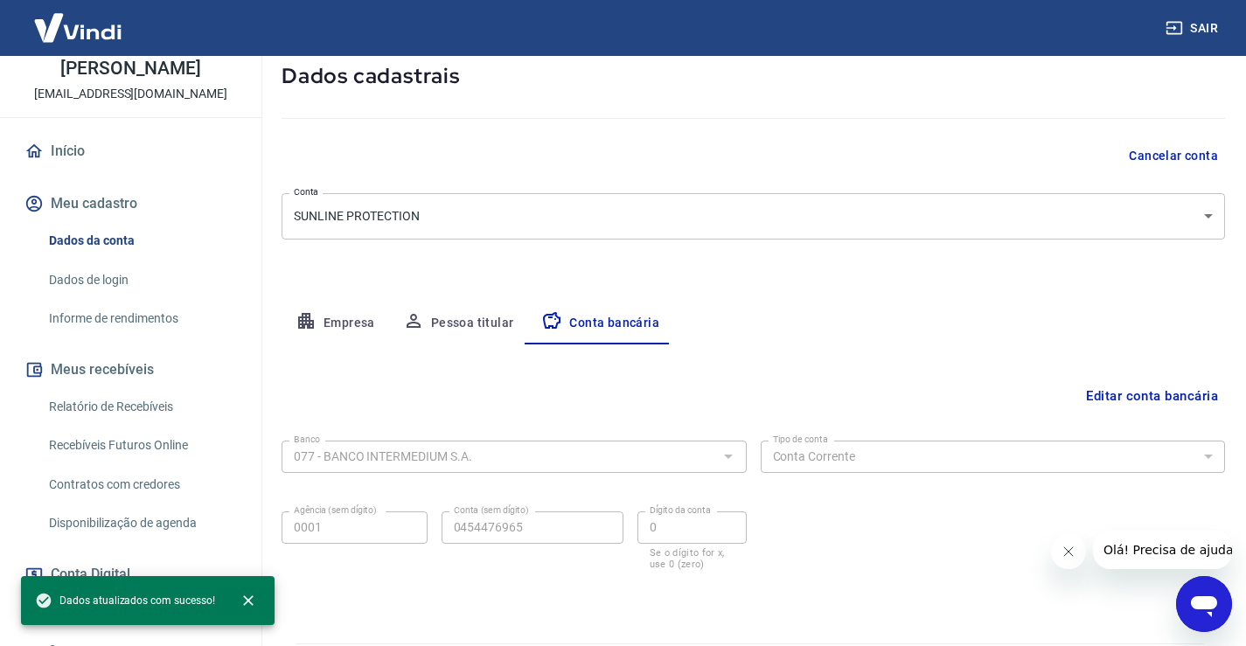
scroll to position [63, 0]
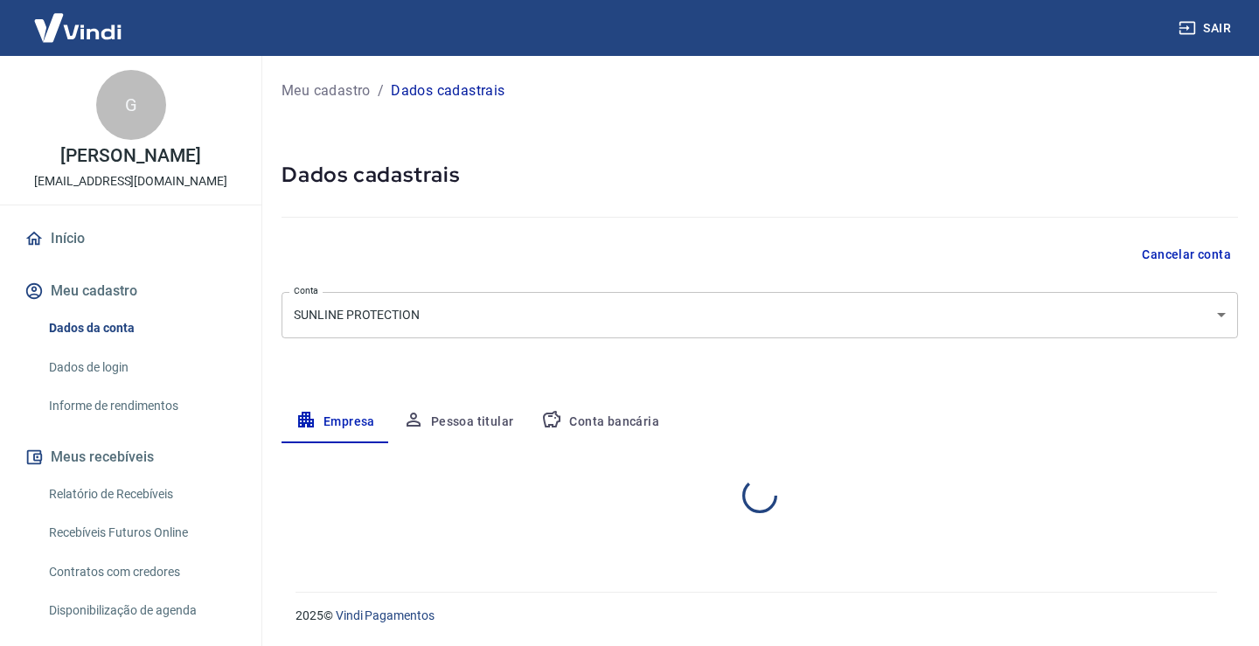
select select "MG"
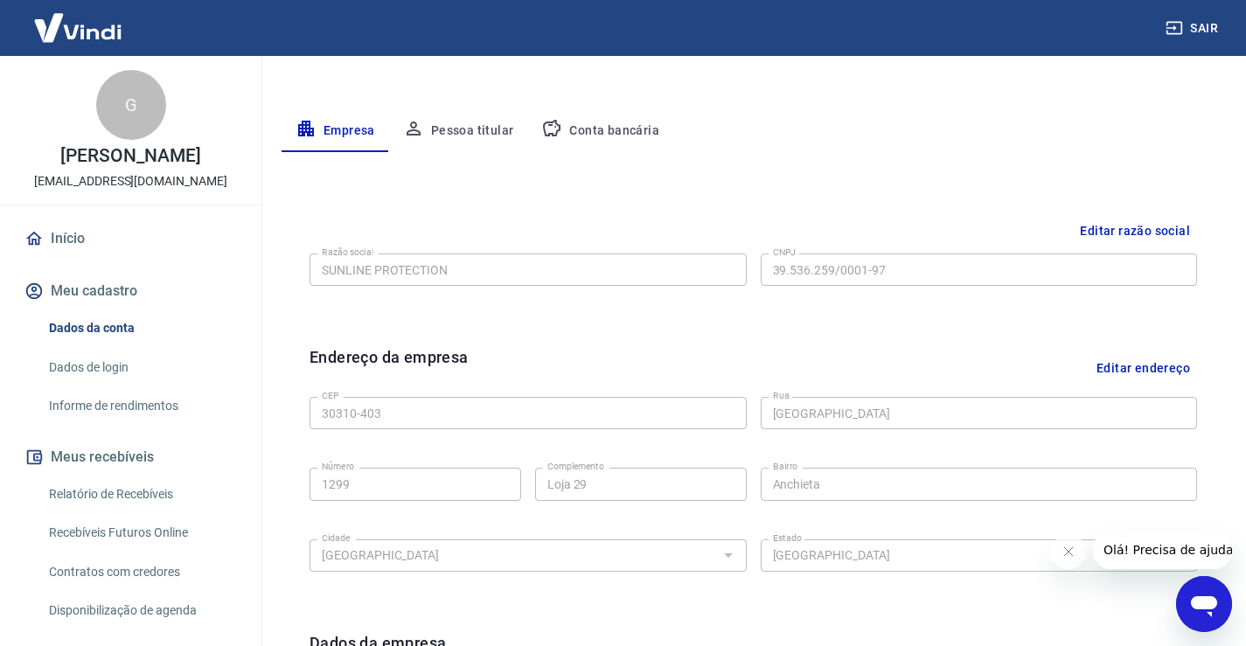
scroll to position [175, 0]
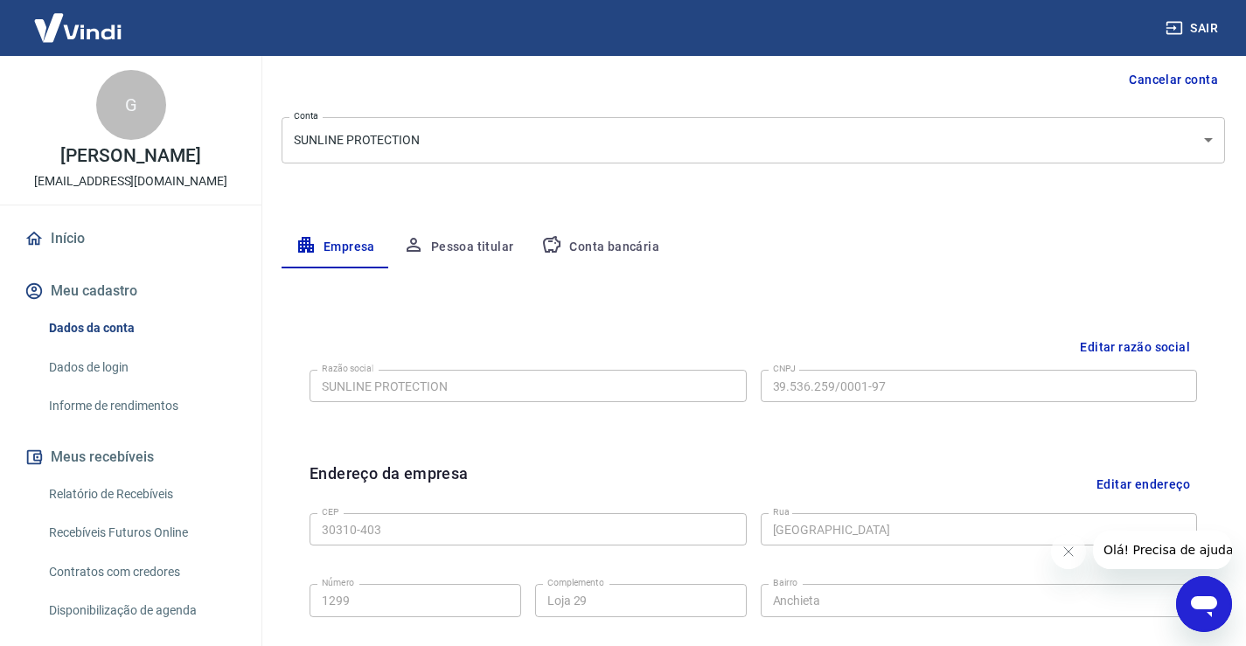
click at [94, 235] on link "Início" at bounding box center [130, 238] width 219 height 38
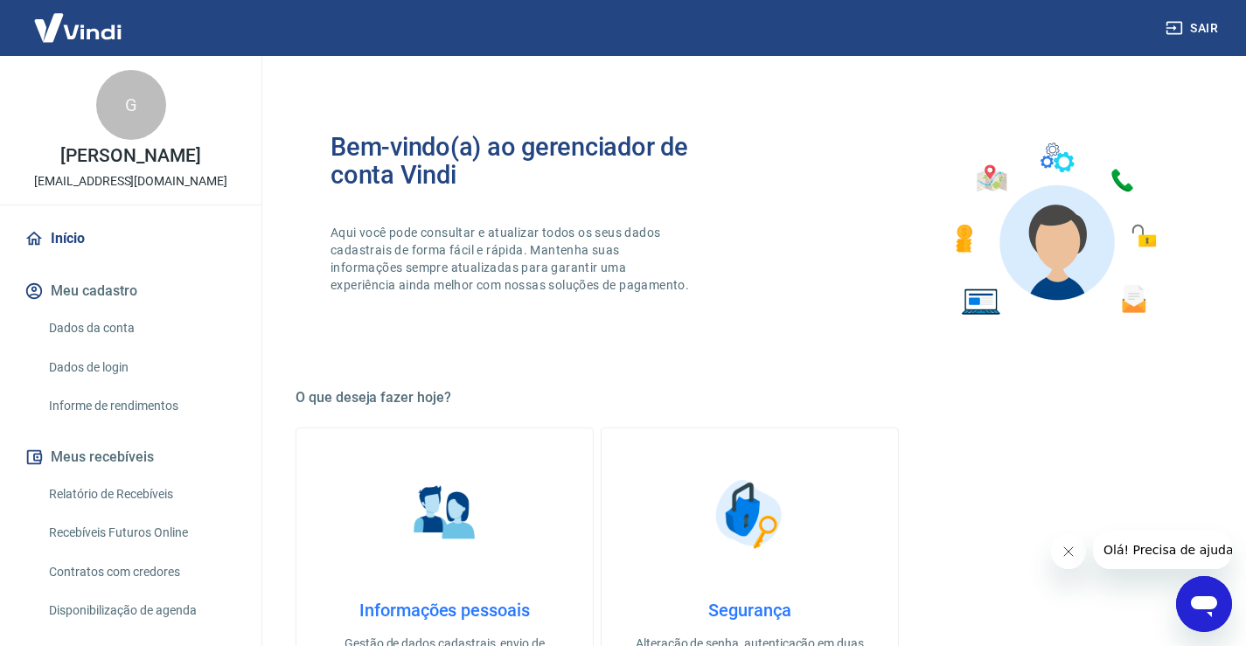
click at [383, 494] on link "Informações pessoais Gestão de dados cadastrais, envio de documentos, alteração…" at bounding box center [444, 579] width 298 height 305
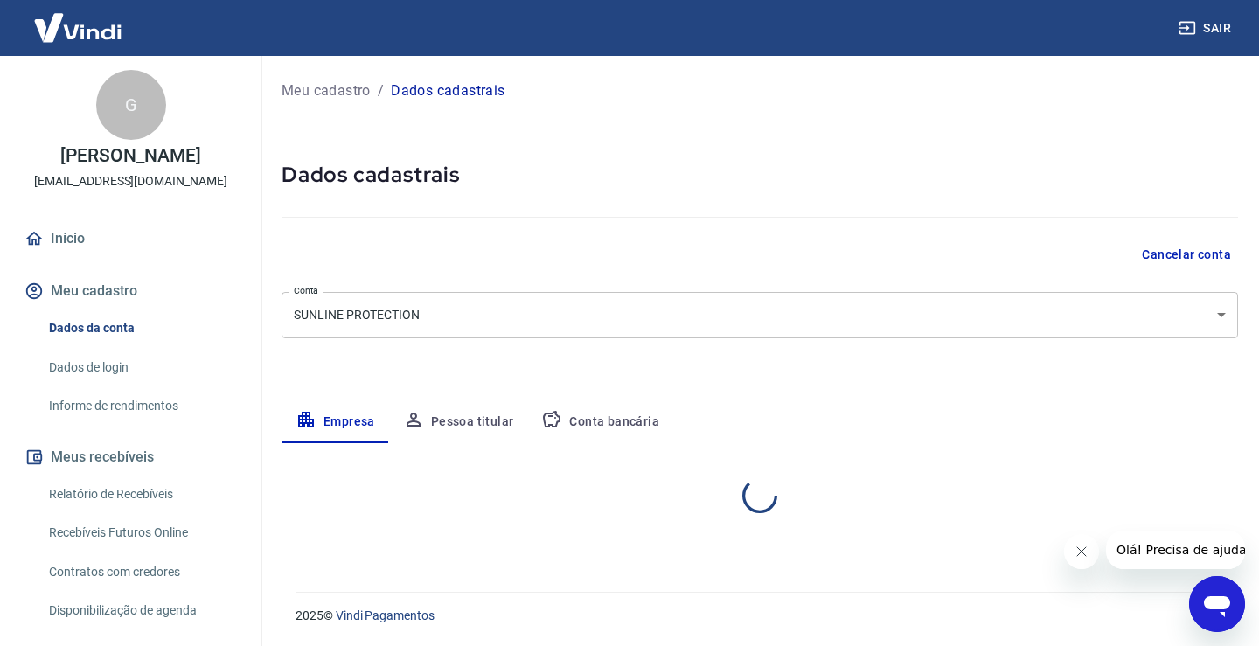
select select "MG"
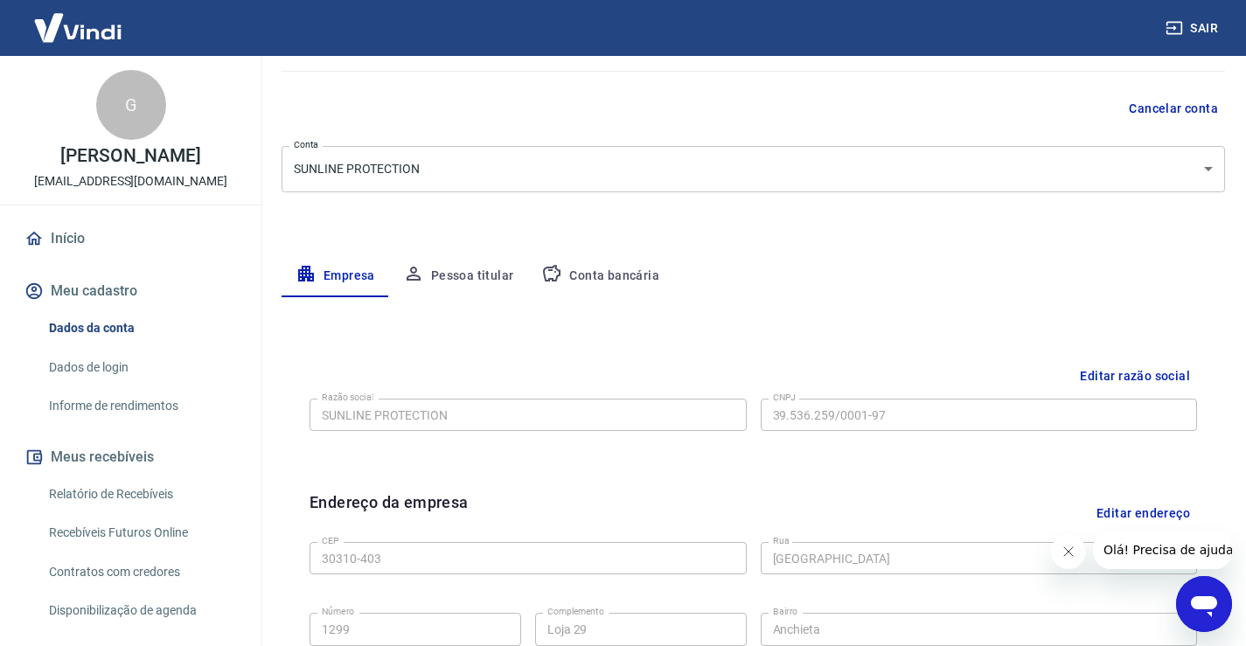
scroll to position [175, 0]
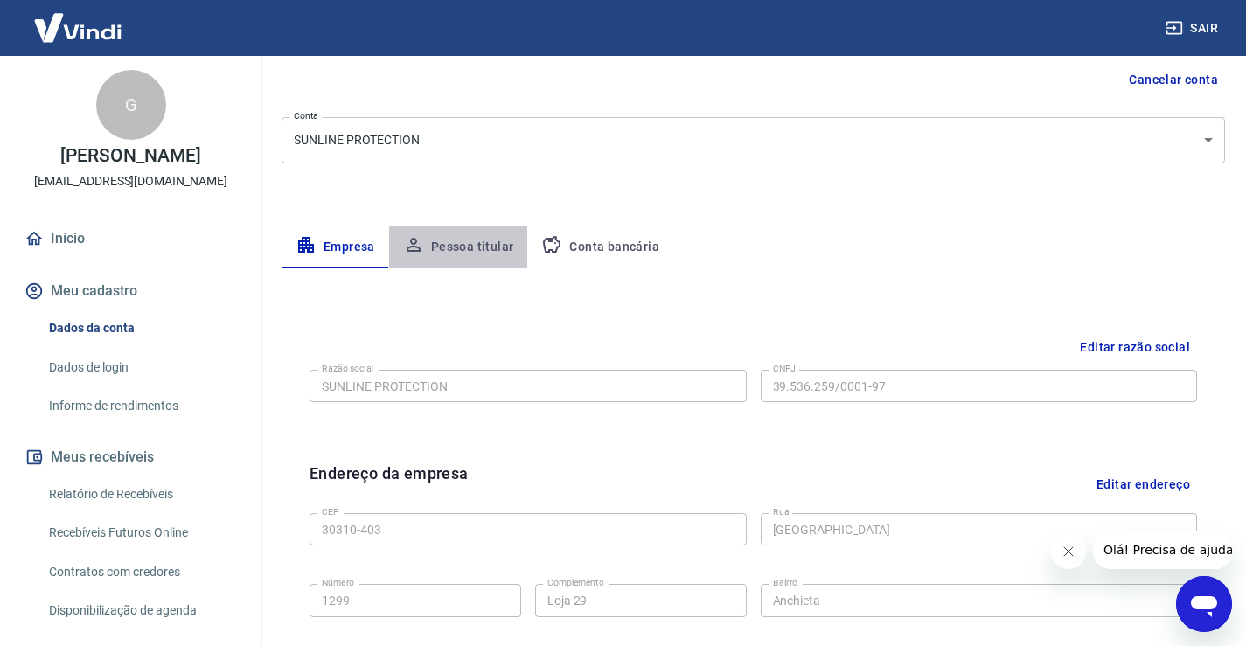
click at [465, 255] on button "Pessoa titular" at bounding box center [458, 247] width 139 height 42
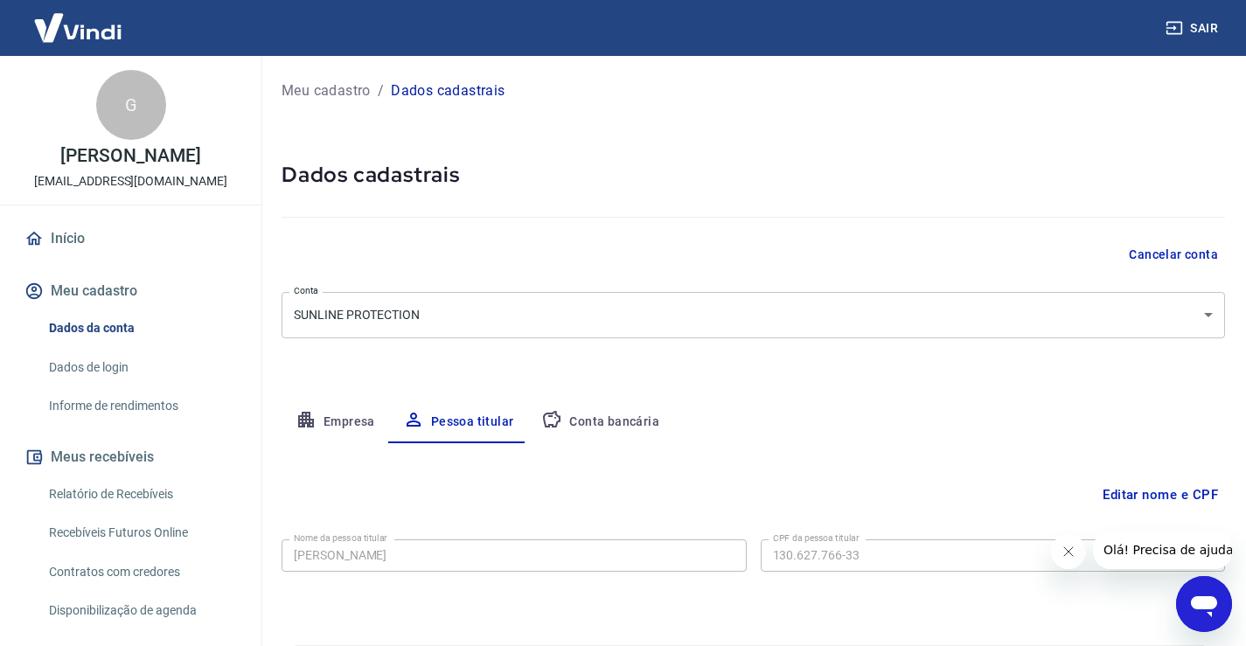
scroll to position [53, 0]
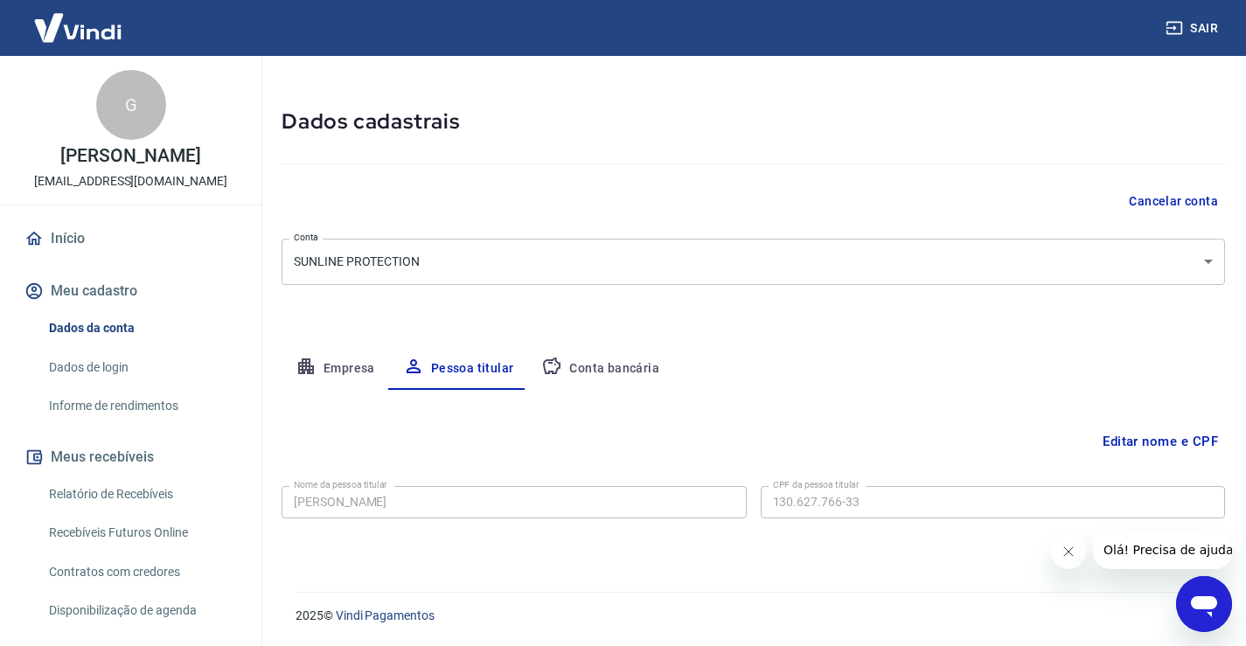
click at [608, 368] on button "Conta bancária" at bounding box center [600, 369] width 146 height 42
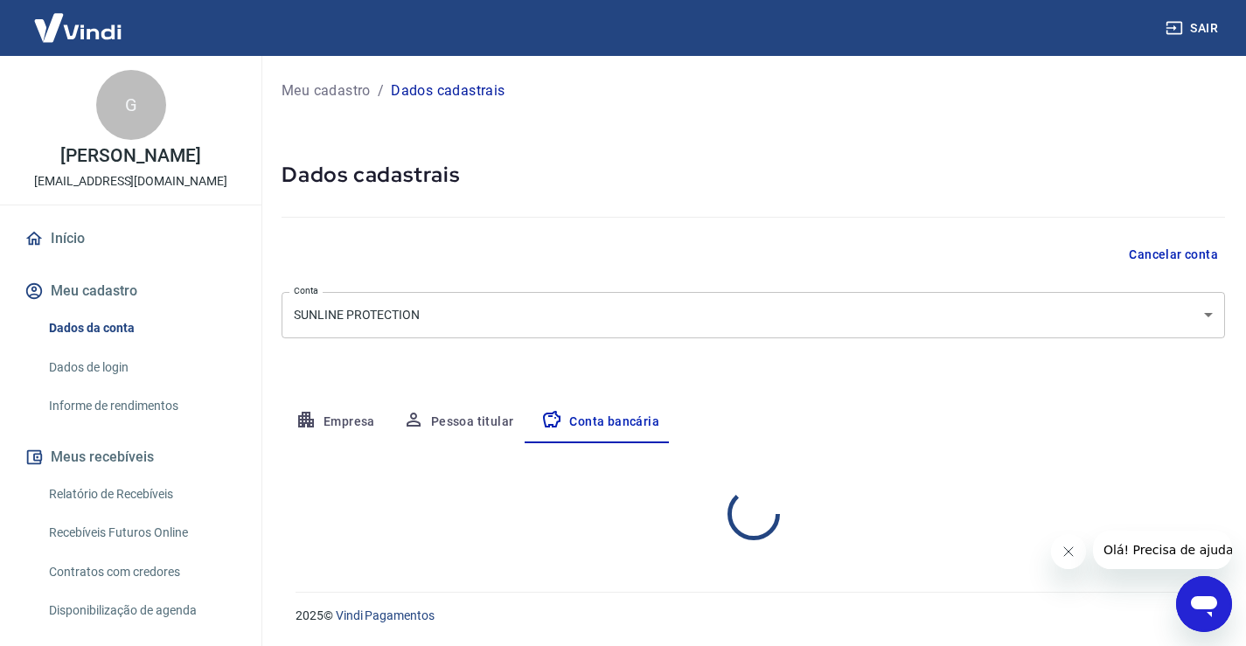
scroll to position [0, 0]
select select "1"
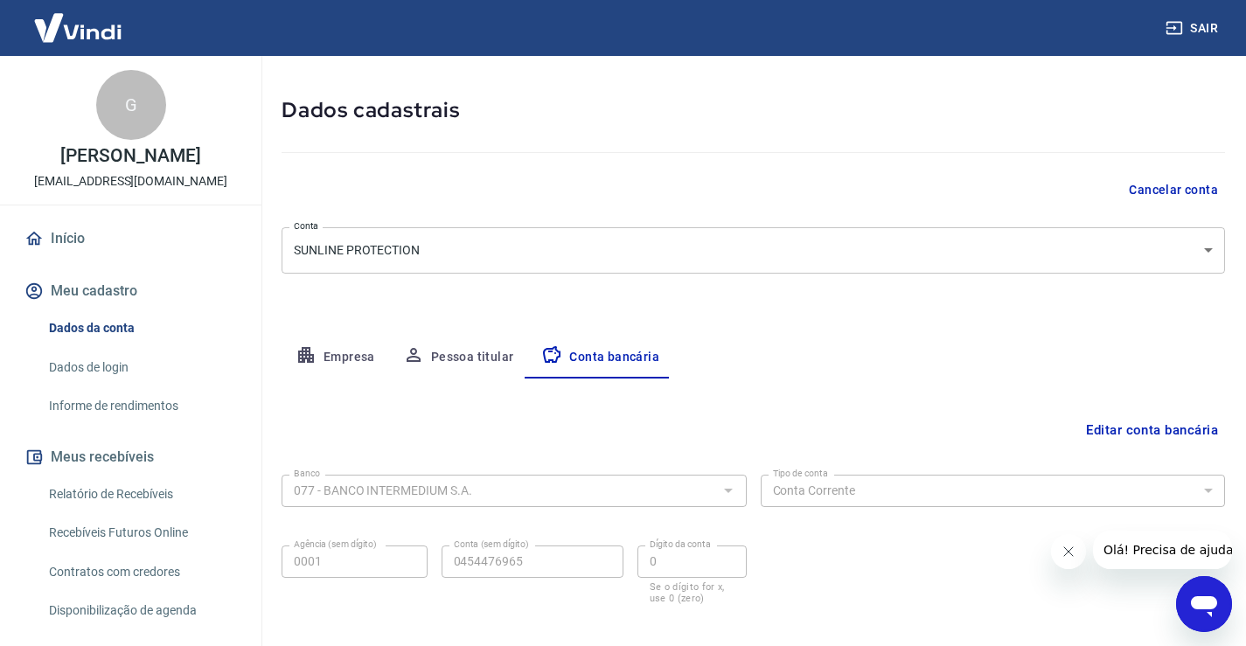
scroll to position [150, 0]
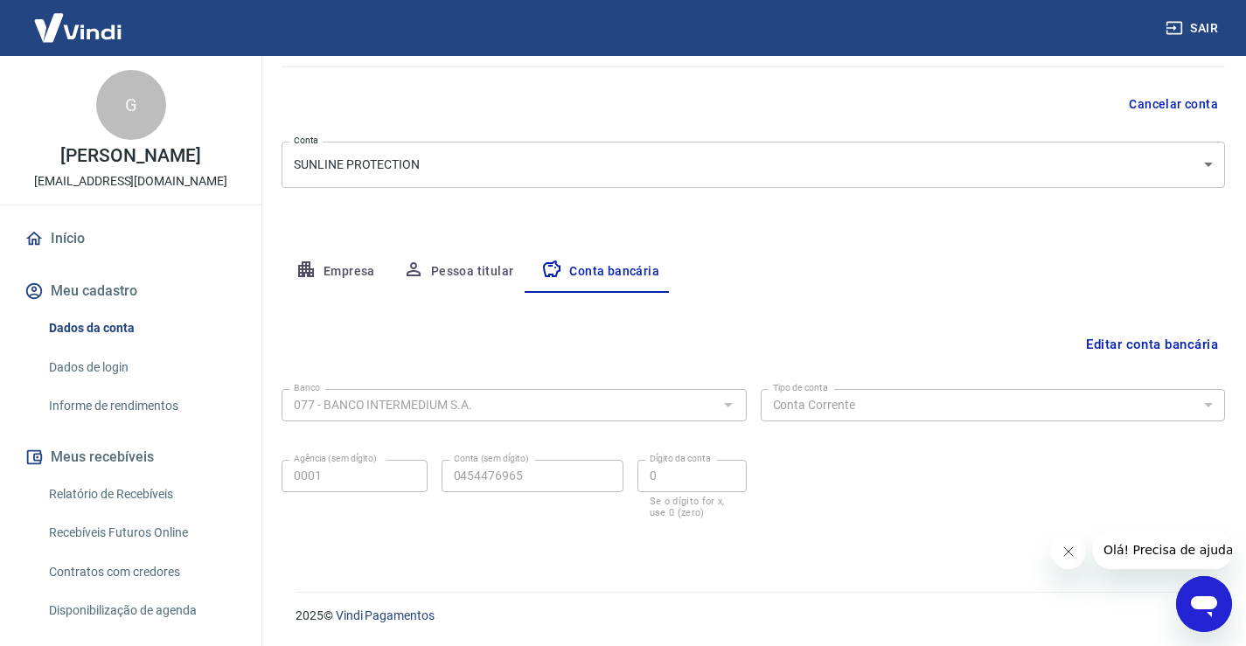
click at [333, 268] on button "Empresa" at bounding box center [335, 272] width 108 height 42
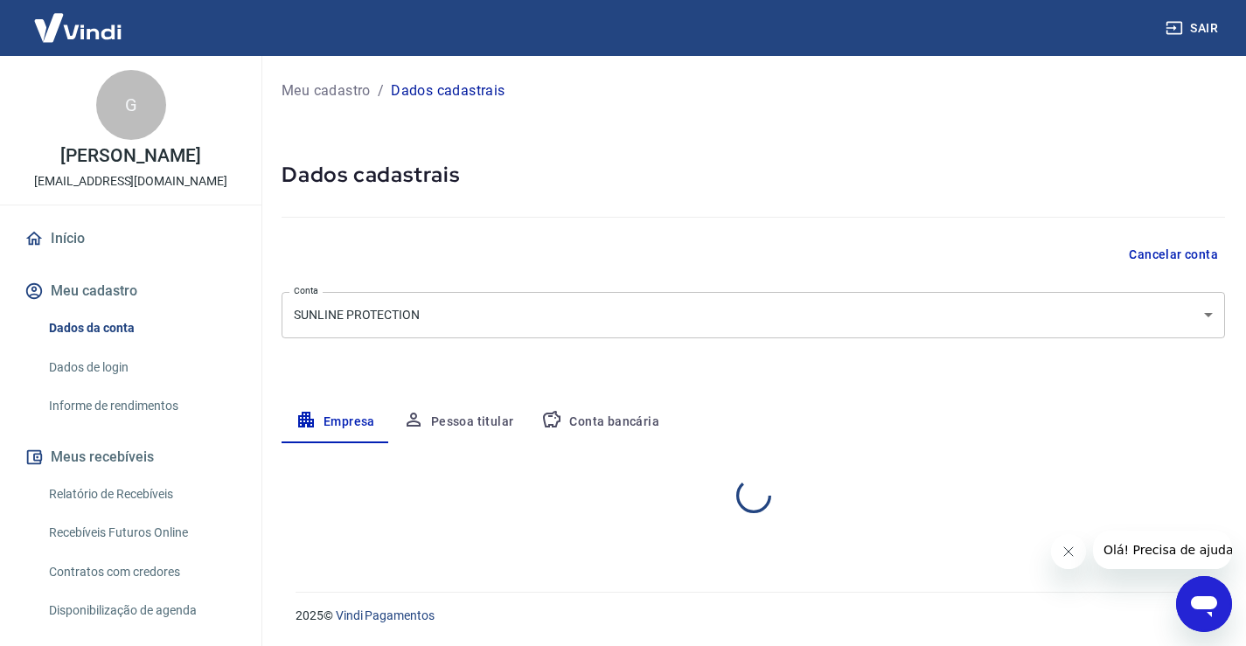
scroll to position [0, 0]
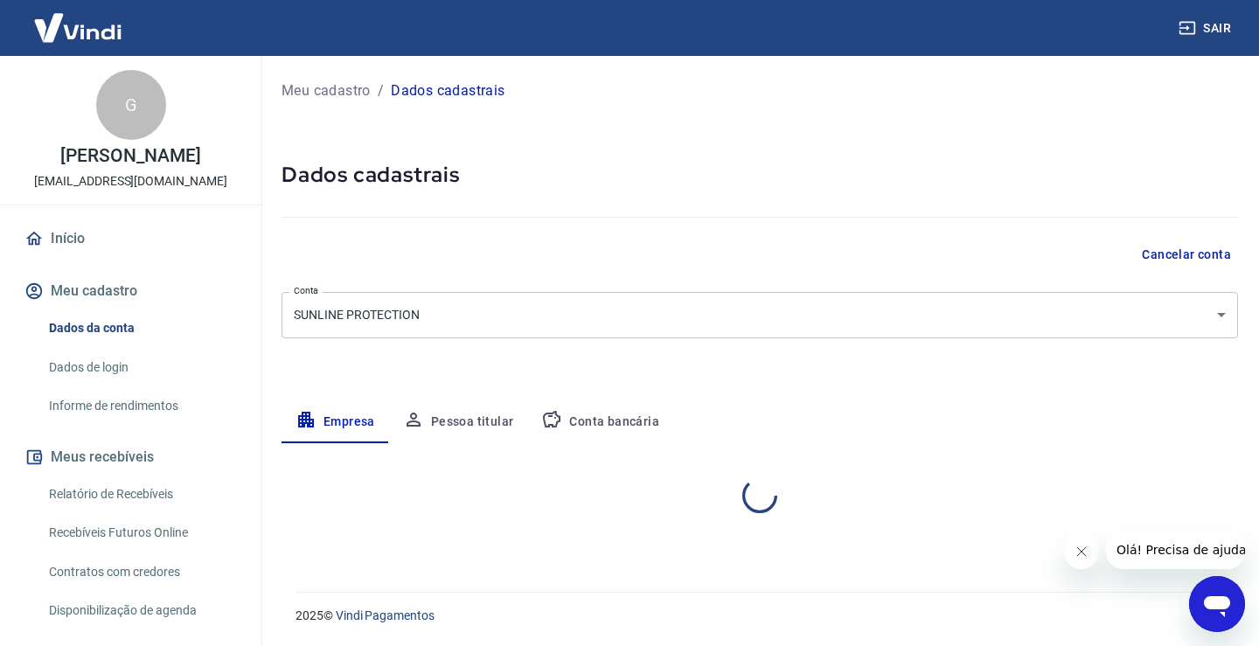
select select "MG"
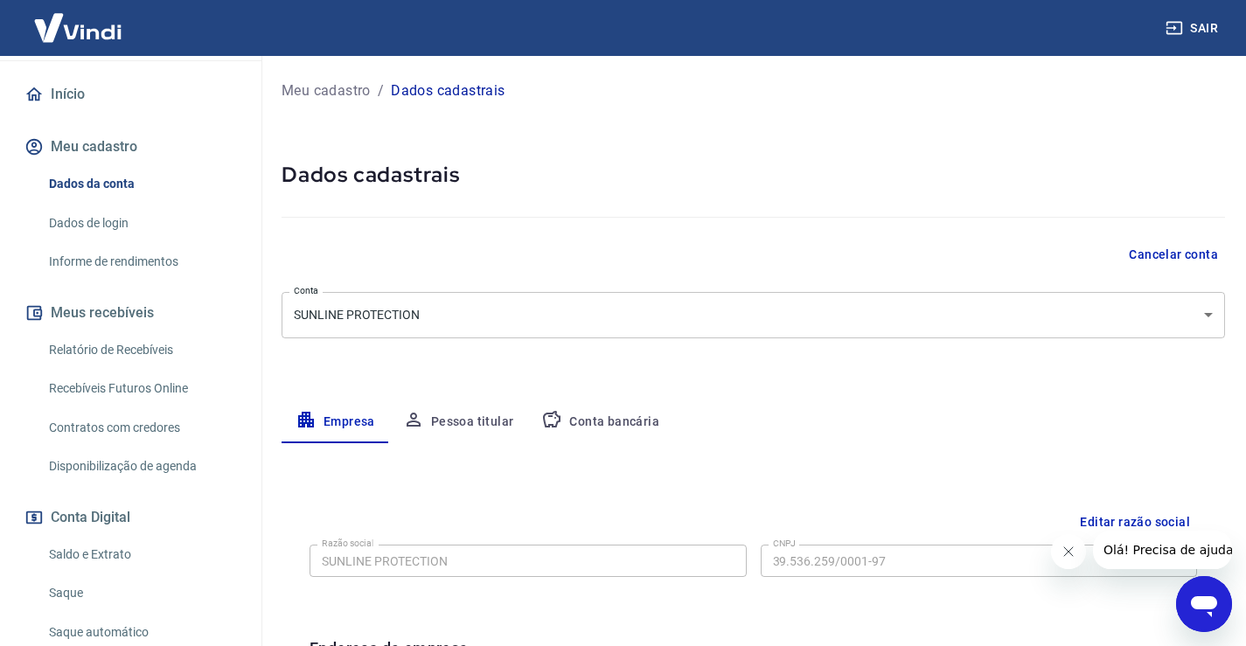
scroll to position [175, 0]
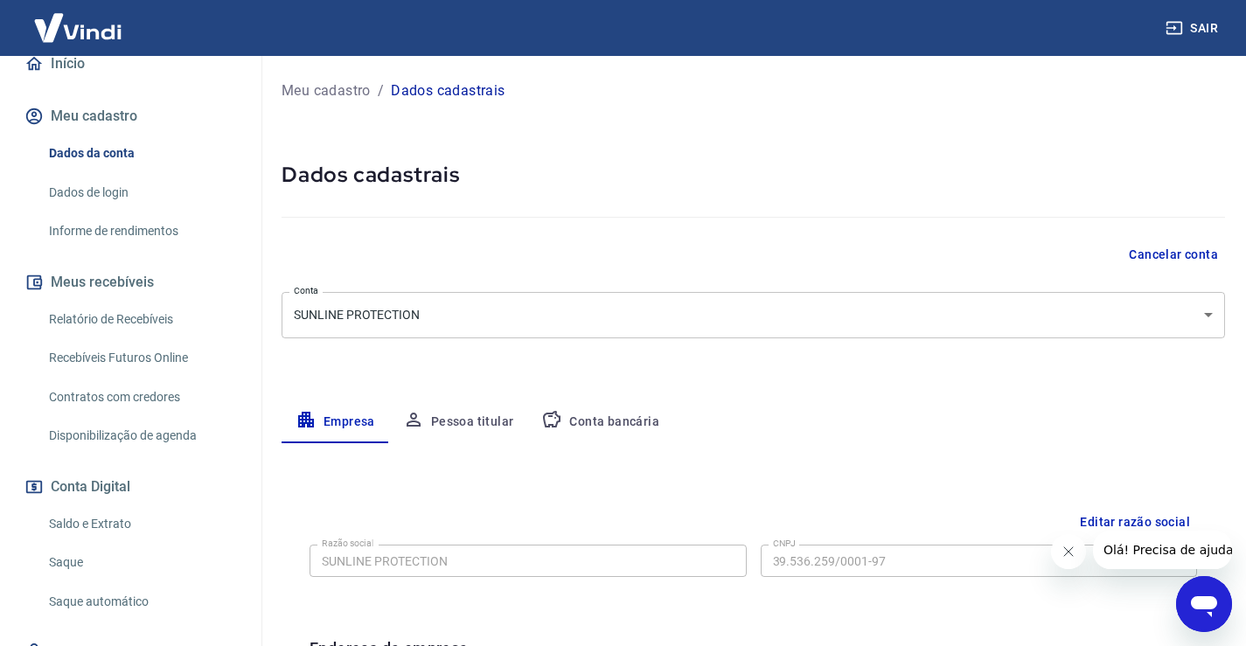
click at [94, 522] on link "Saldo e Extrato" at bounding box center [141, 524] width 198 height 36
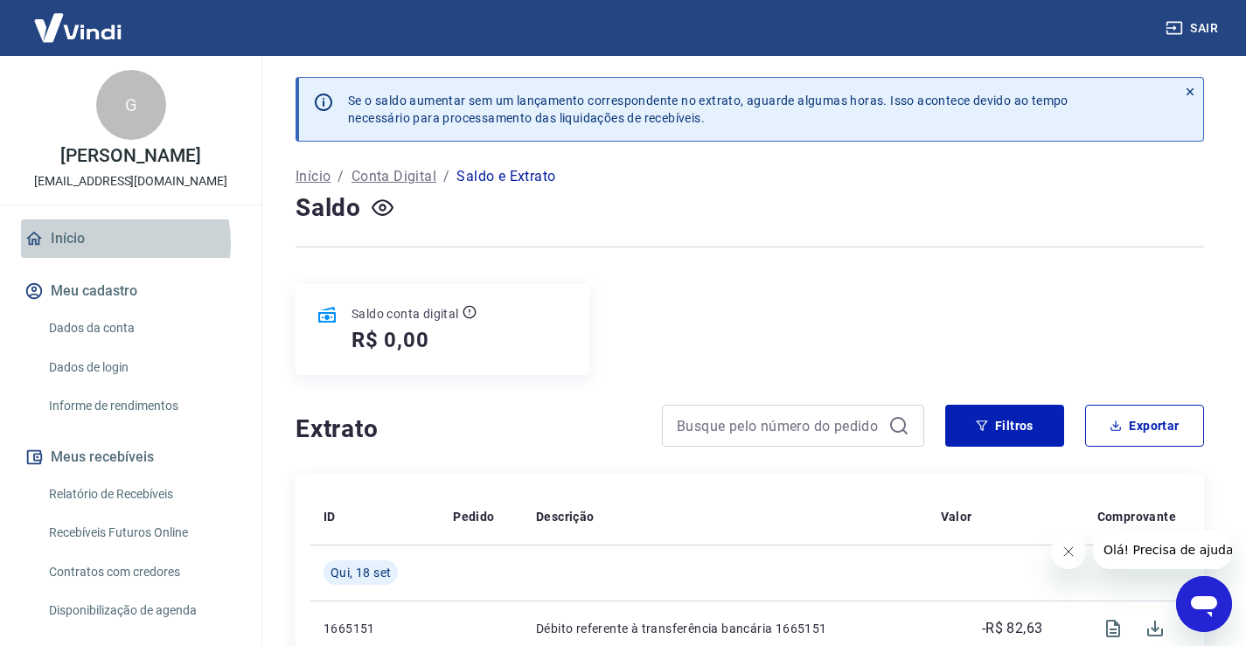
click at [115, 242] on link "Início" at bounding box center [130, 238] width 219 height 38
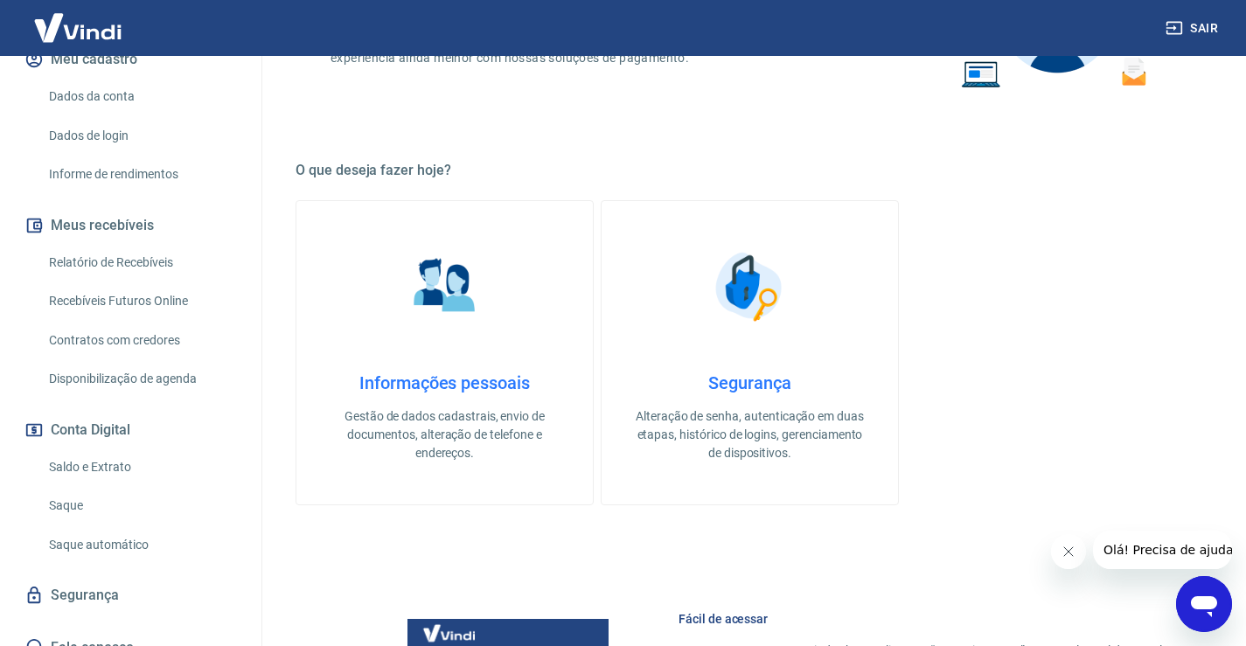
scroll to position [262, 0]
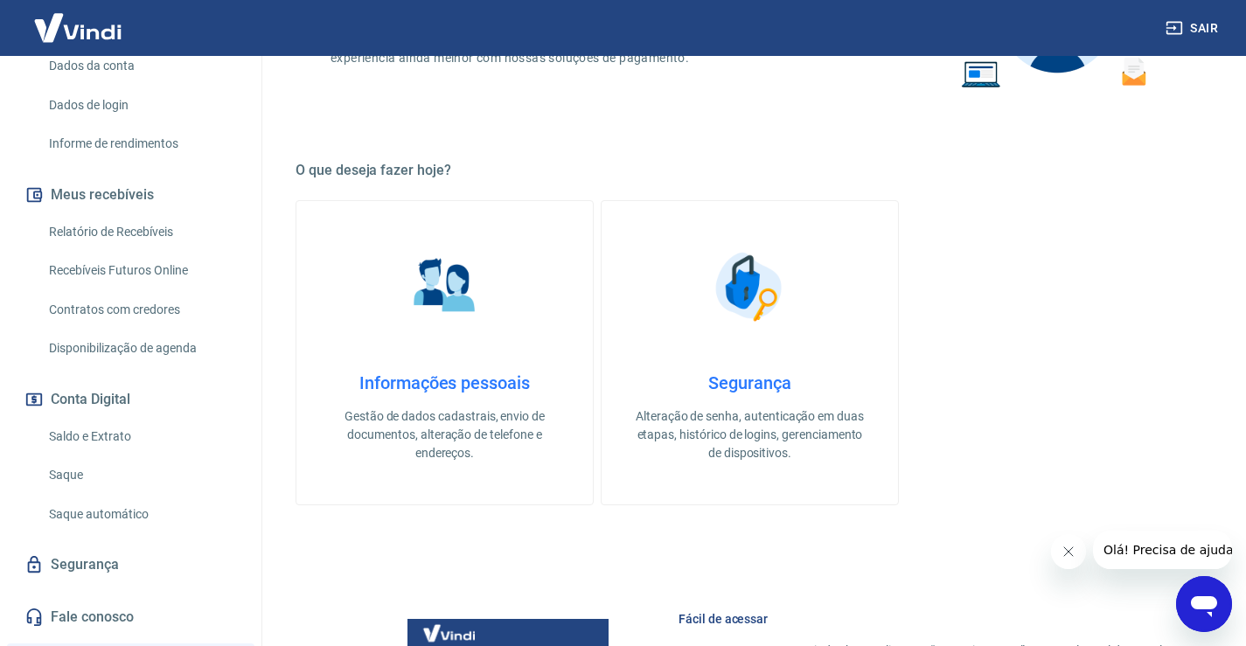
click at [107, 399] on button "Conta Digital" at bounding box center [130, 399] width 219 height 38
click at [106, 442] on link "Saldo e Extrato" at bounding box center [141, 437] width 198 height 36
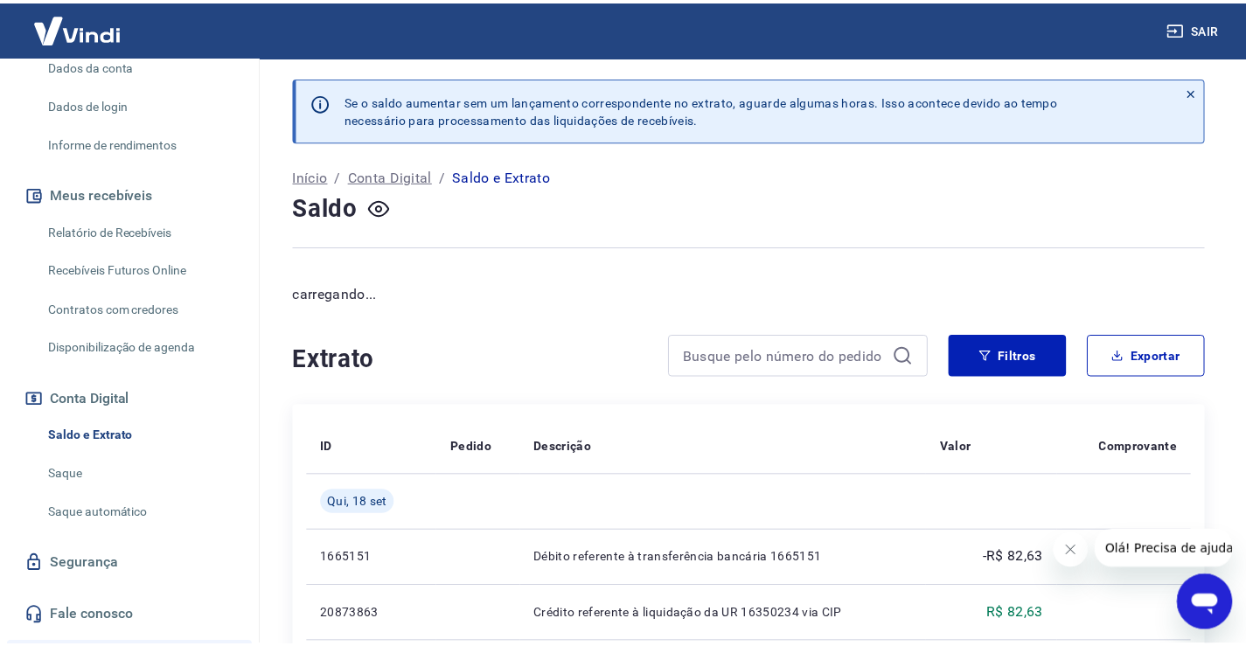
scroll to position [262, 0]
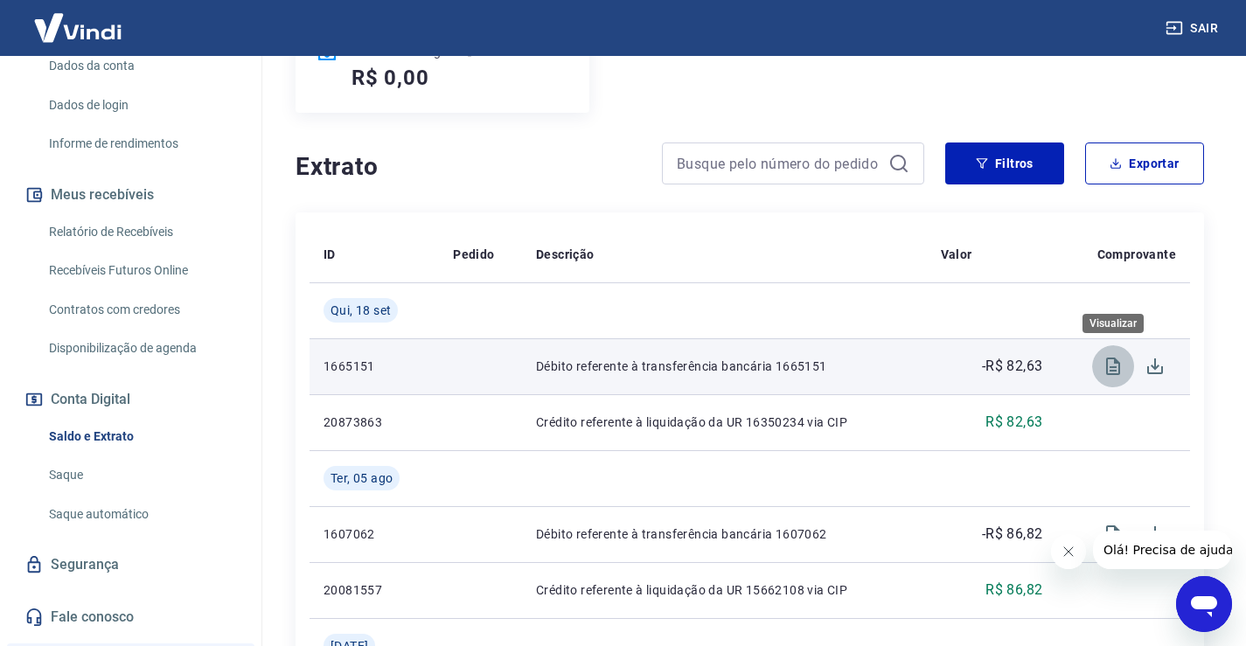
click at [1118, 368] on icon "Visualizar" at bounding box center [1113, 366] width 14 height 17
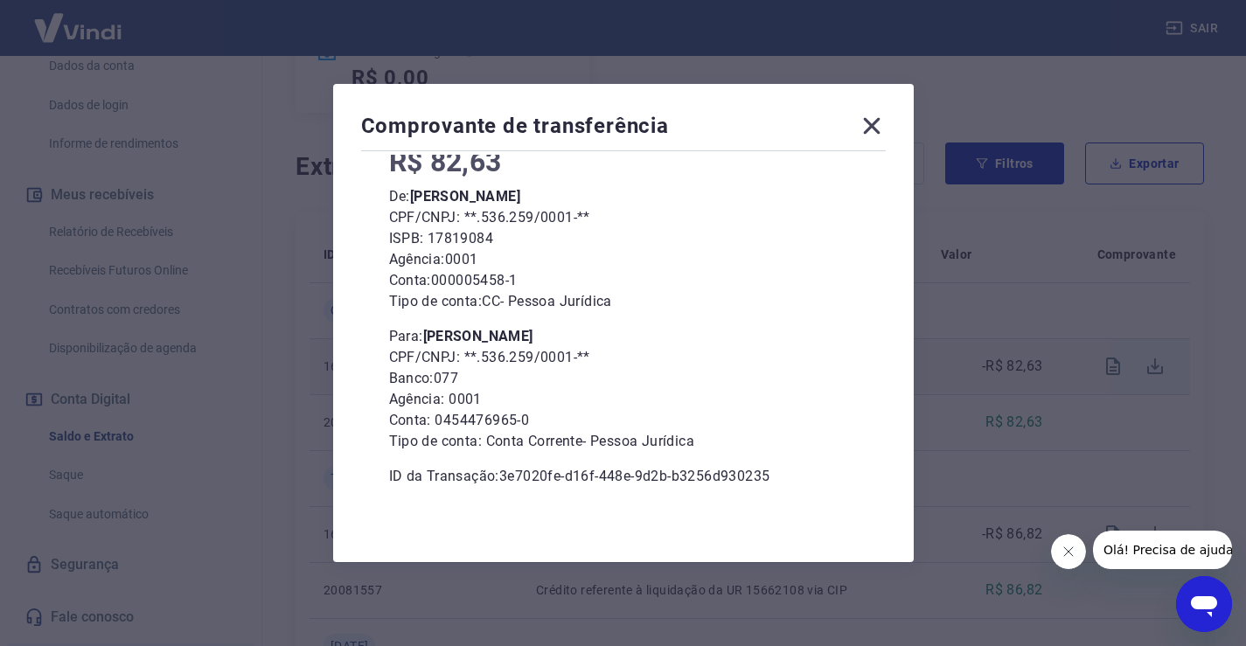
scroll to position [123, 0]
click at [879, 120] on icon at bounding box center [871, 126] width 17 height 17
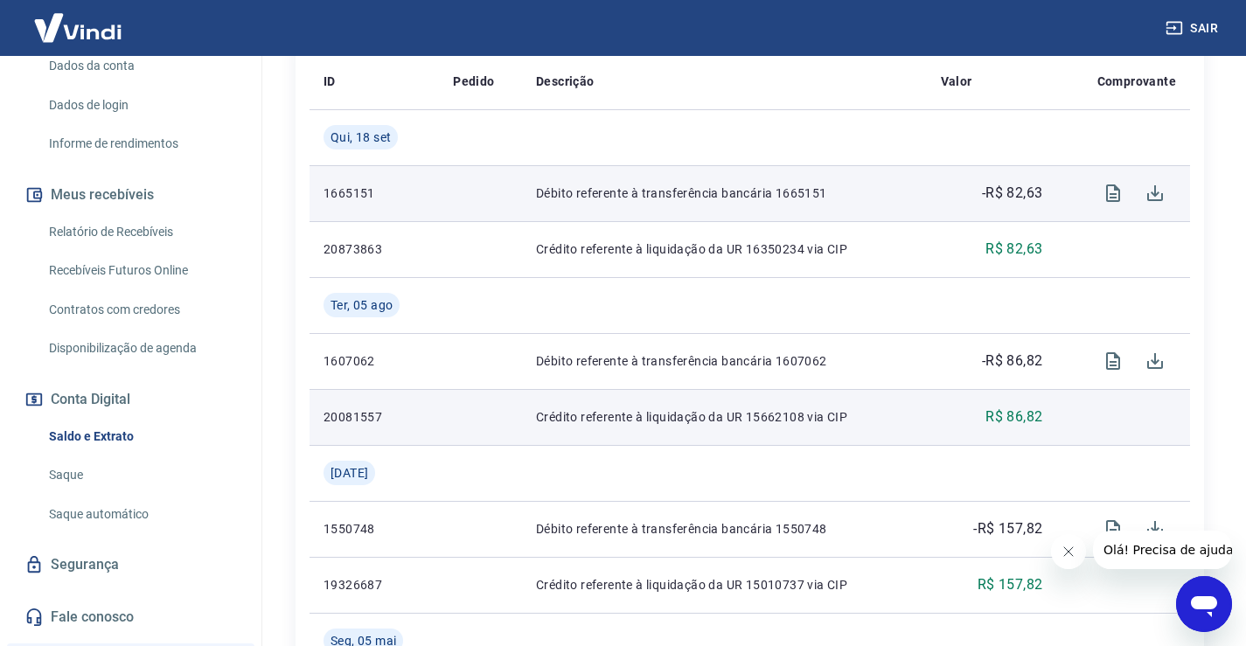
scroll to position [437, 0]
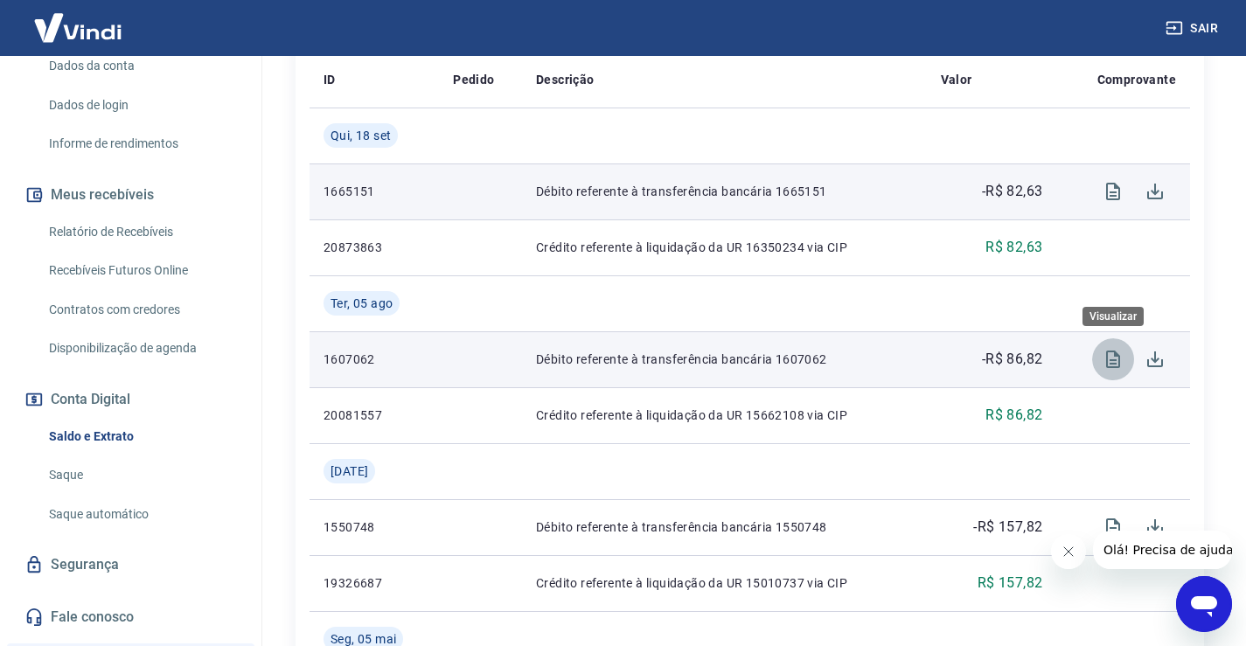
click at [1113, 343] on button "Visualizar" at bounding box center [1113, 359] width 42 height 42
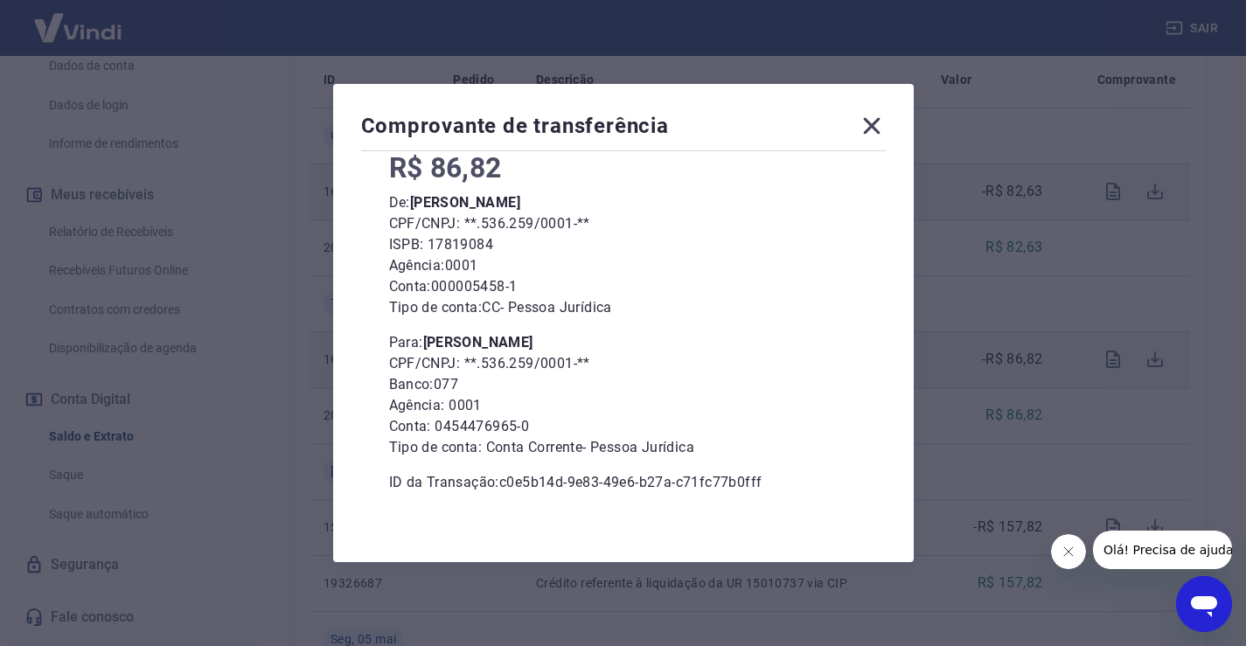
scroll to position [123, 0]
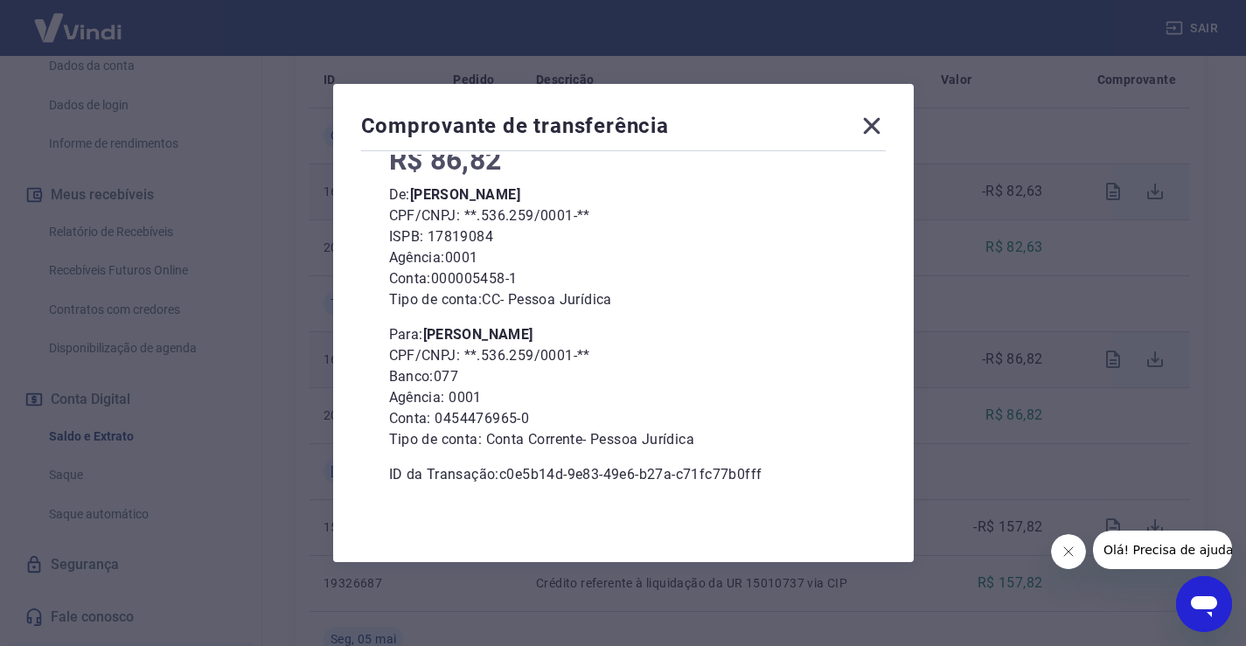
click at [878, 130] on icon at bounding box center [872, 126] width 28 height 28
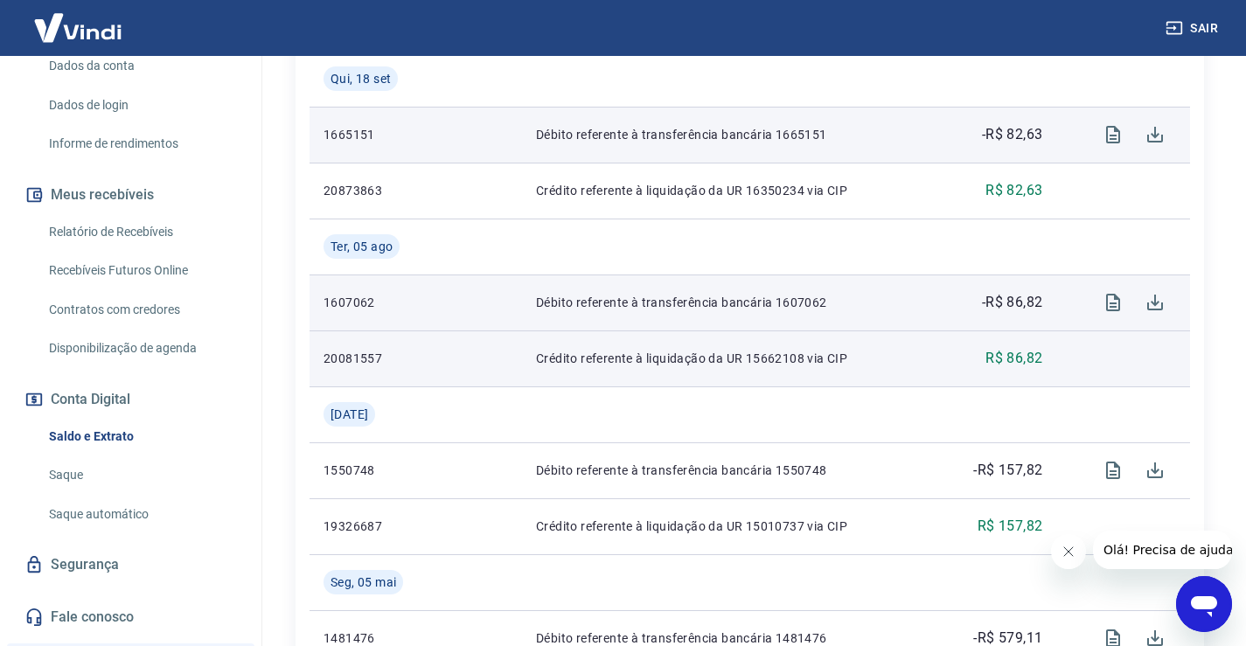
scroll to position [525, 0]
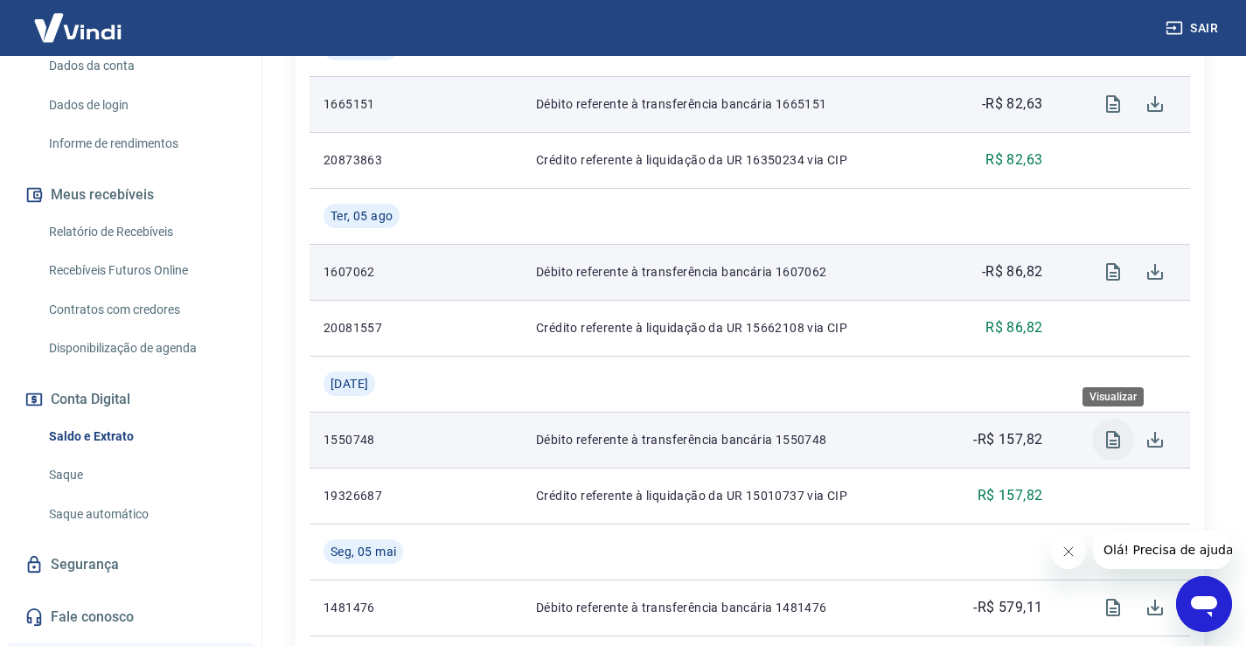
click at [1118, 444] on icon "Visualizar" at bounding box center [1113, 439] width 14 height 17
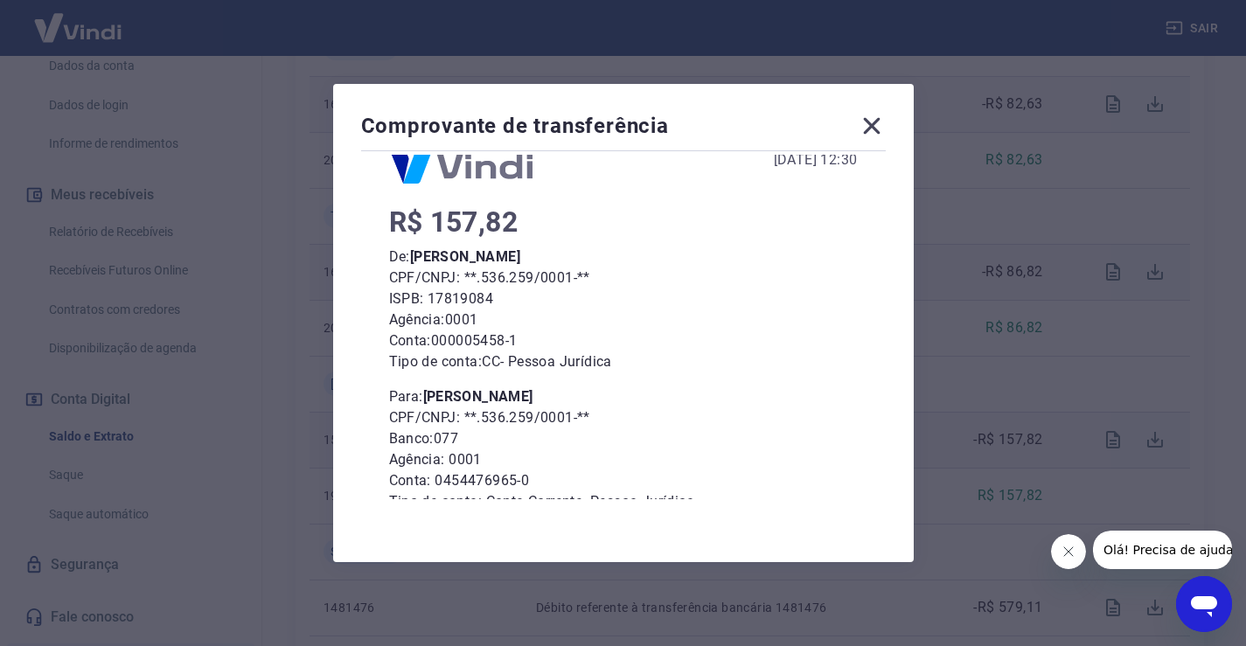
scroll to position [123, 0]
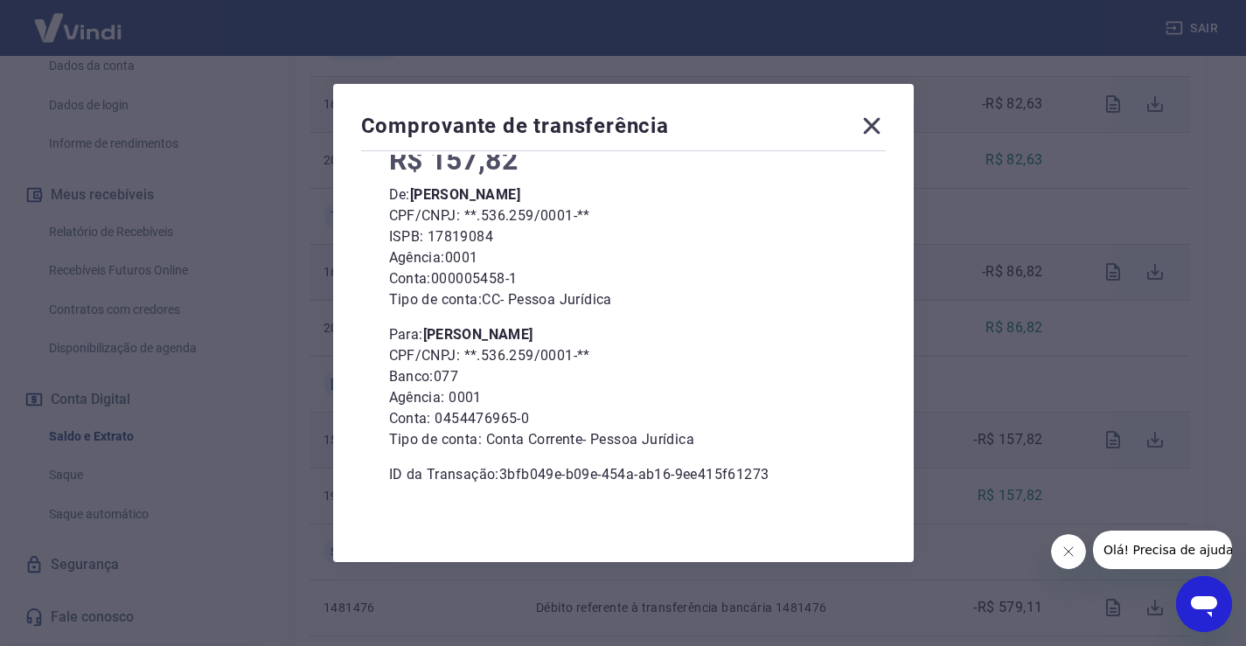
click at [879, 129] on icon at bounding box center [871, 126] width 17 height 17
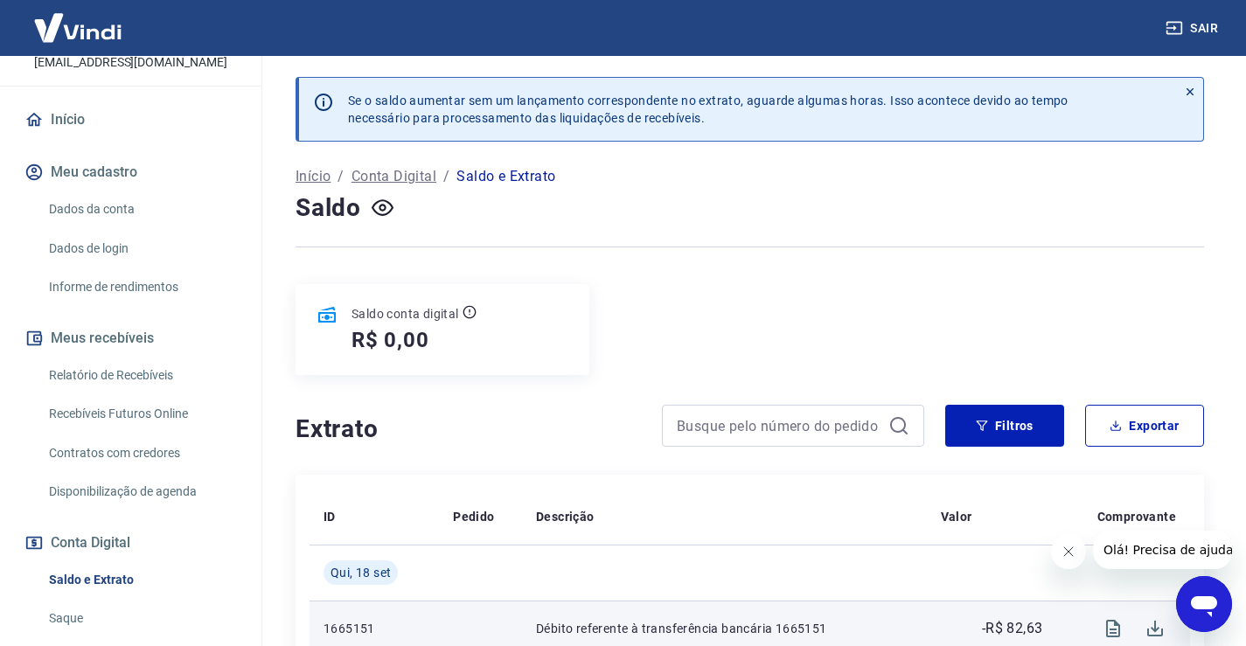
scroll to position [0, 0]
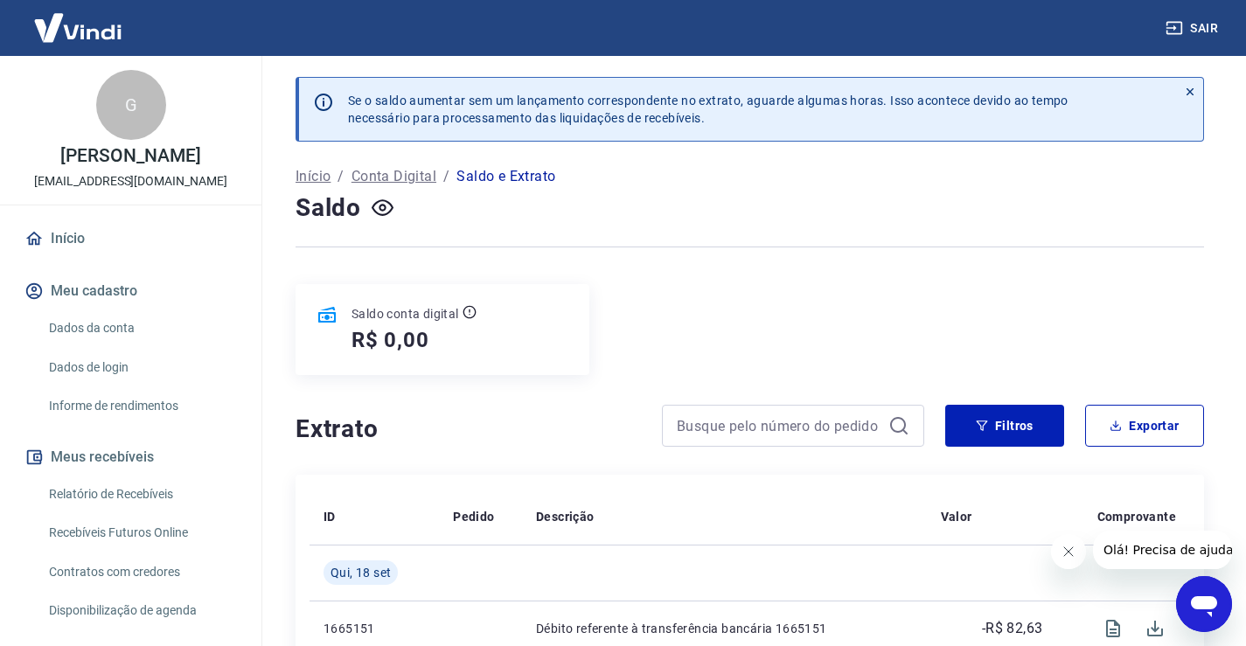
click at [1192, 38] on button "Sair" at bounding box center [1193, 28] width 63 height 32
click at [133, 122] on div "G" at bounding box center [131, 105] width 70 height 70
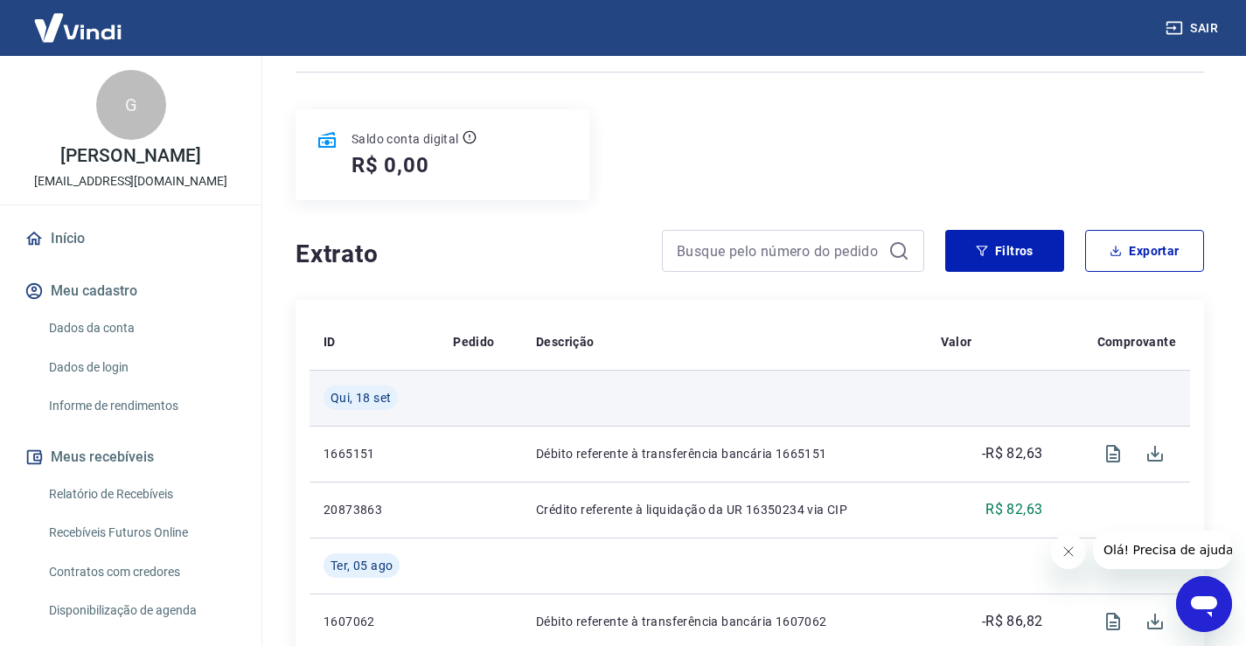
scroll to position [262, 0]
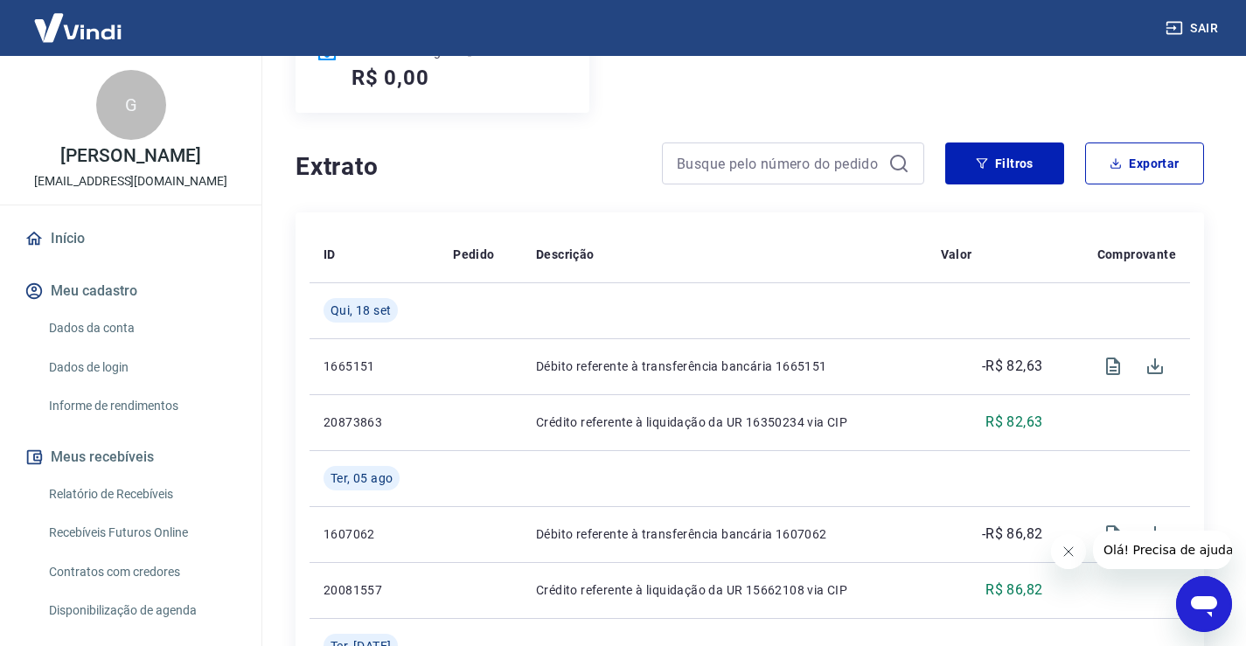
click at [803, 110] on div "Saldo conta digital R$ 0,00" at bounding box center [749, 67] width 908 height 91
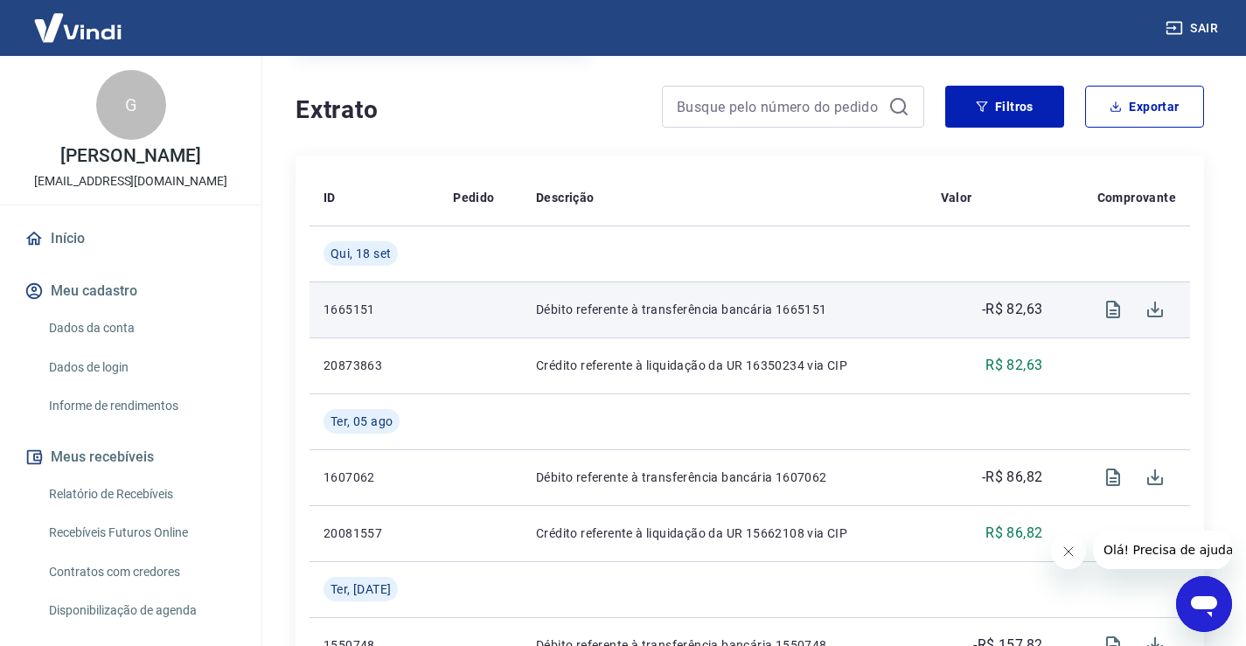
scroll to position [350, 0]
